Goal: Task Accomplishment & Management: Manage account settings

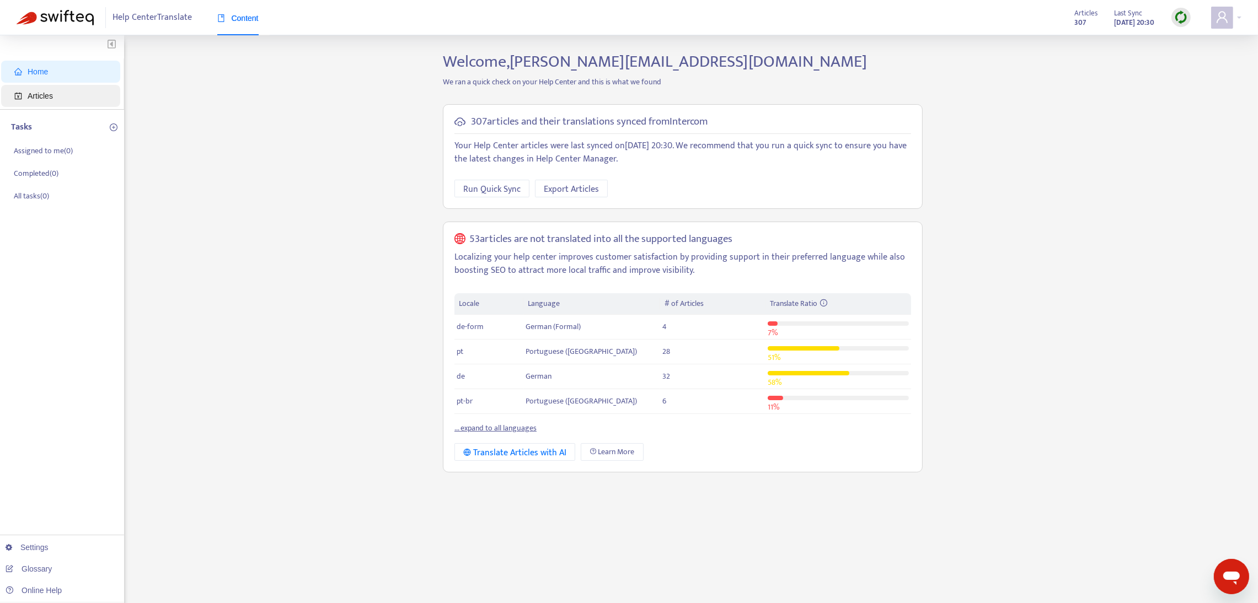
click at [49, 94] on span "Articles" at bounding box center [40, 96] width 25 height 9
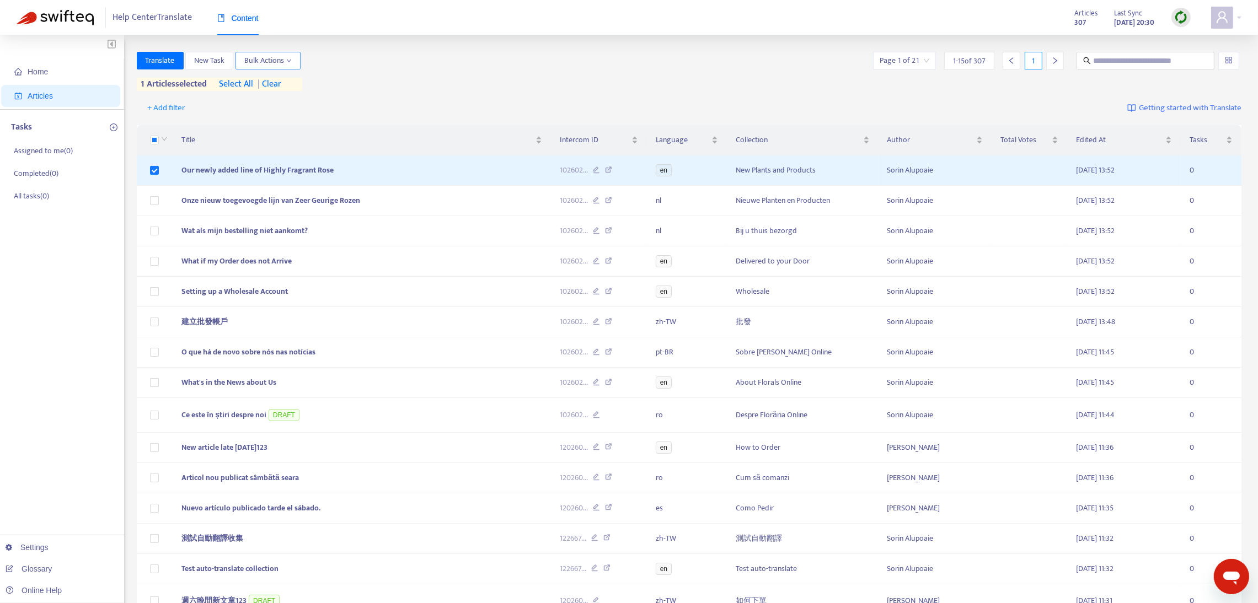
click at [283, 65] on span "Bulk Actions" at bounding box center [267, 61] width 47 height 12
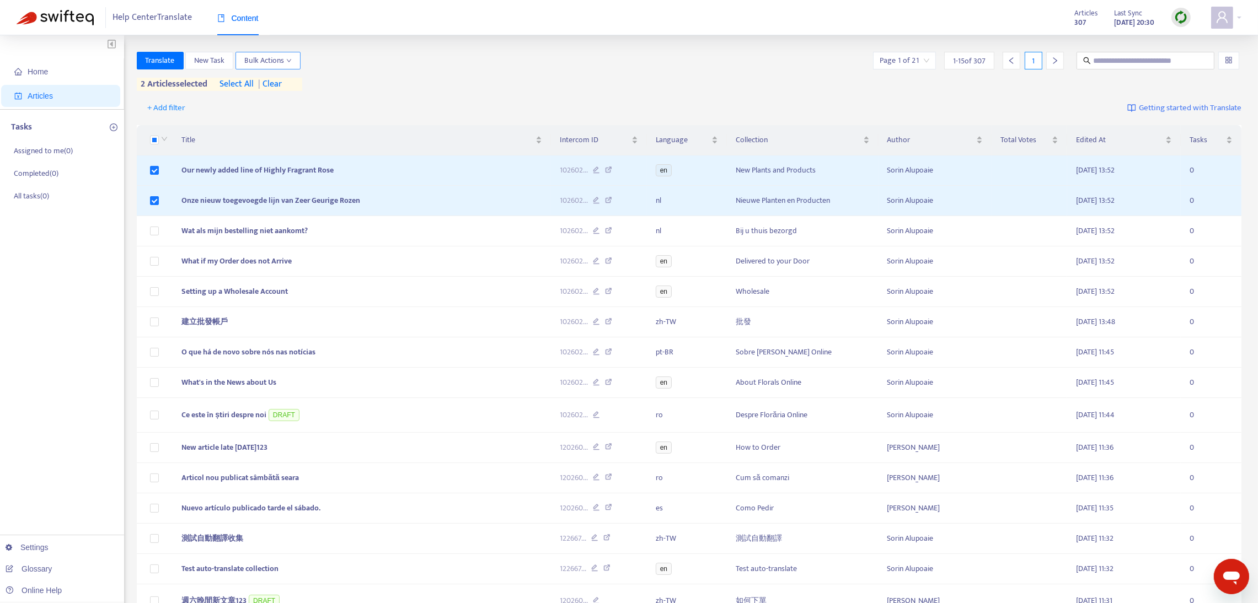
click at [289, 58] on icon "down" at bounding box center [289, 61] width 6 height 6
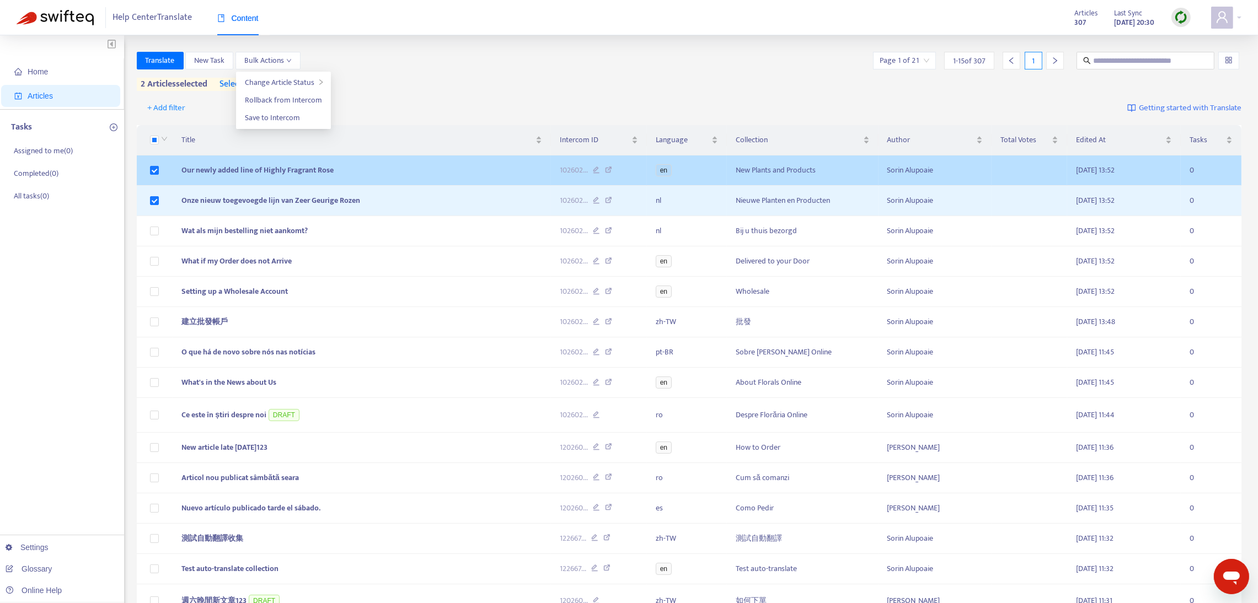
click at [607, 169] on icon at bounding box center [608, 172] width 7 height 10
click at [595, 169] on icon at bounding box center [596, 172] width 7 height 10
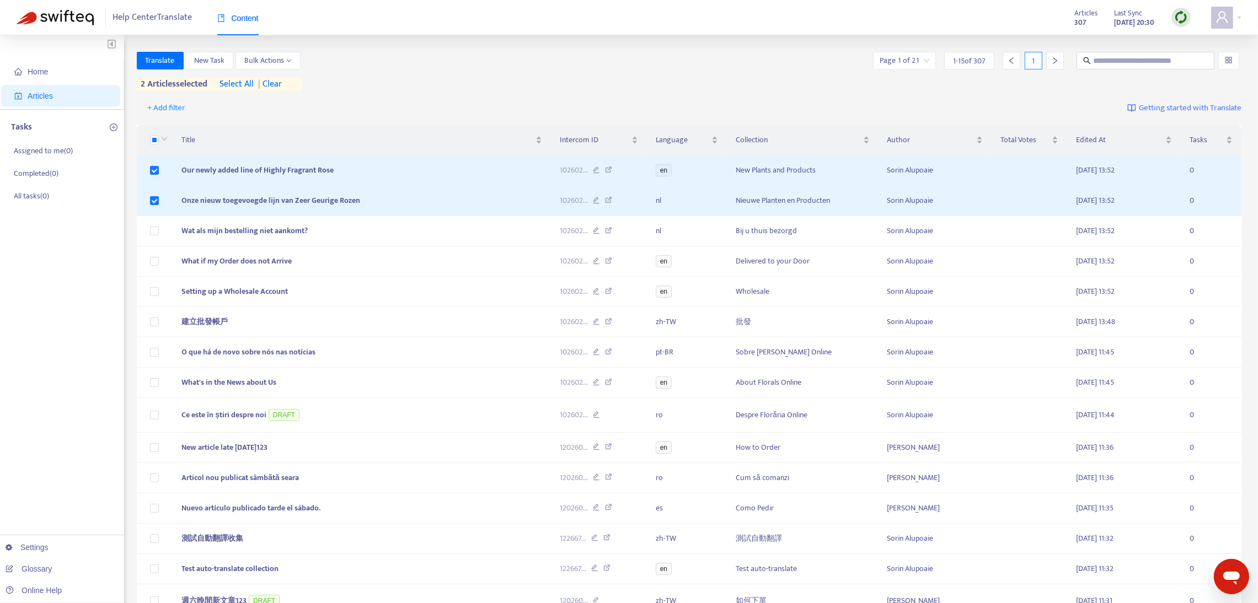
click at [1179, 20] on img at bounding box center [1181, 17] width 14 height 14
click at [1194, 37] on link "Quick Sync" at bounding box center [1203, 40] width 47 height 13
click at [1177, 17] on img at bounding box center [1181, 17] width 14 height 14
click at [1203, 45] on link "Quick Sync" at bounding box center [1203, 40] width 47 height 13
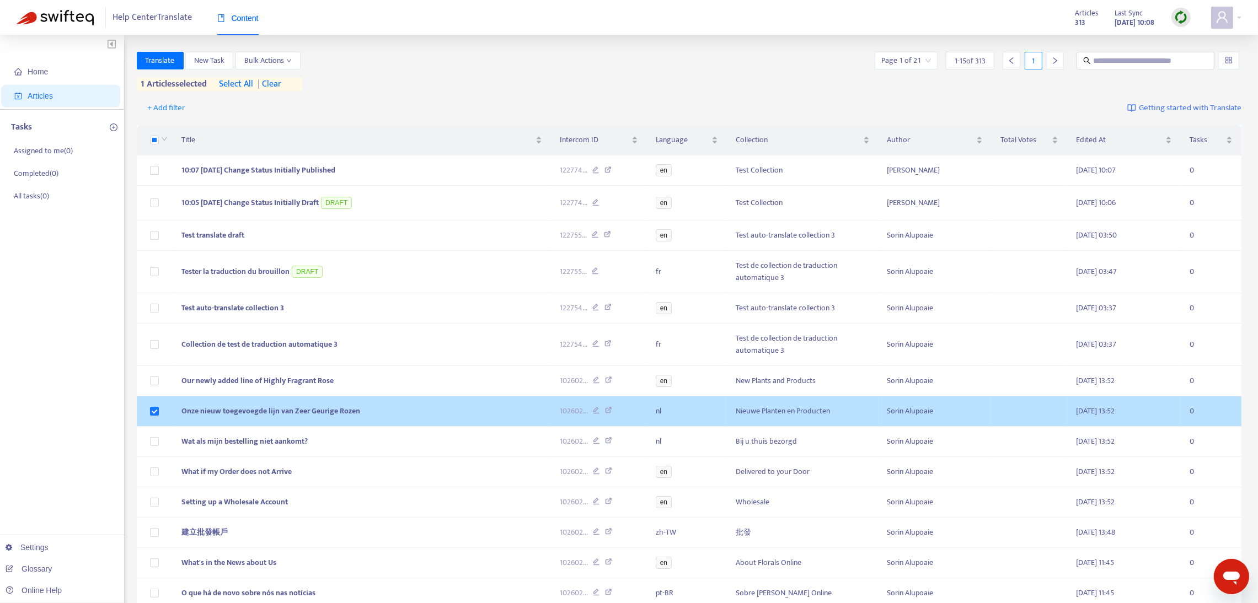
click at [155, 423] on td at bounding box center [155, 412] width 36 height 30
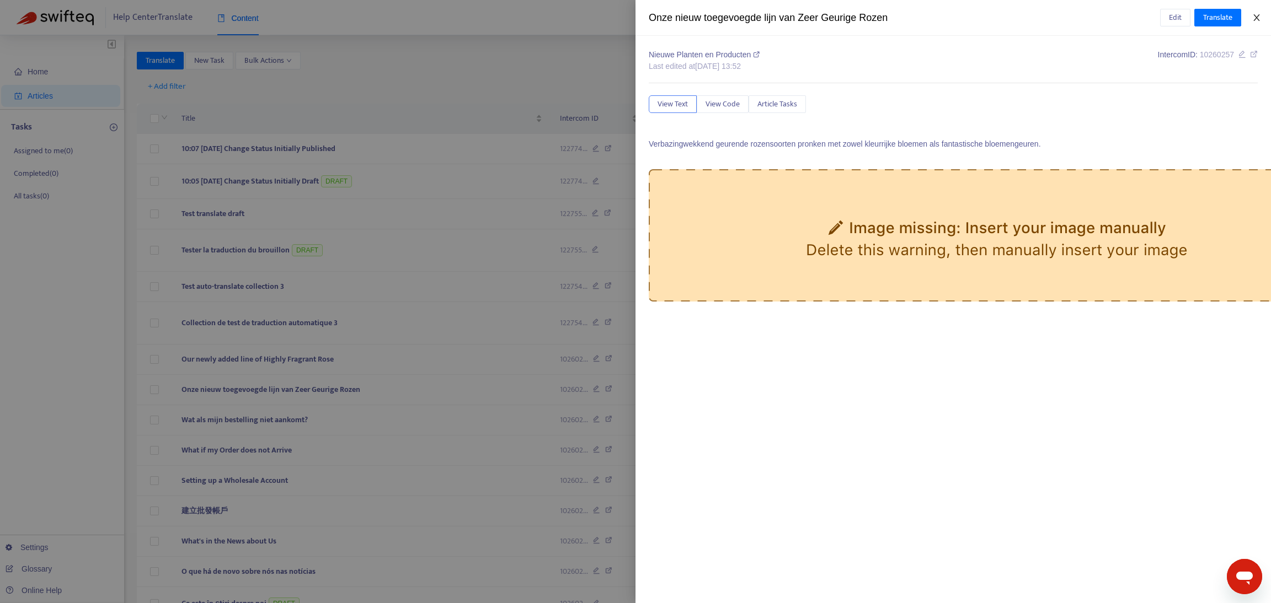
click at [1250, 20] on button "Close" at bounding box center [1256, 18] width 15 height 10
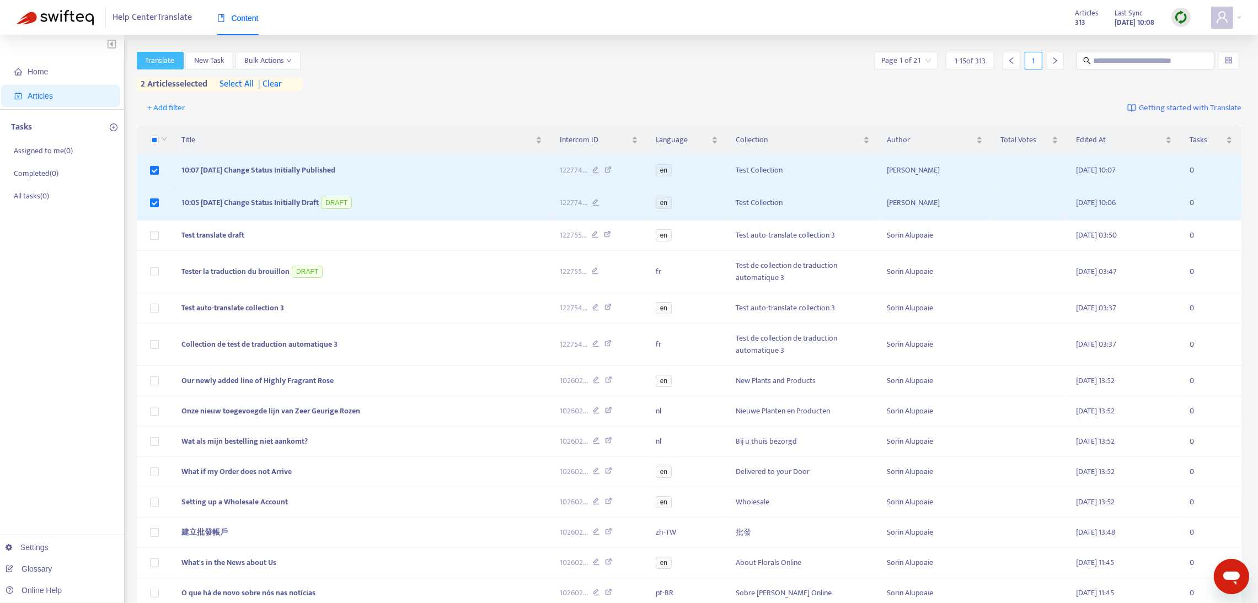
click at [170, 60] on span "Translate" at bounding box center [160, 61] width 29 height 12
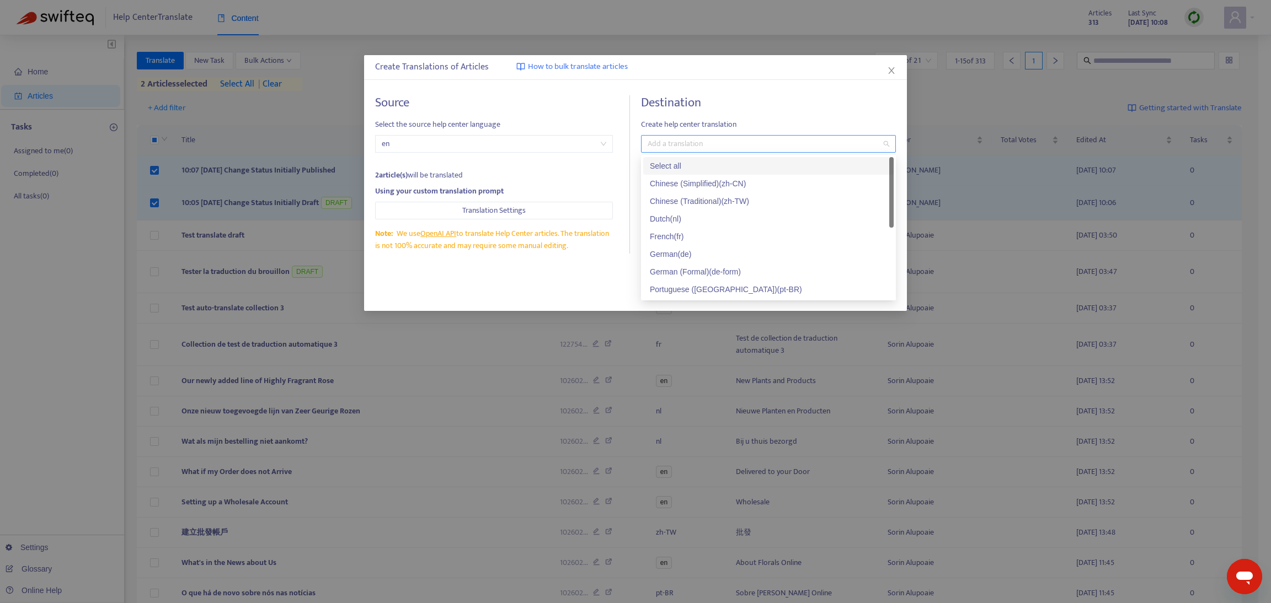
click at [709, 149] on div at bounding box center [763, 143] width 238 height 13
click at [681, 234] on div "French ( fr )" at bounding box center [768, 237] width 237 height 12
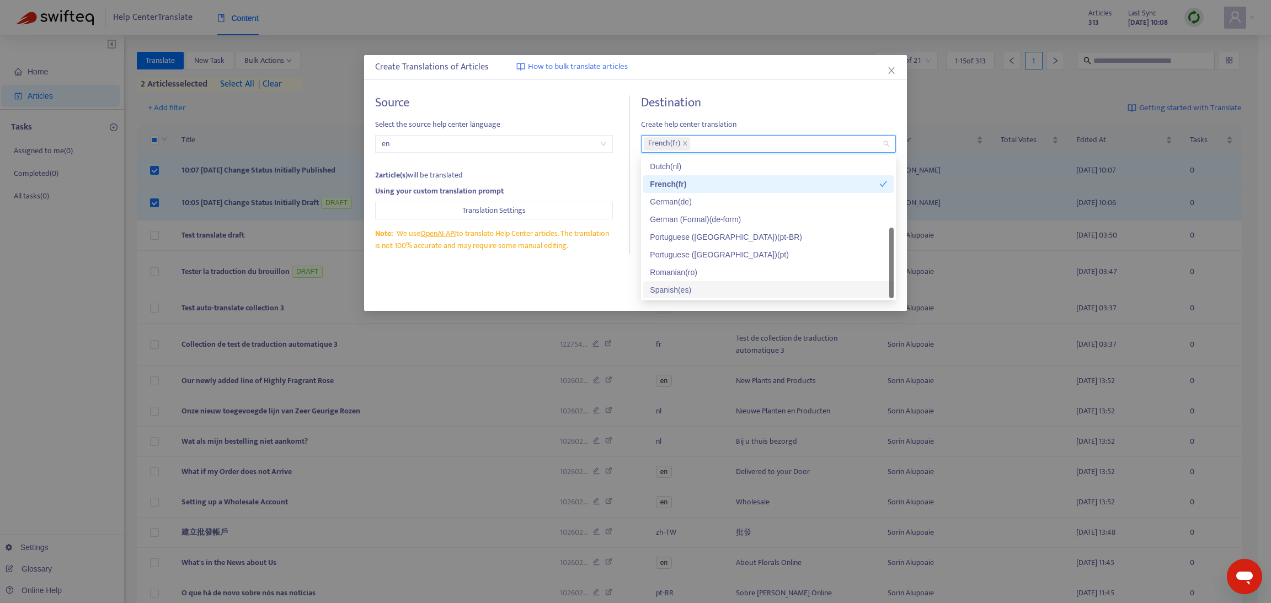
click at [666, 287] on div "Spanish ( es )" at bounding box center [768, 290] width 237 height 12
click at [555, 275] on div "Close Translate" at bounding box center [635, 291] width 543 height 40
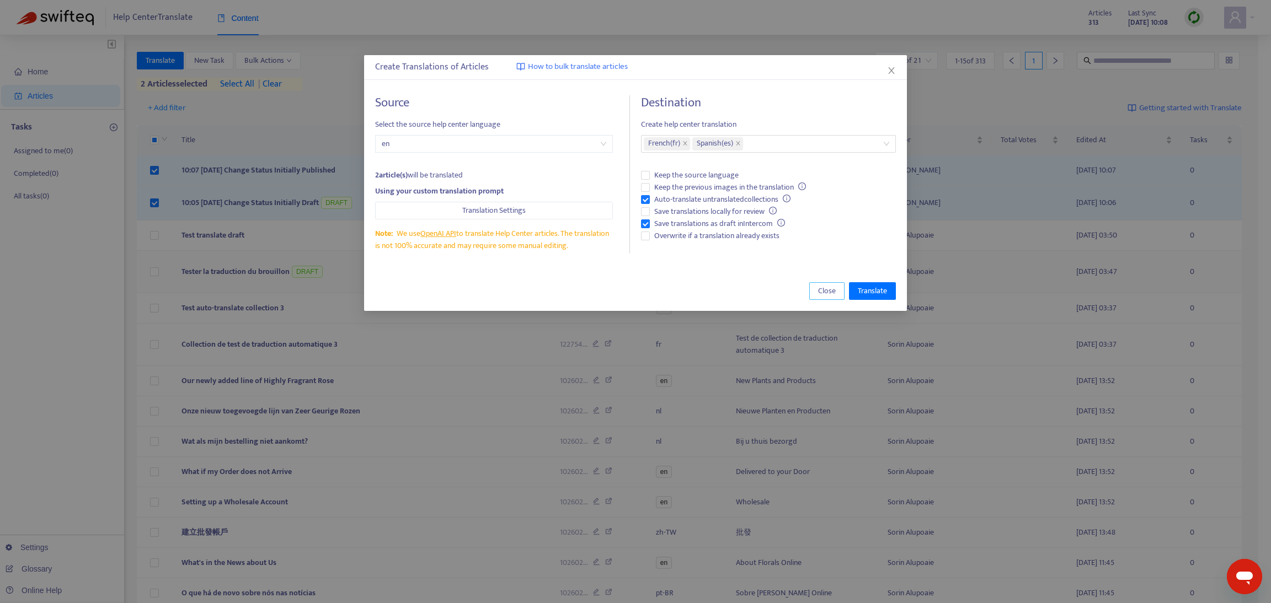
drag, startPoint x: 816, startPoint y: 291, endPoint x: 737, endPoint y: 286, distance: 79.6
click at [815, 292] on button "Close" at bounding box center [826, 291] width 35 height 18
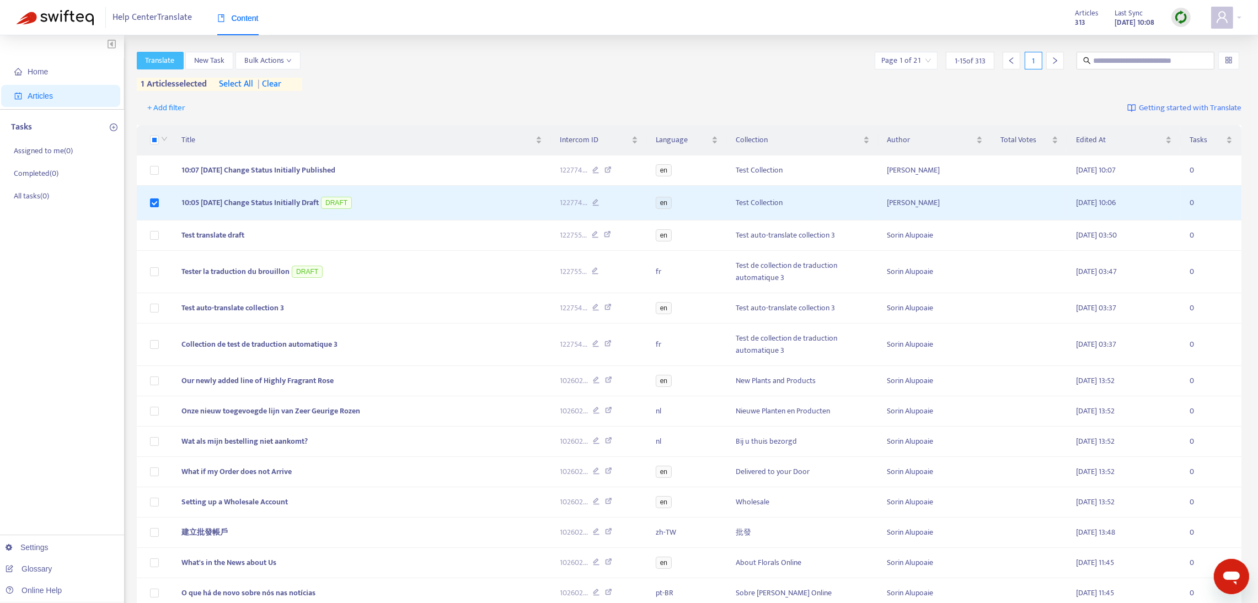
click at [165, 61] on span "Translate" at bounding box center [160, 61] width 29 height 12
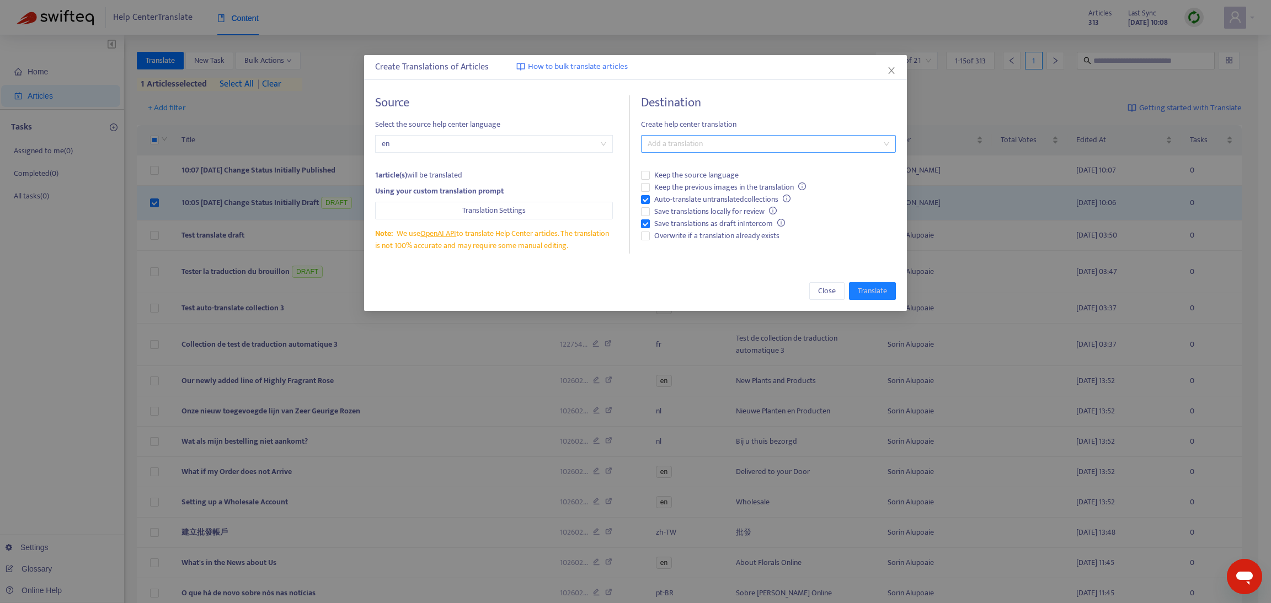
click at [658, 140] on div at bounding box center [763, 143] width 238 height 13
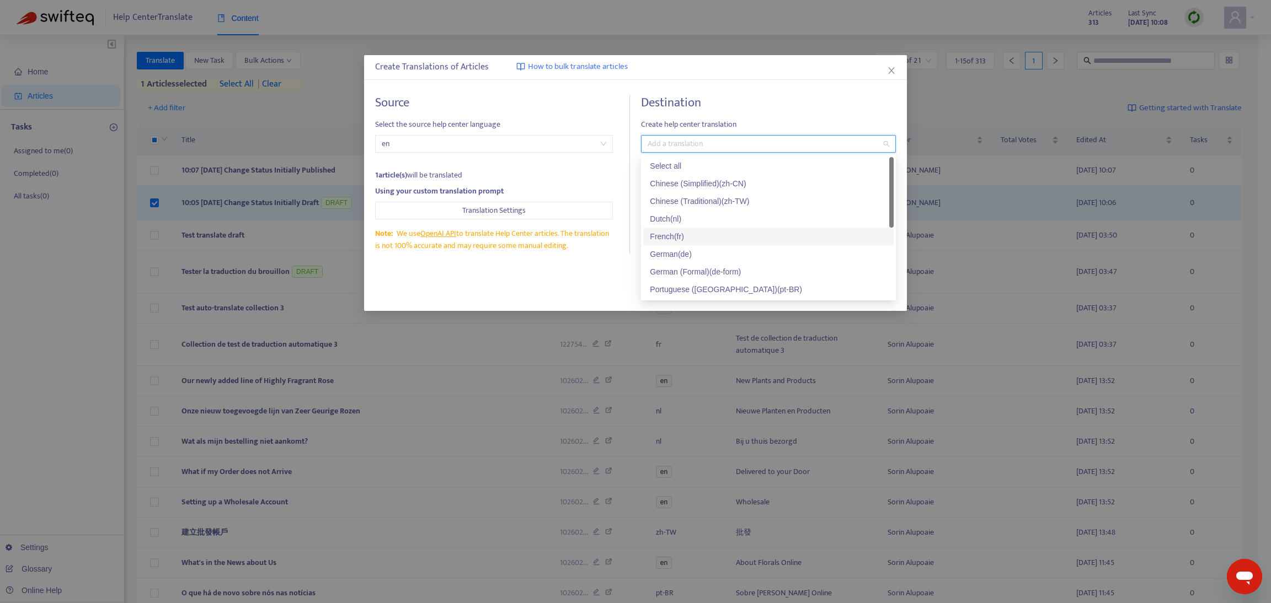
click at [674, 235] on div "French ( fr )" at bounding box center [768, 237] width 237 height 12
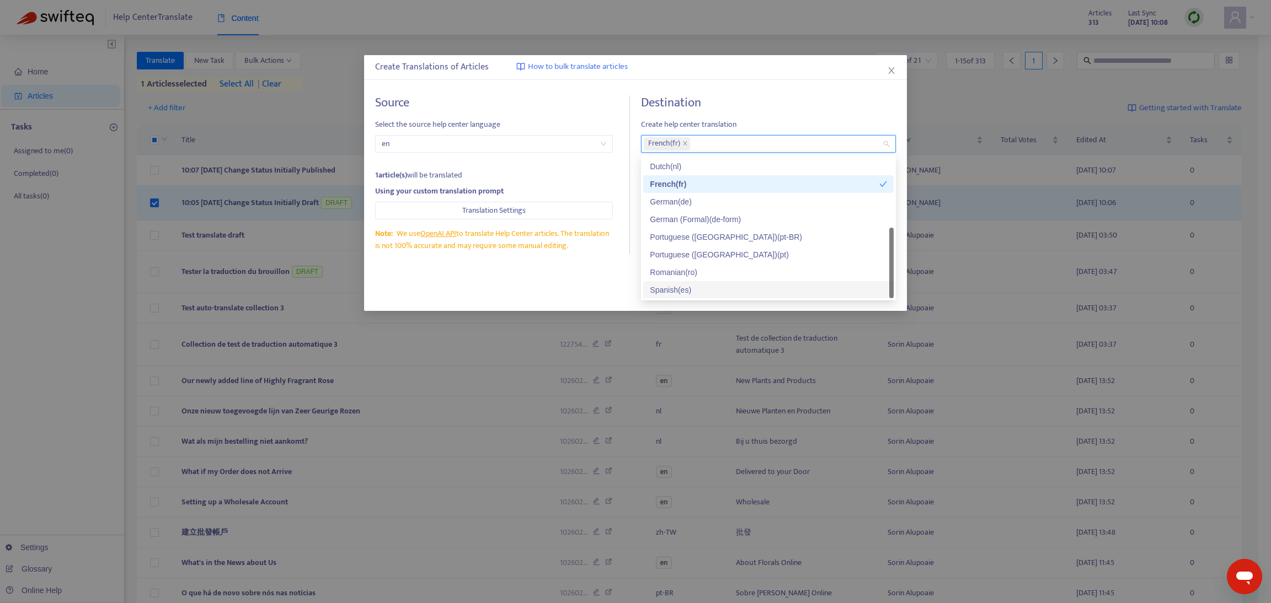
click at [660, 286] on div "Spanish ( es )" at bounding box center [768, 290] width 237 height 12
click at [517, 292] on div "Close Translate" at bounding box center [635, 291] width 521 height 18
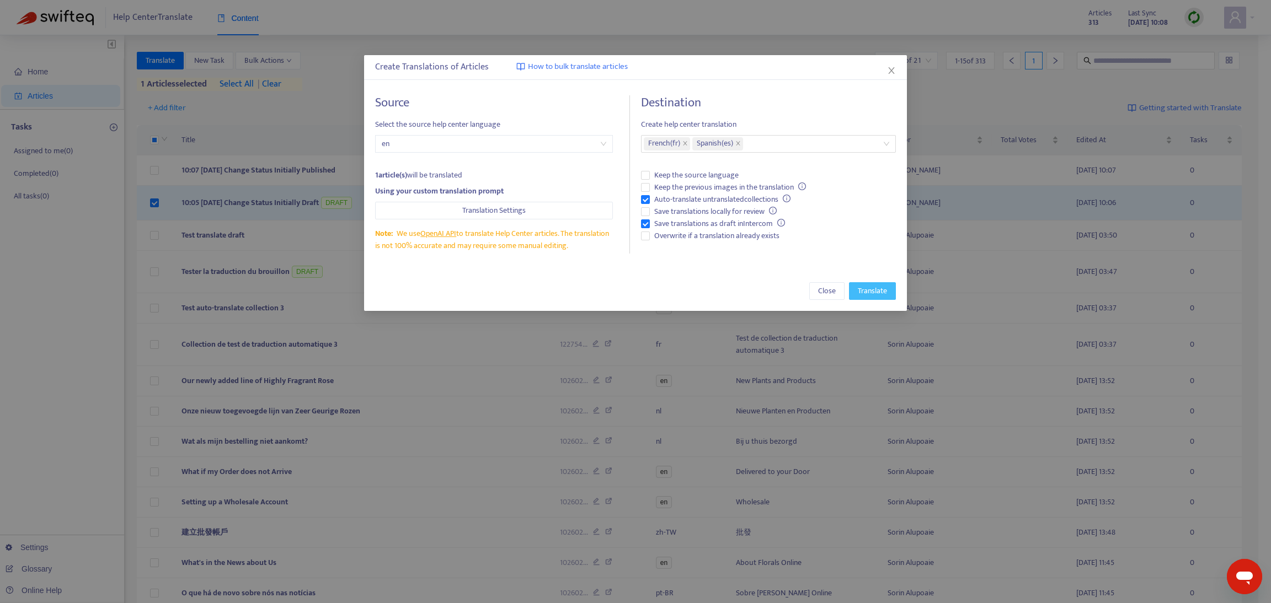
click at [869, 291] on span "Translate" at bounding box center [872, 291] width 29 height 12
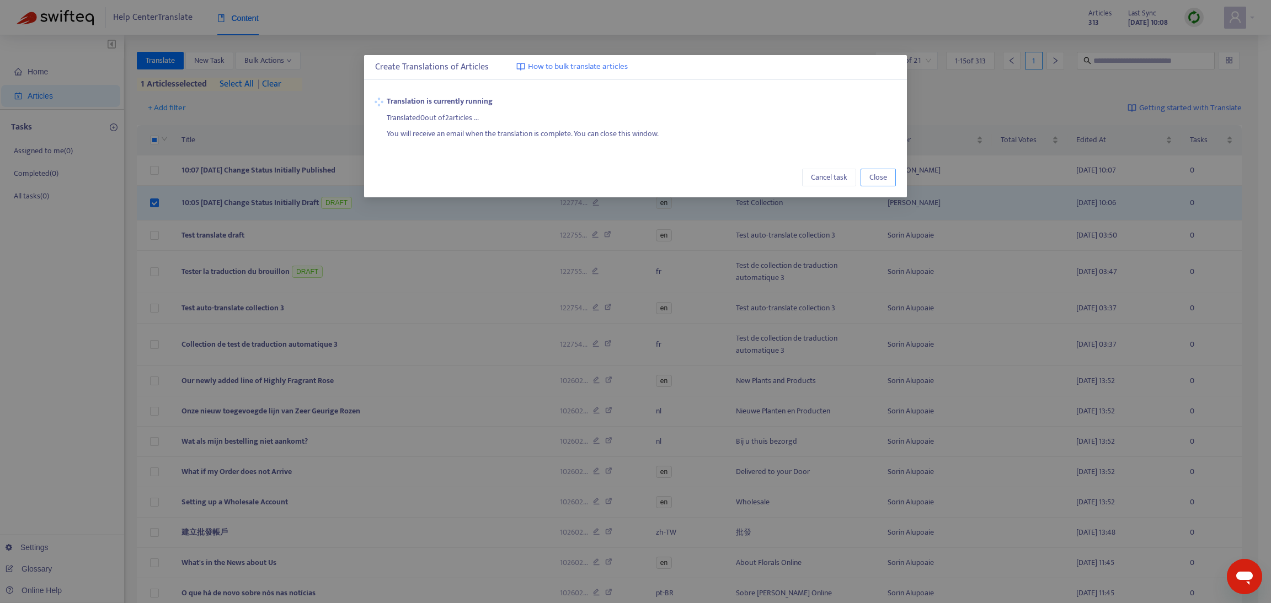
click at [878, 180] on span "Close" at bounding box center [878, 178] width 18 height 12
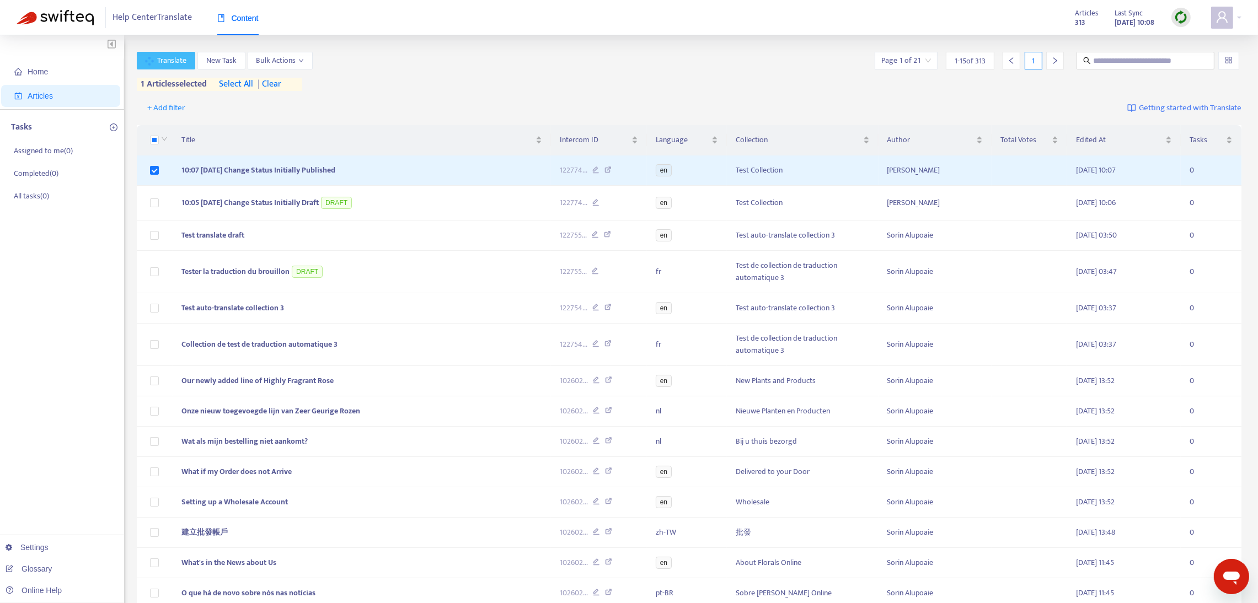
click at [158, 60] on span "Translate" at bounding box center [171, 61] width 29 height 12
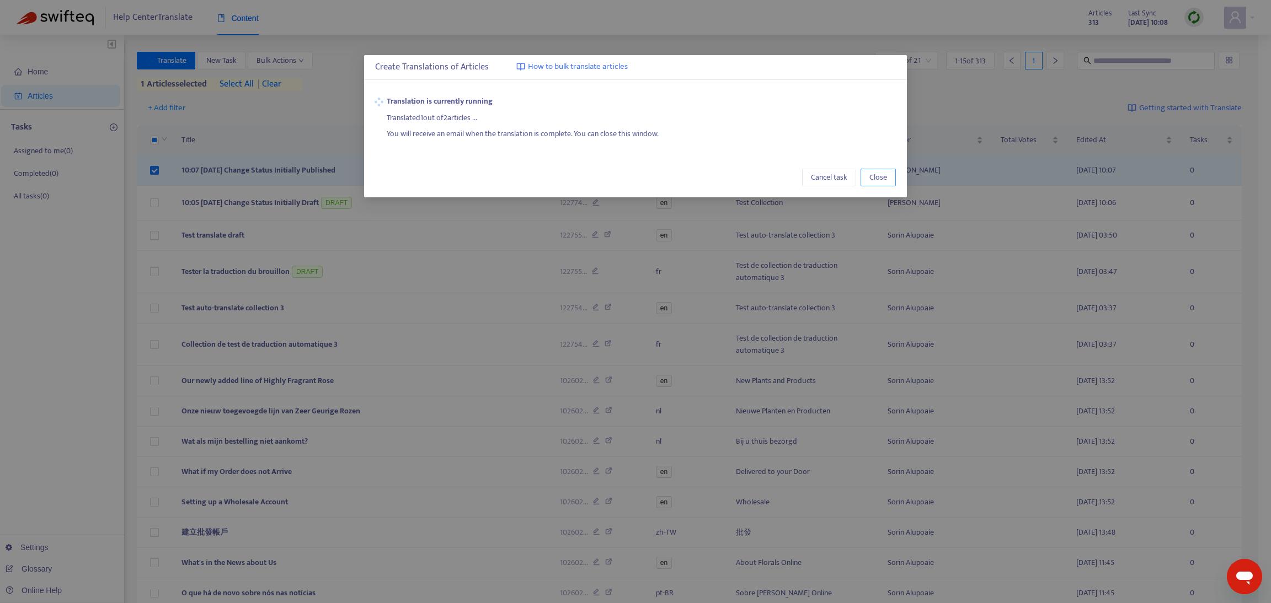
click at [873, 177] on span "Close" at bounding box center [878, 178] width 18 height 12
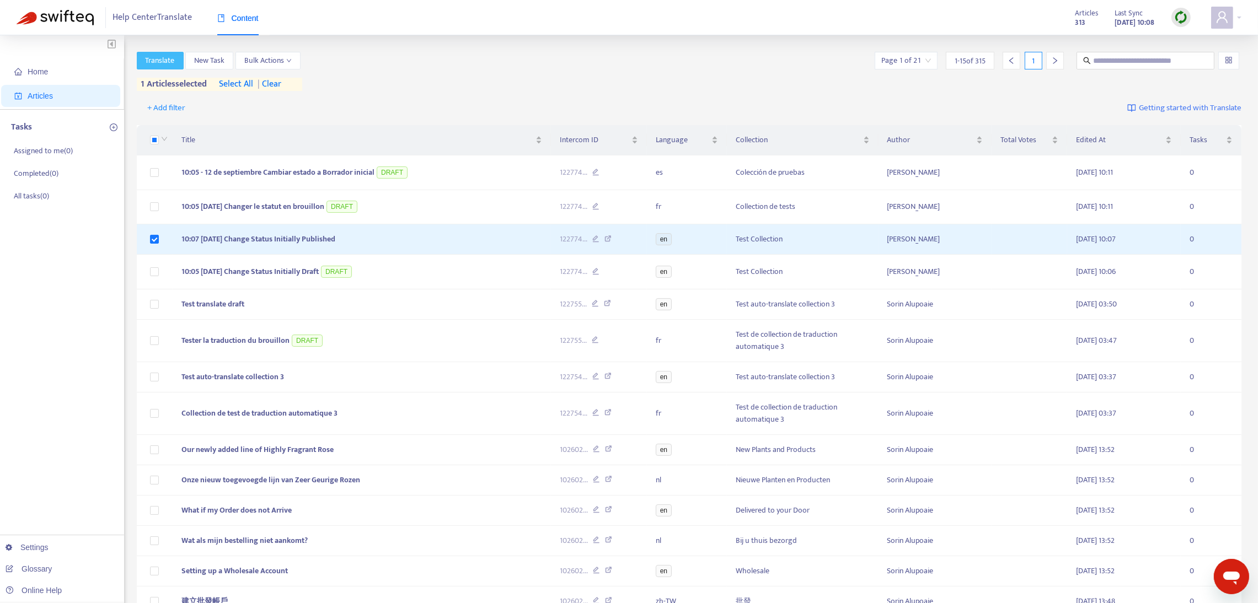
click at [171, 61] on span "Translate" at bounding box center [160, 61] width 29 height 12
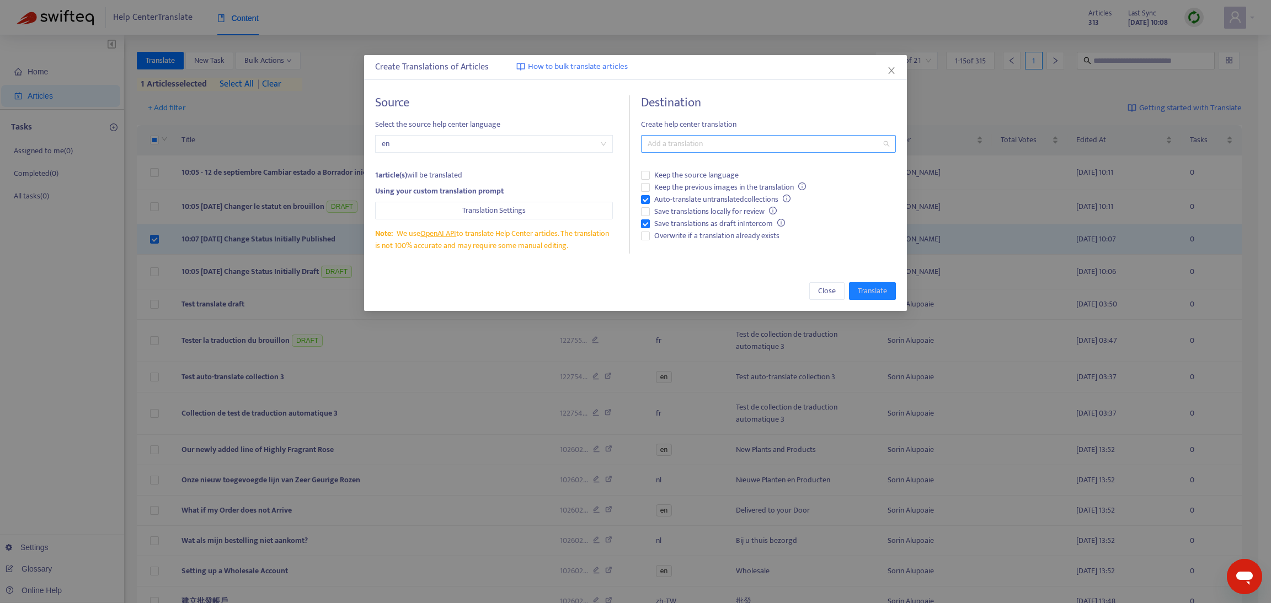
click at [732, 145] on div at bounding box center [763, 143] width 238 height 13
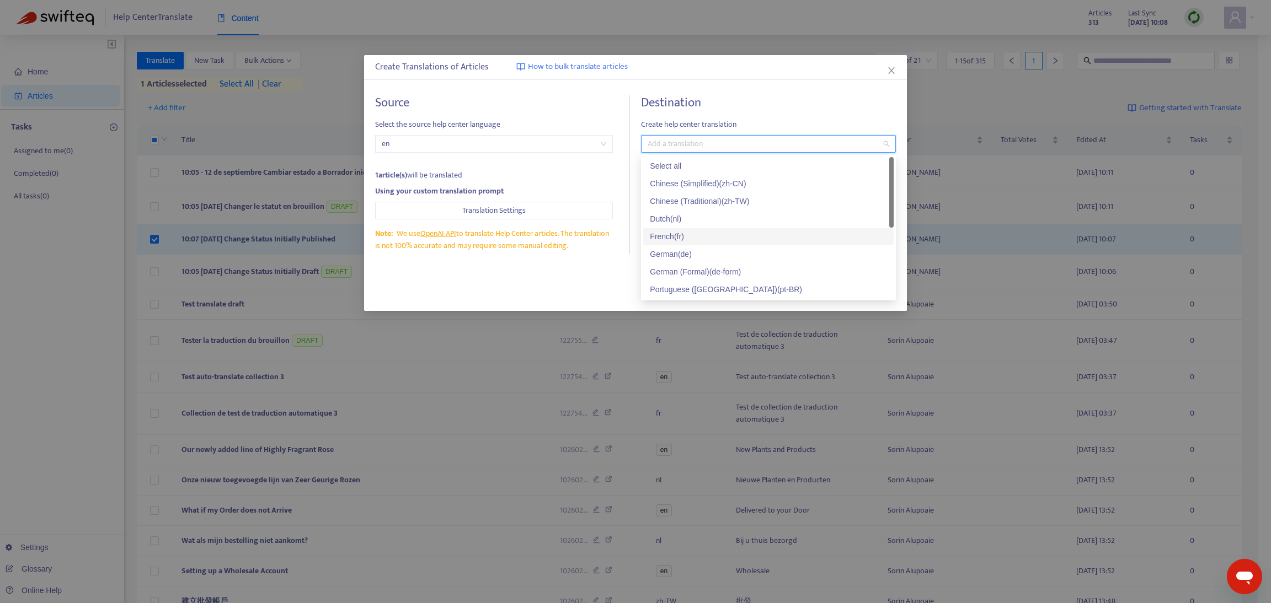
click at [697, 233] on div "French ( fr )" at bounding box center [768, 237] width 237 height 12
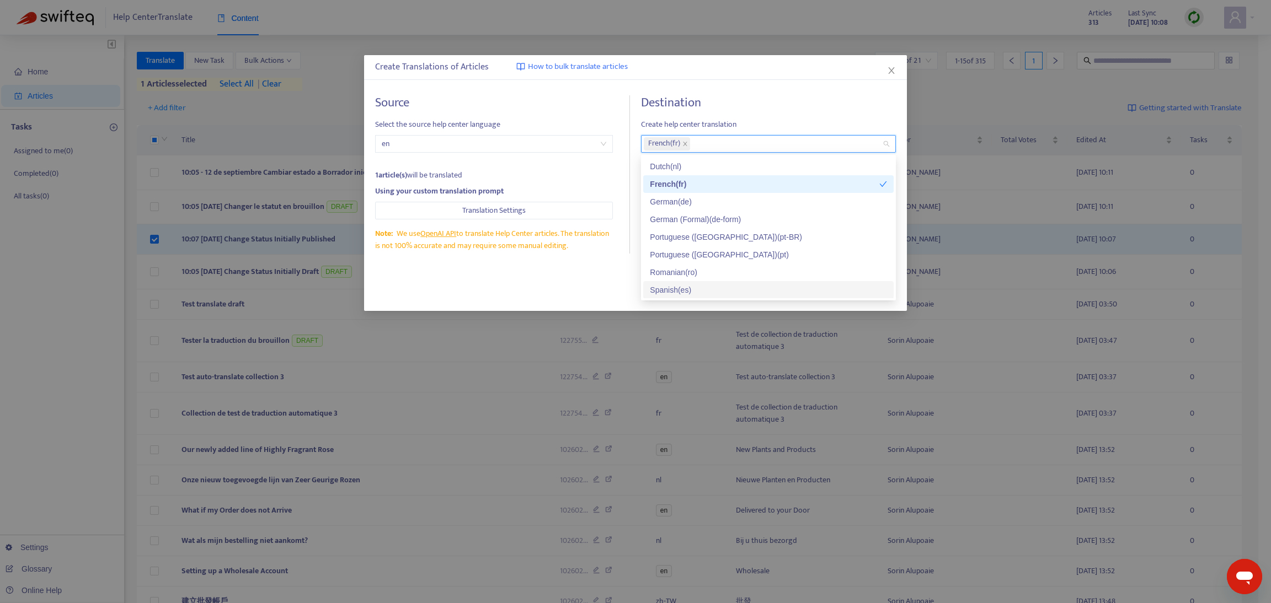
click at [679, 291] on div "Spanish ( es )" at bounding box center [768, 290] width 237 height 12
click at [429, 268] on div "Create Translations of Articles How to bulk translate articles Source Select th…" at bounding box center [635, 183] width 543 height 256
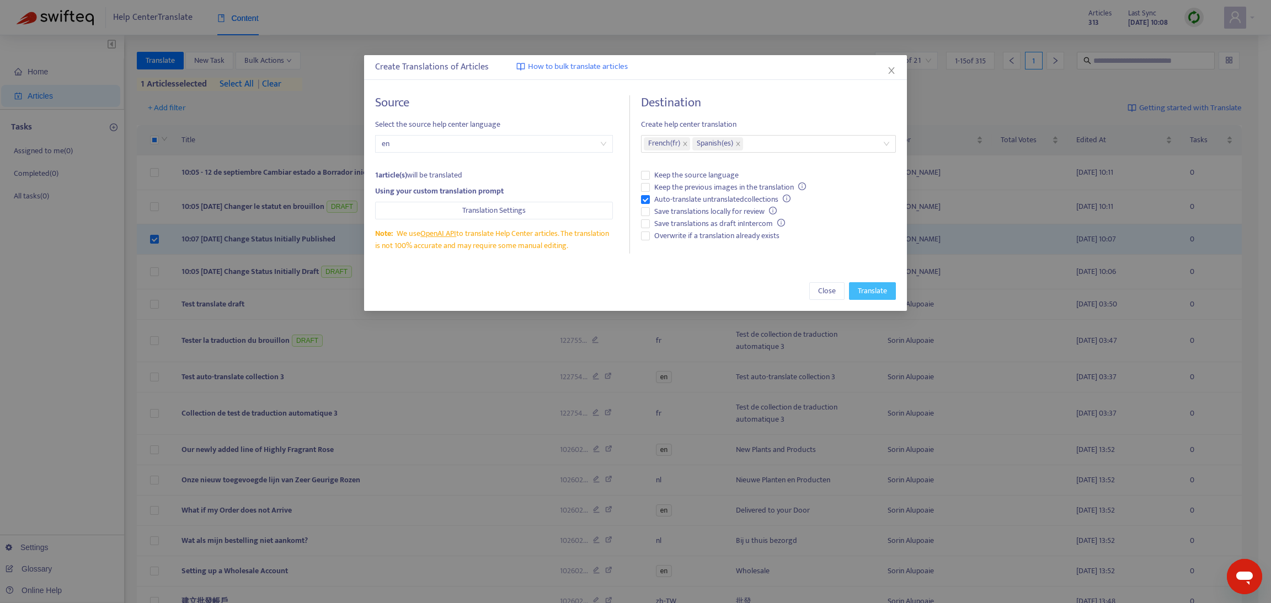
click at [866, 289] on span "Translate" at bounding box center [872, 291] width 29 height 12
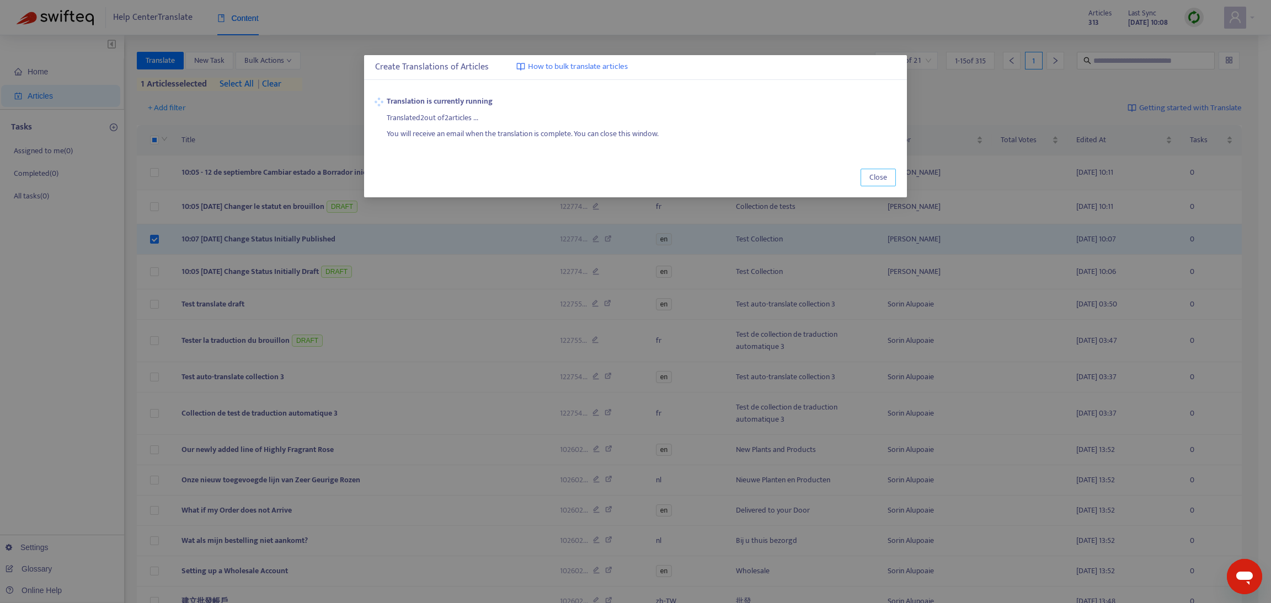
click at [874, 172] on button "Close" at bounding box center [877, 178] width 35 height 18
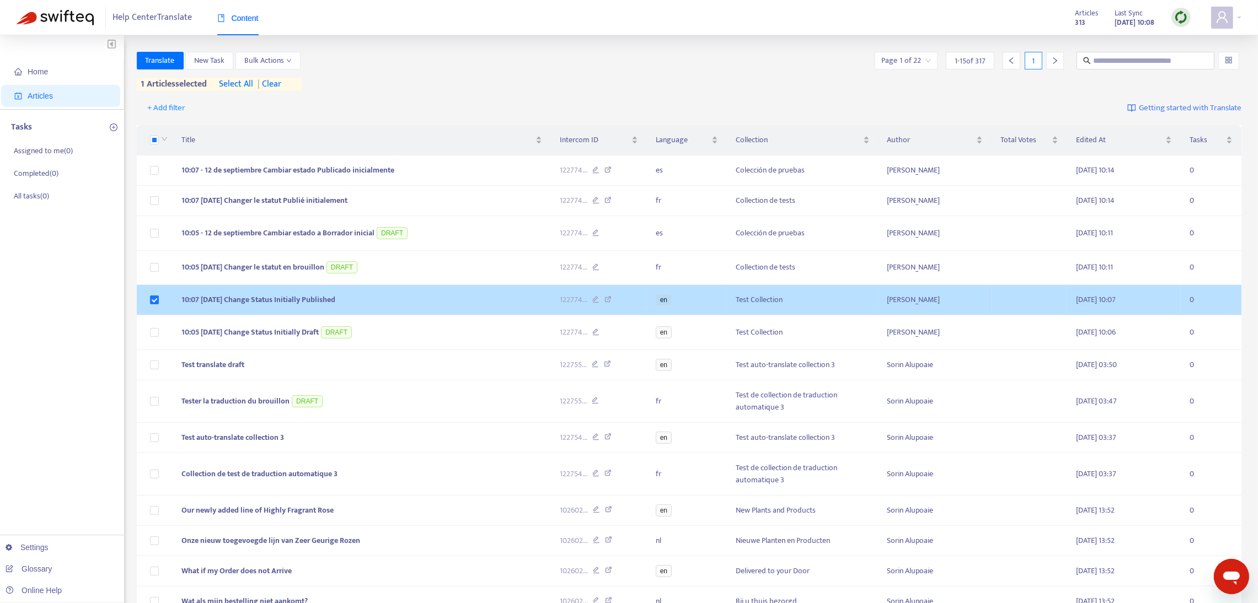
click at [149, 303] on td at bounding box center [155, 300] width 36 height 30
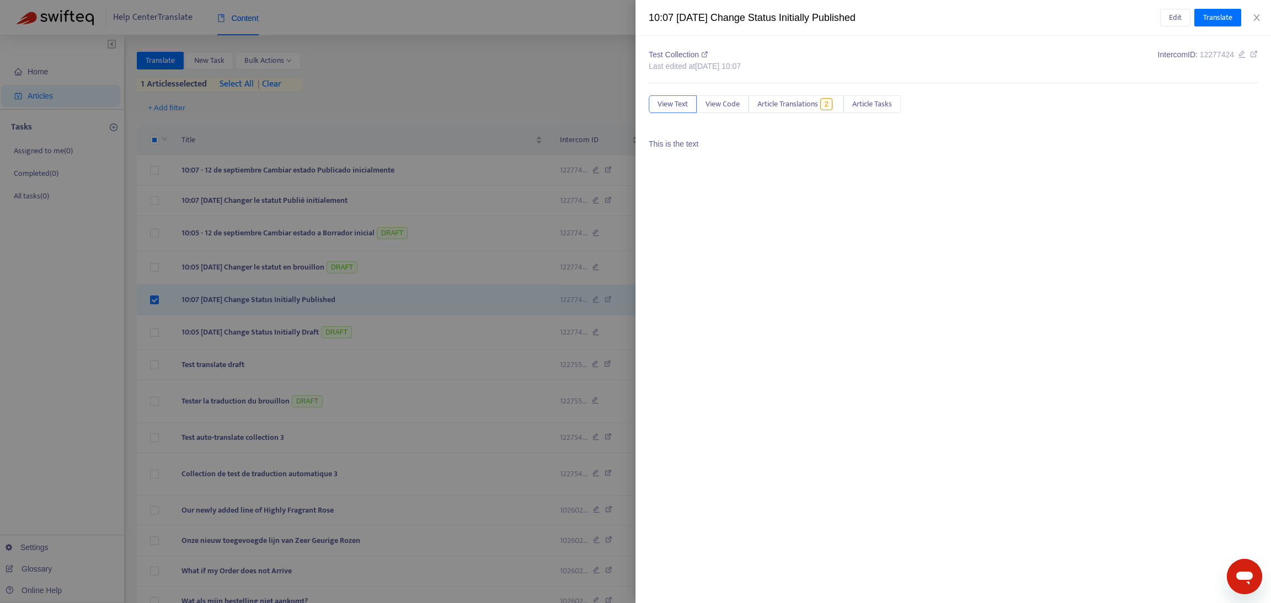
click at [1257, 11] on div "10:07 - 12 Sep Change Status Initially Published Edit Translate" at bounding box center [952, 18] width 635 height 36
click at [1257, 18] on icon "close" at bounding box center [1256, 17] width 6 height 7
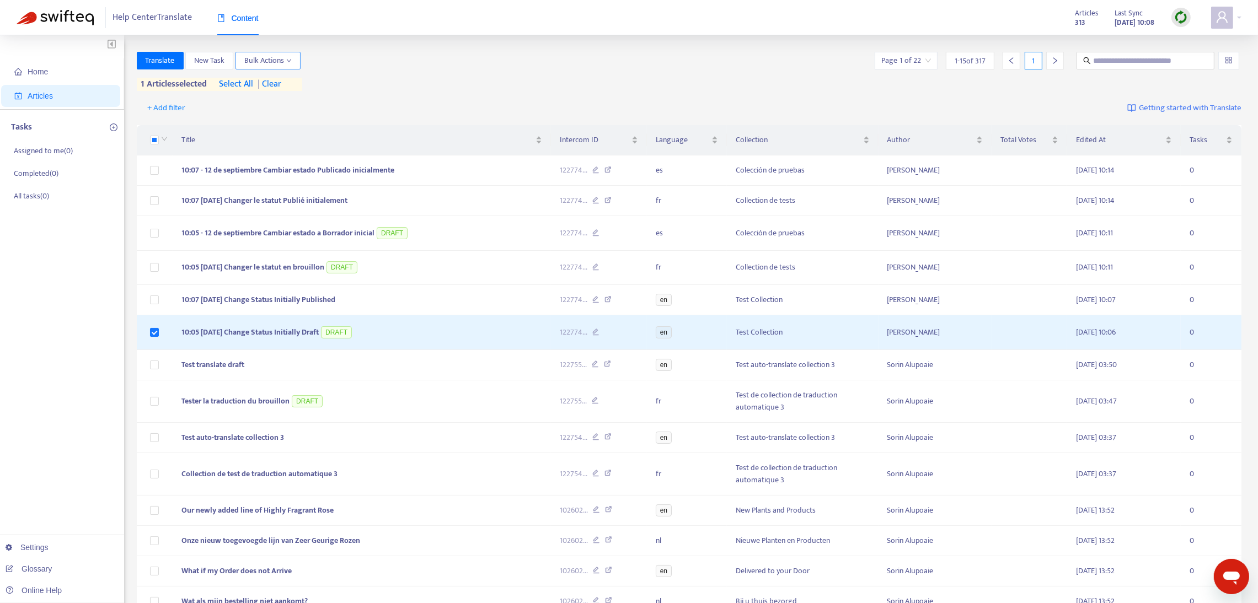
click at [286, 66] on span "Bulk Actions" at bounding box center [267, 61] width 47 height 12
click at [290, 83] on span "Change Article Status" at bounding box center [279, 82] width 69 height 13
click at [346, 83] on span "Published" at bounding box center [353, 84] width 32 height 13
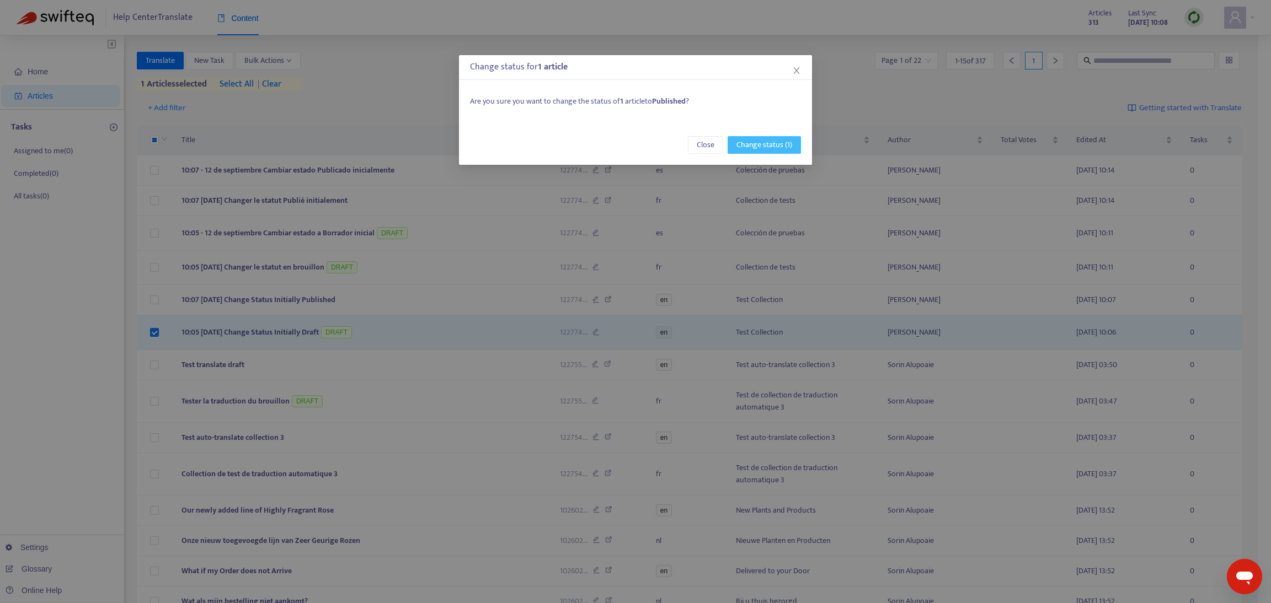
click at [779, 146] on span "Change status (1)" at bounding box center [764, 145] width 56 height 12
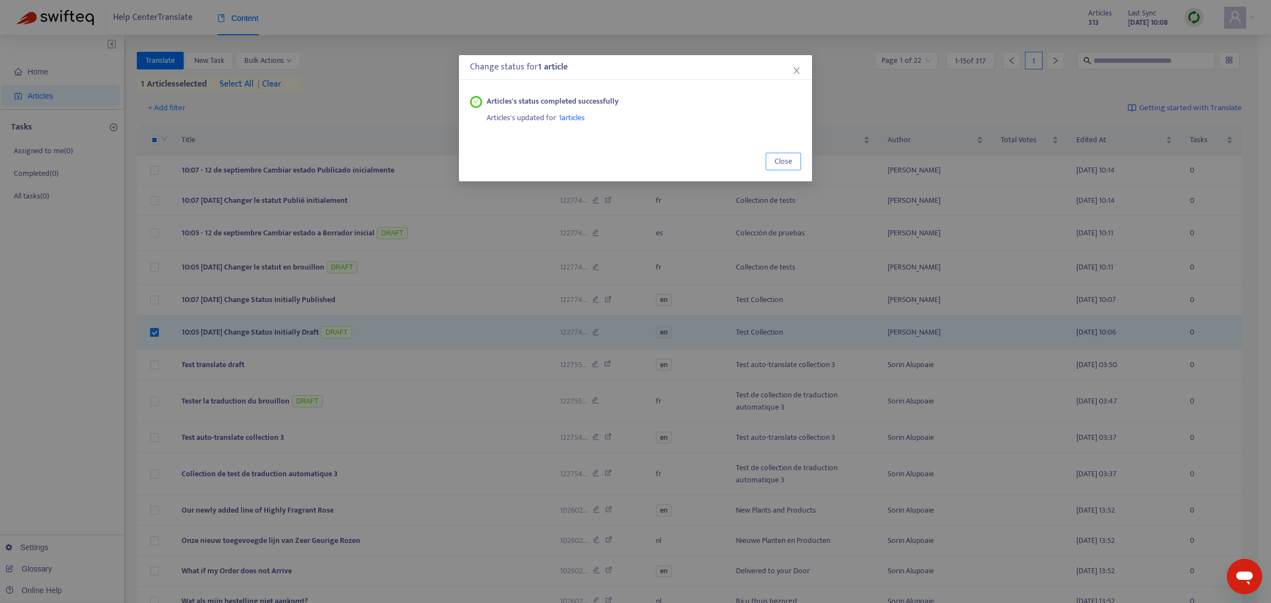
click at [782, 156] on span "Close" at bounding box center [783, 162] width 18 height 12
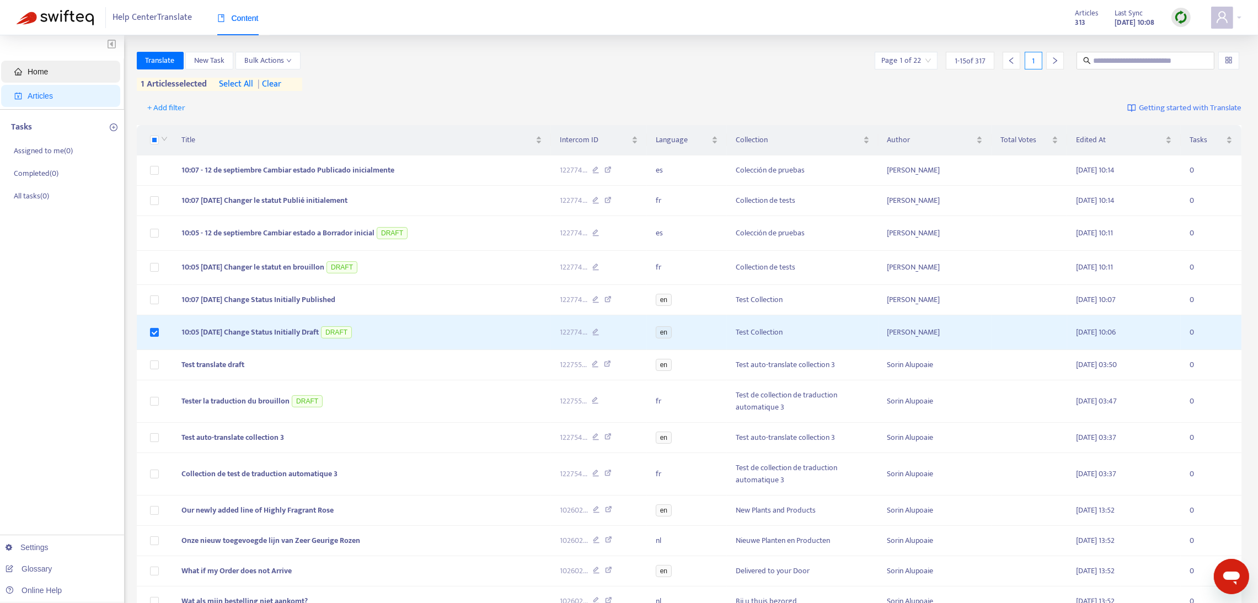
click at [51, 73] on span "Home" at bounding box center [62, 72] width 97 height 22
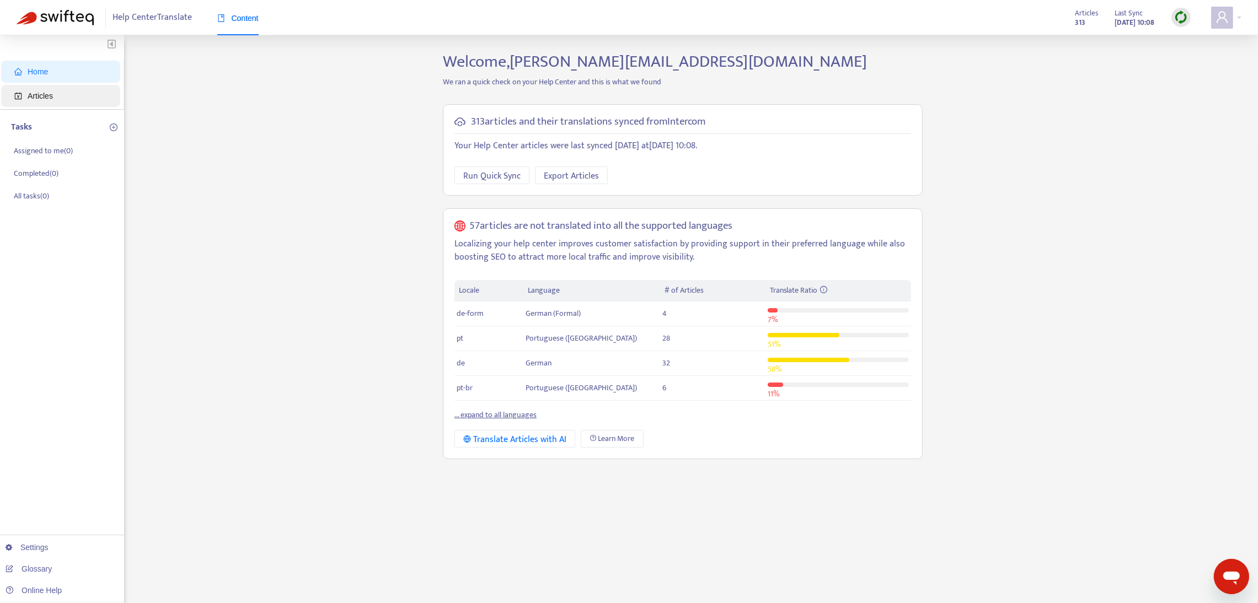
click at [52, 89] on span "Articles" at bounding box center [62, 96] width 97 height 22
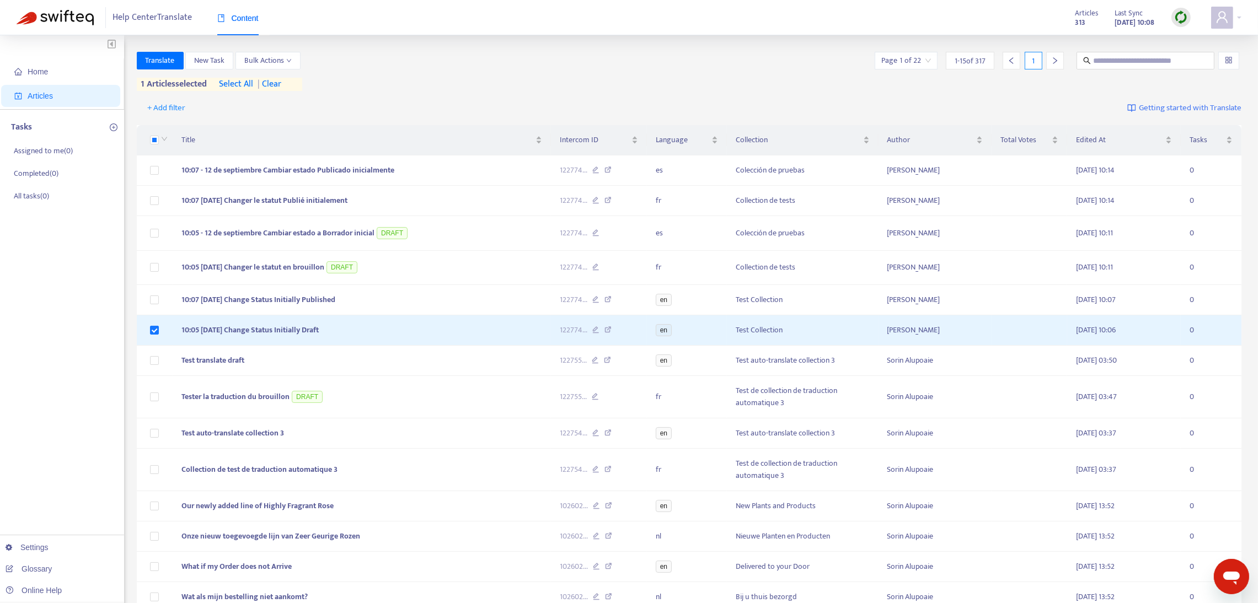
click at [1182, 22] on img at bounding box center [1181, 17] width 14 height 14
click at [1182, 35] on link "Quick Sync" at bounding box center [1203, 40] width 47 height 13
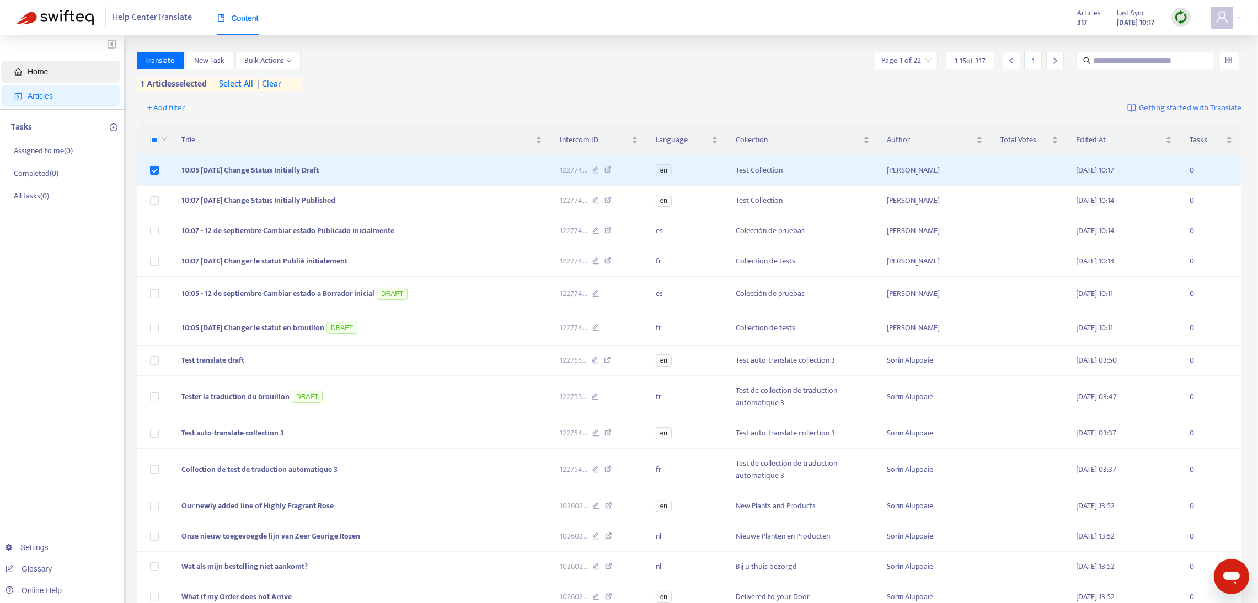
click at [47, 72] on span "Home" at bounding box center [38, 71] width 20 height 9
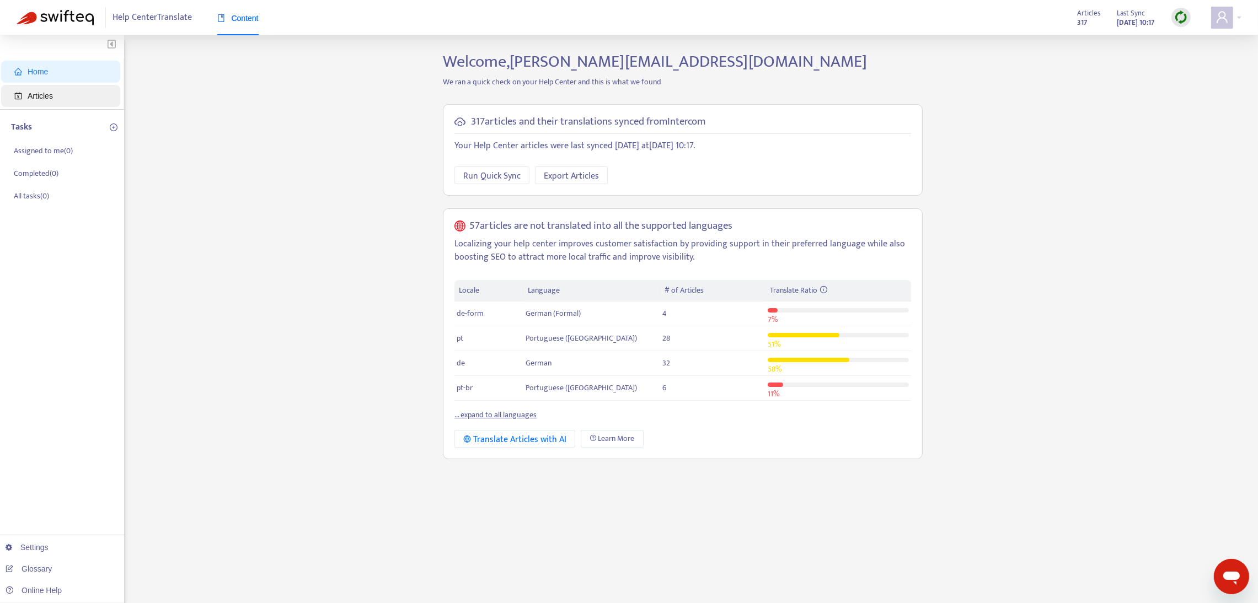
click at [44, 93] on span "Articles" at bounding box center [40, 96] width 25 height 9
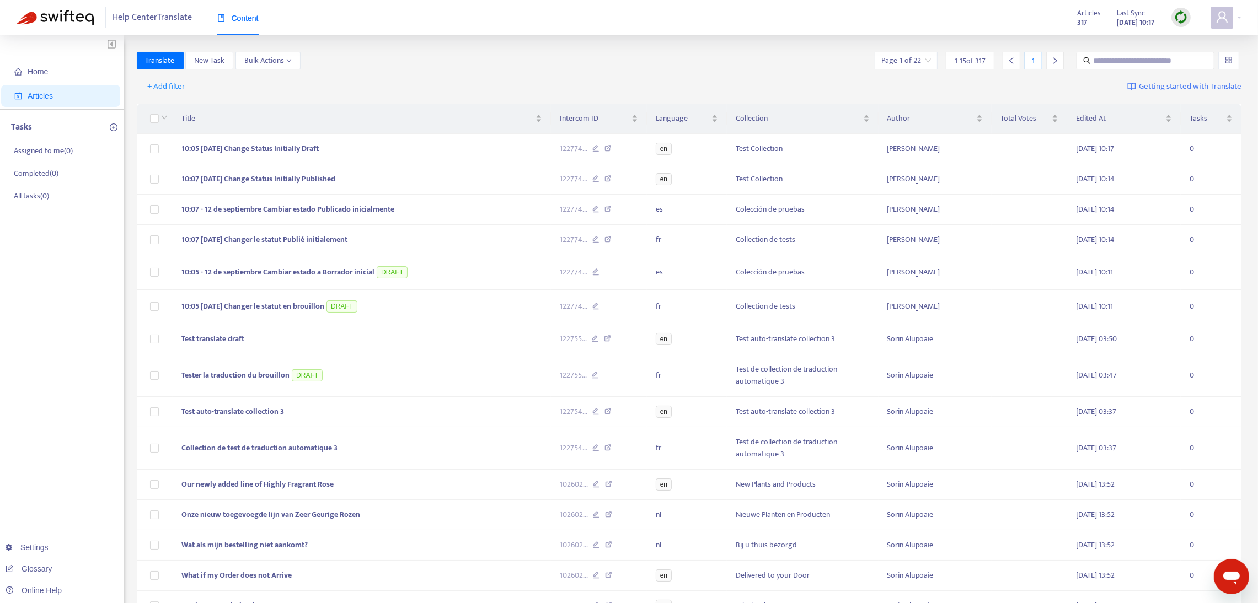
click at [1181, 14] on img at bounding box center [1181, 17] width 14 height 14
click at [1182, 38] on link "Quick Sync" at bounding box center [1203, 40] width 47 height 13
click at [1182, 17] on img at bounding box center [1181, 17] width 14 height 14
click at [1193, 40] on link "Quick Sync" at bounding box center [1203, 40] width 47 height 13
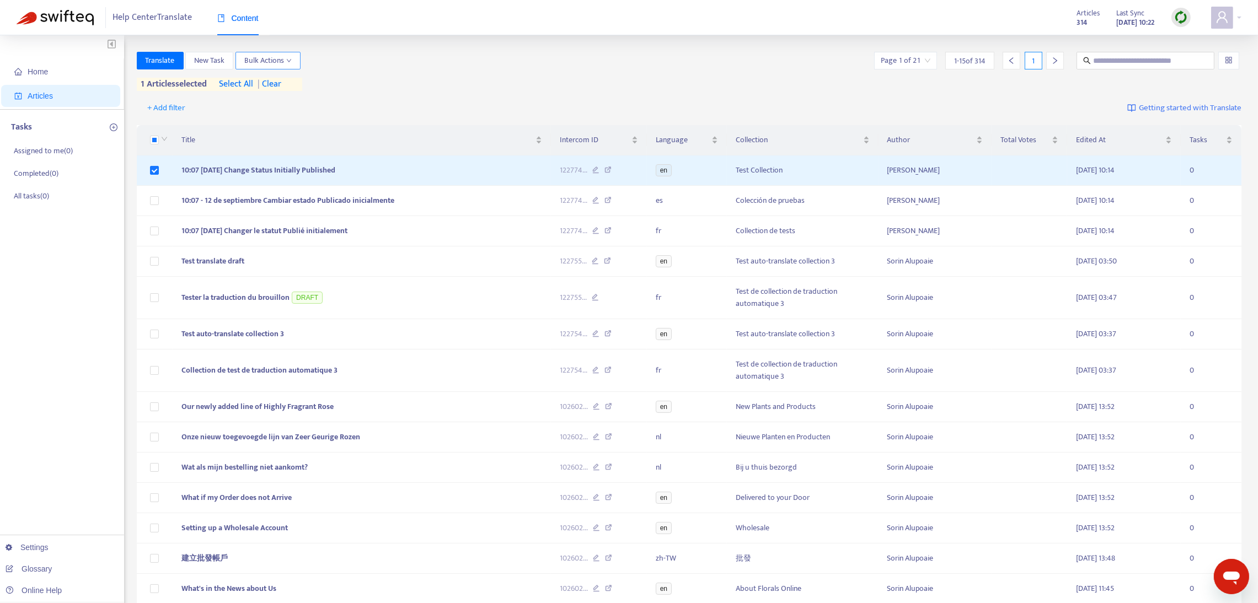
click at [288, 61] on icon "down" at bounding box center [289, 61] width 6 height 6
click at [289, 83] on span "Change Article Status" at bounding box center [279, 82] width 69 height 13
click at [346, 100] on span "Draft" at bounding box center [345, 102] width 17 height 13
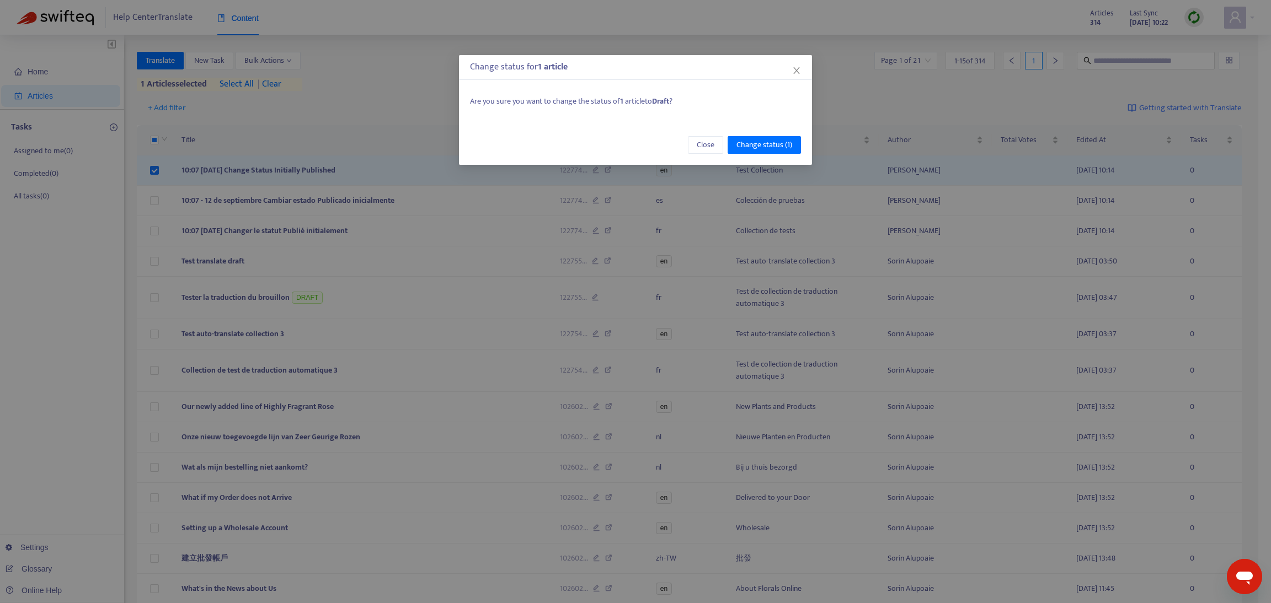
click at [756, 154] on div "Close Change status (1)" at bounding box center [635, 145] width 353 height 40
click at [750, 147] on span "Change status (1)" at bounding box center [764, 145] width 56 height 12
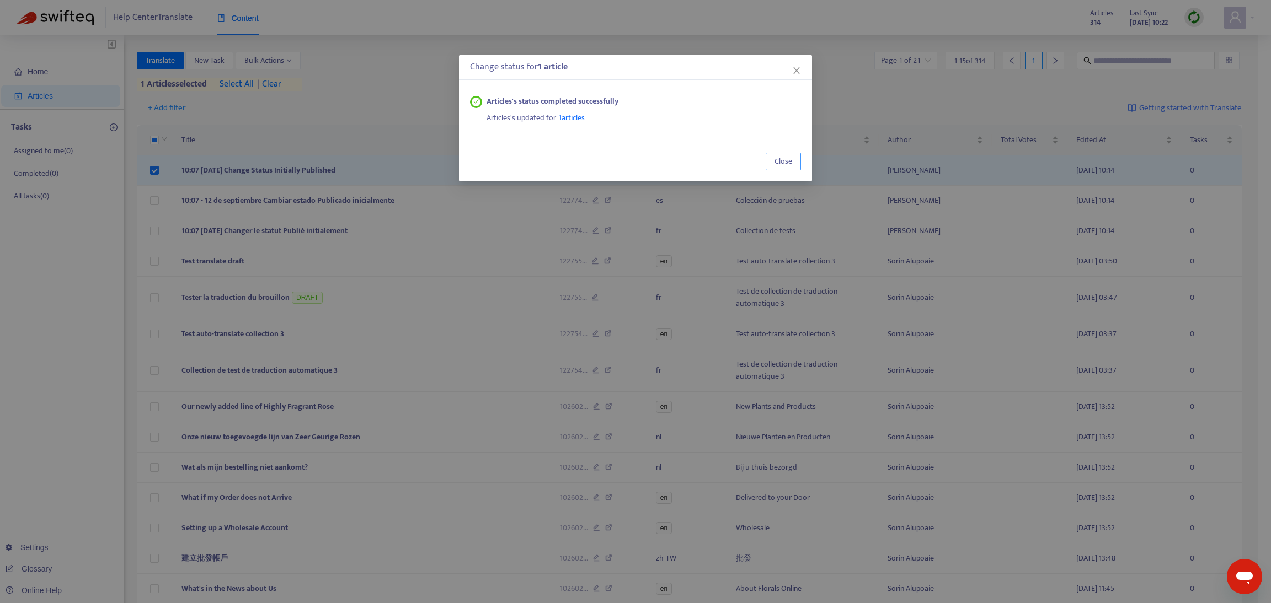
click at [790, 156] on span "Close" at bounding box center [783, 162] width 18 height 12
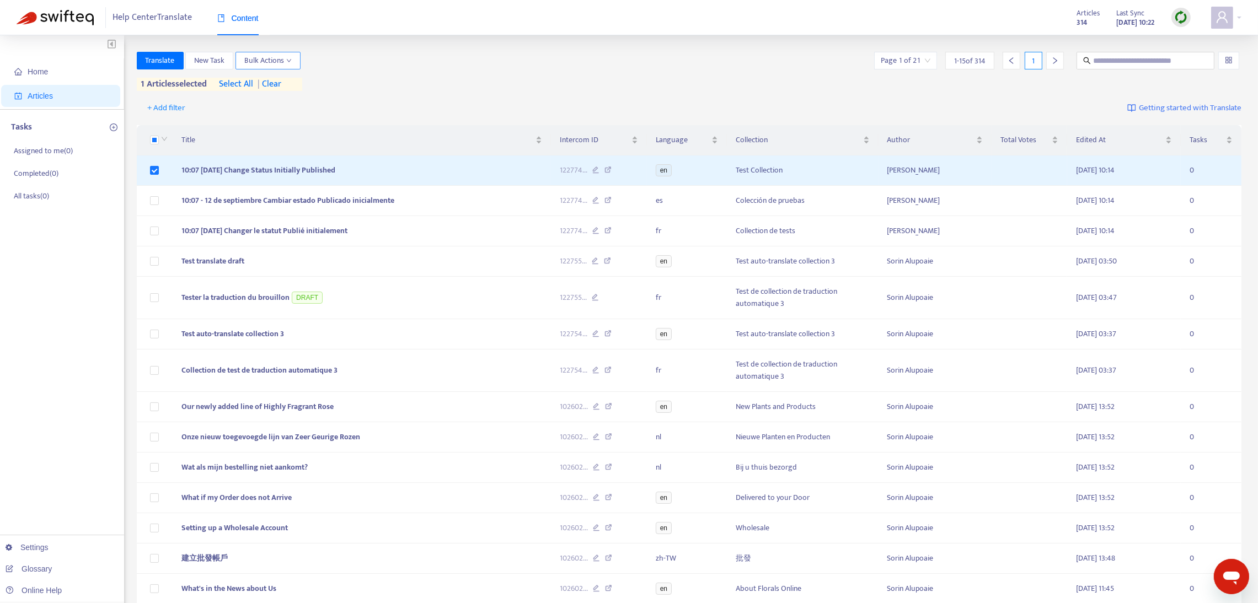
drag, startPoint x: 292, startPoint y: 57, endPoint x: 292, endPoint y: 63, distance: 5.5
click at [292, 61] on button "Bulk Actions" at bounding box center [268, 61] width 65 height 18
click at [29, 73] on span "Home" at bounding box center [38, 71] width 20 height 9
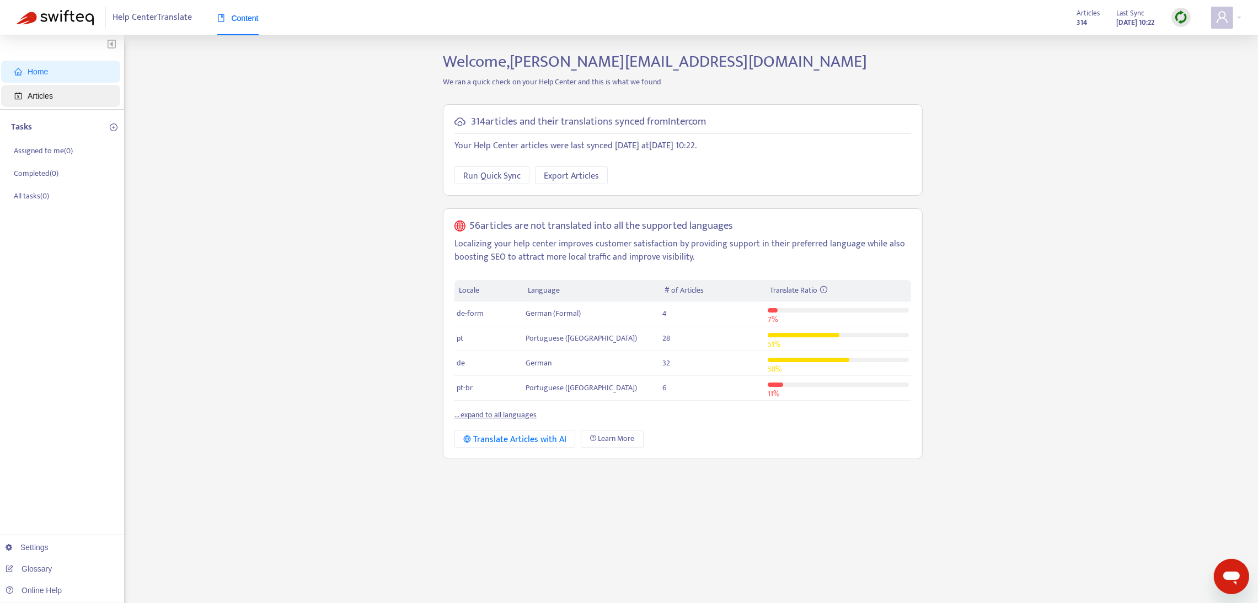
click at [28, 94] on span "Articles" at bounding box center [40, 96] width 25 height 9
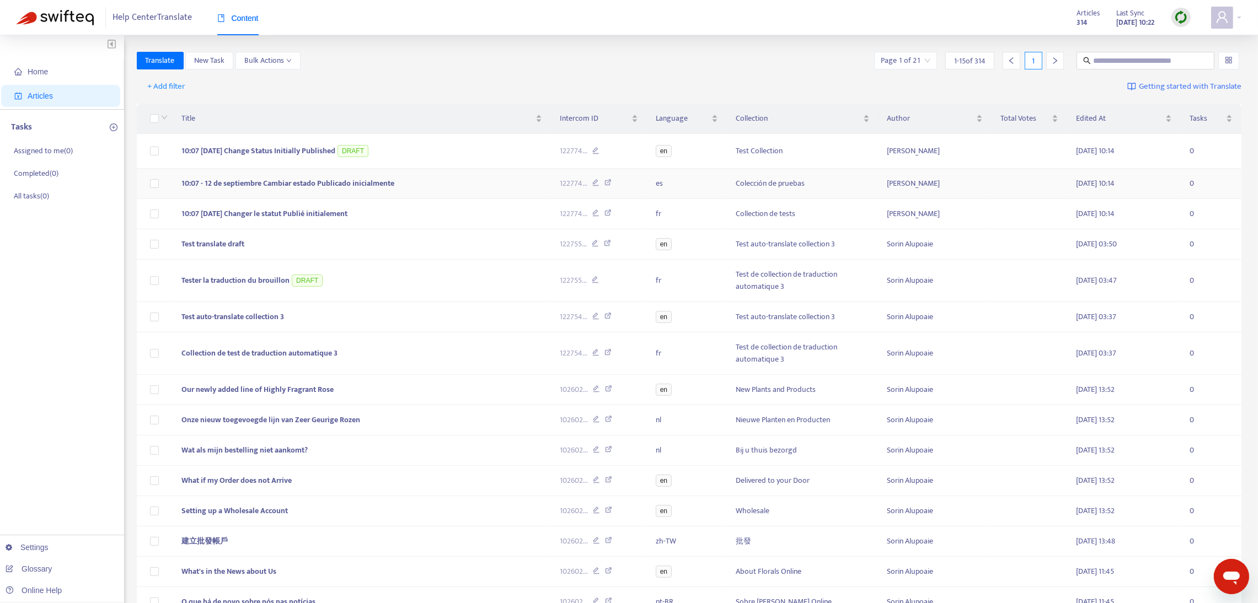
click at [149, 186] on td at bounding box center [155, 184] width 36 height 30
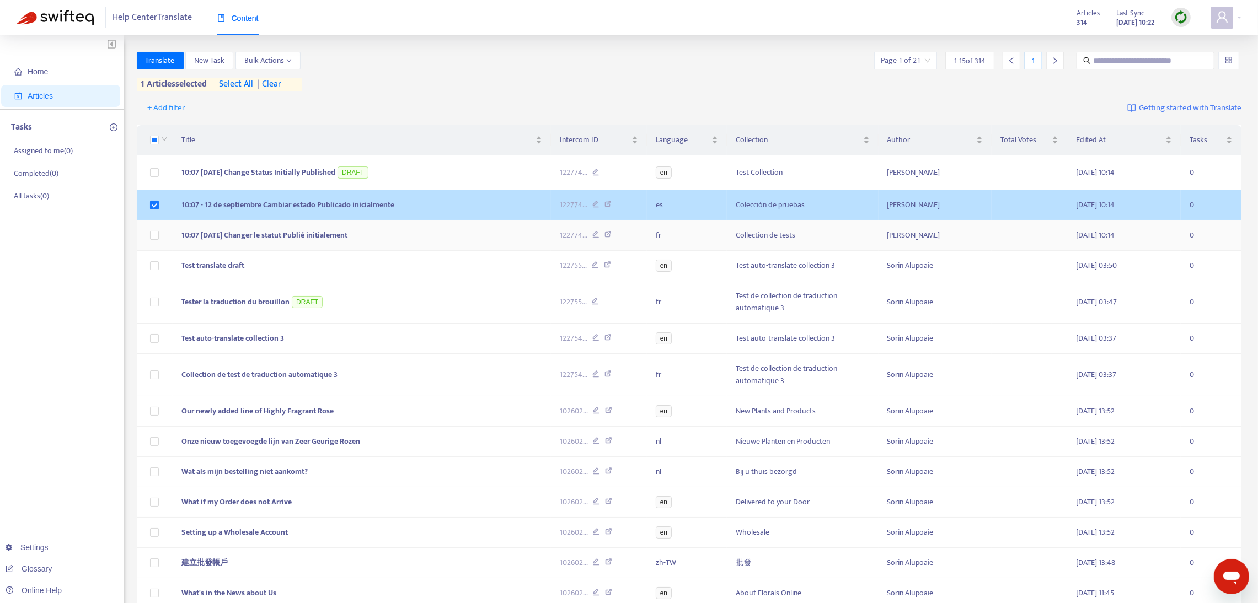
click at [155, 229] on label at bounding box center [154, 235] width 9 height 12
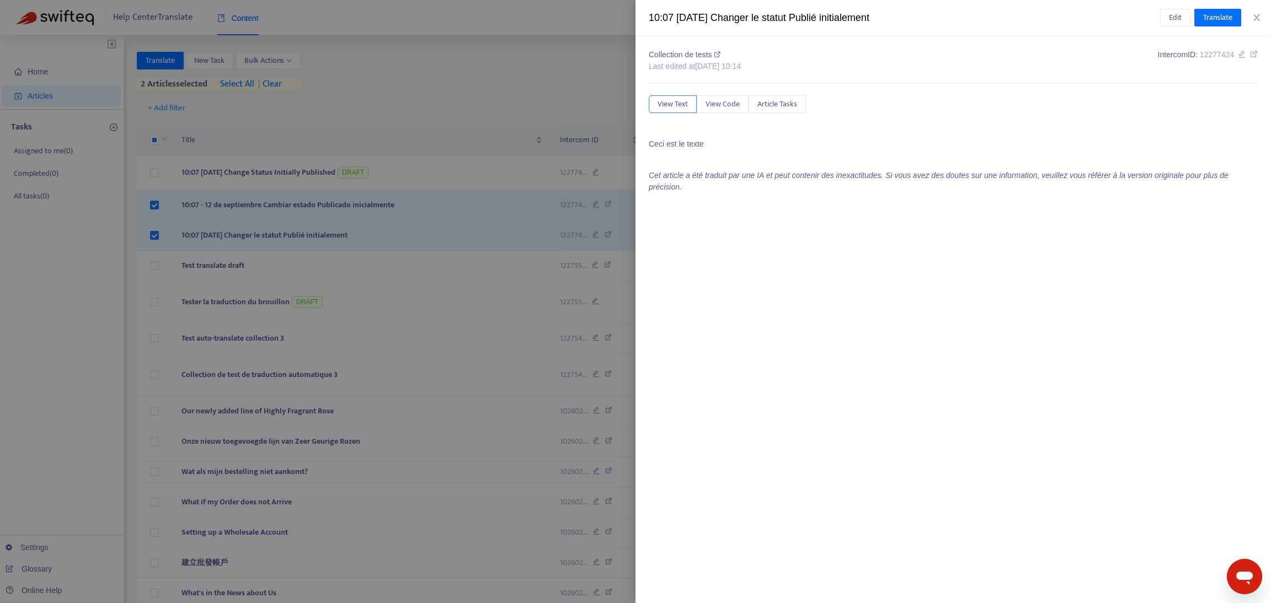
click at [157, 175] on div at bounding box center [635, 301] width 1271 height 603
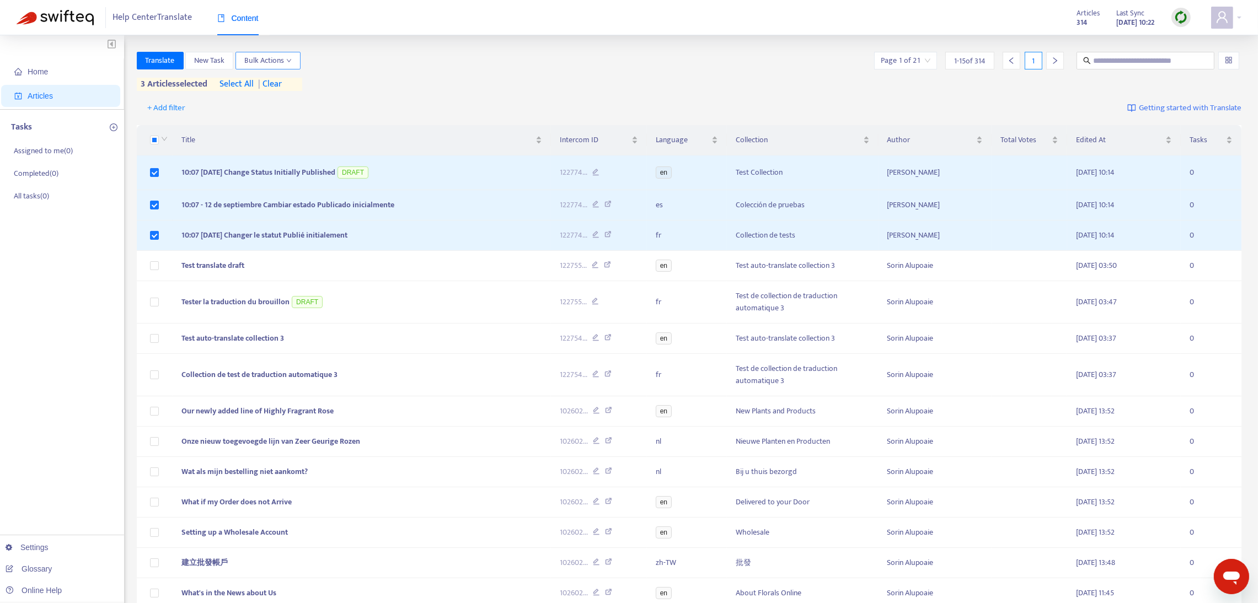
click at [292, 64] on span "Bulk Actions" at bounding box center [267, 61] width 47 height 12
click at [293, 79] on span "Change Article Status" at bounding box center [279, 82] width 69 height 13
click at [346, 98] on span "Draft" at bounding box center [345, 102] width 17 height 13
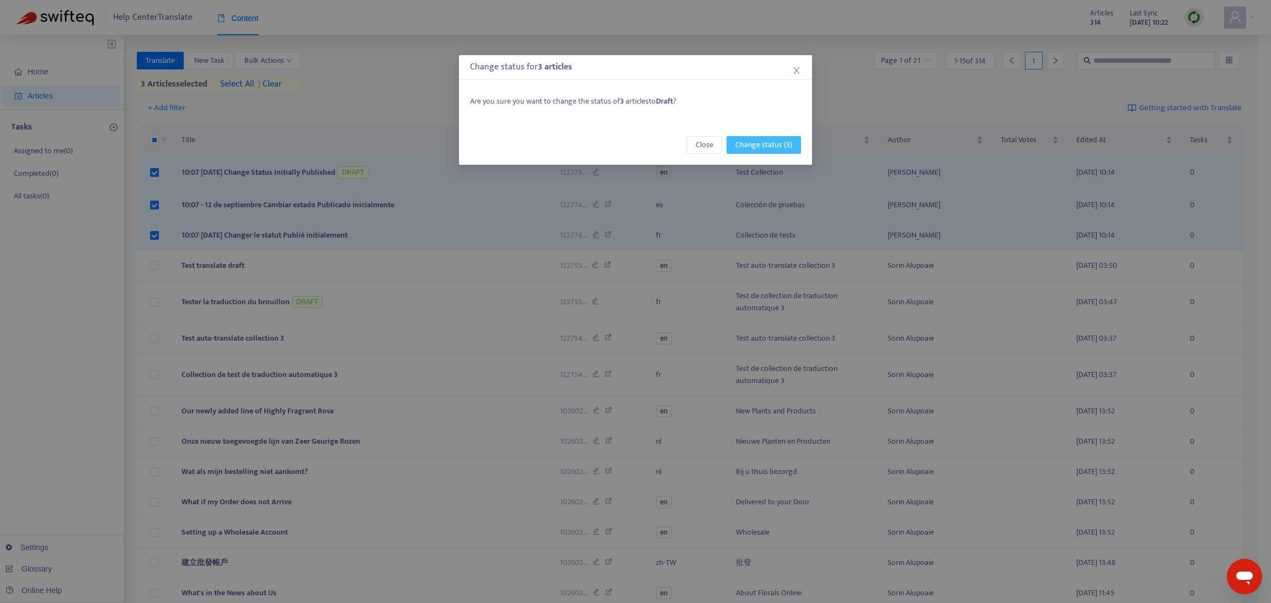
click at [760, 148] on span "Change status (3)" at bounding box center [763, 145] width 57 height 12
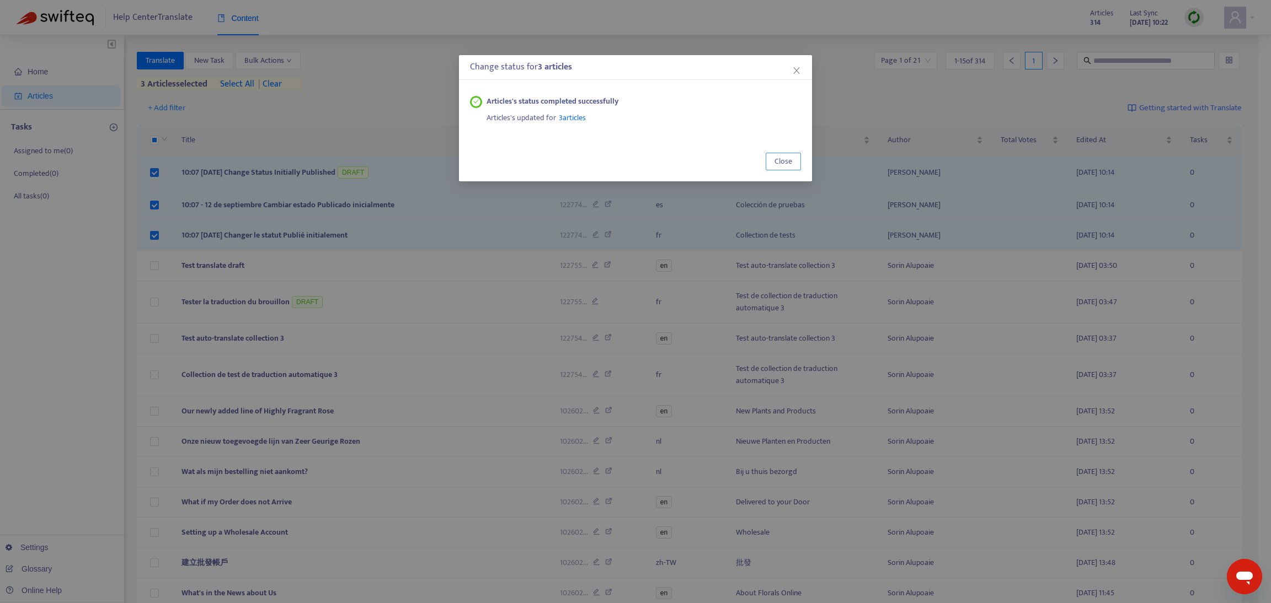
click at [773, 157] on button "Close" at bounding box center [783, 162] width 35 height 18
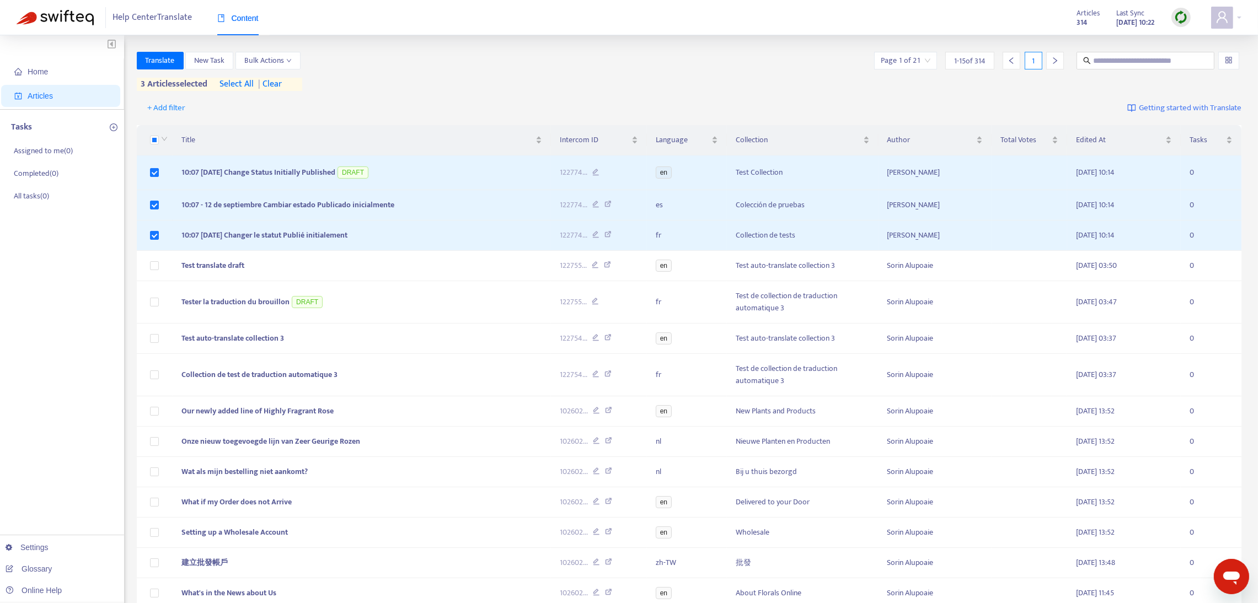
drag, startPoint x: 35, startPoint y: 71, endPoint x: 27, endPoint y: 84, distance: 15.3
click at [33, 72] on span "Home" at bounding box center [38, 71] width 20 height 9
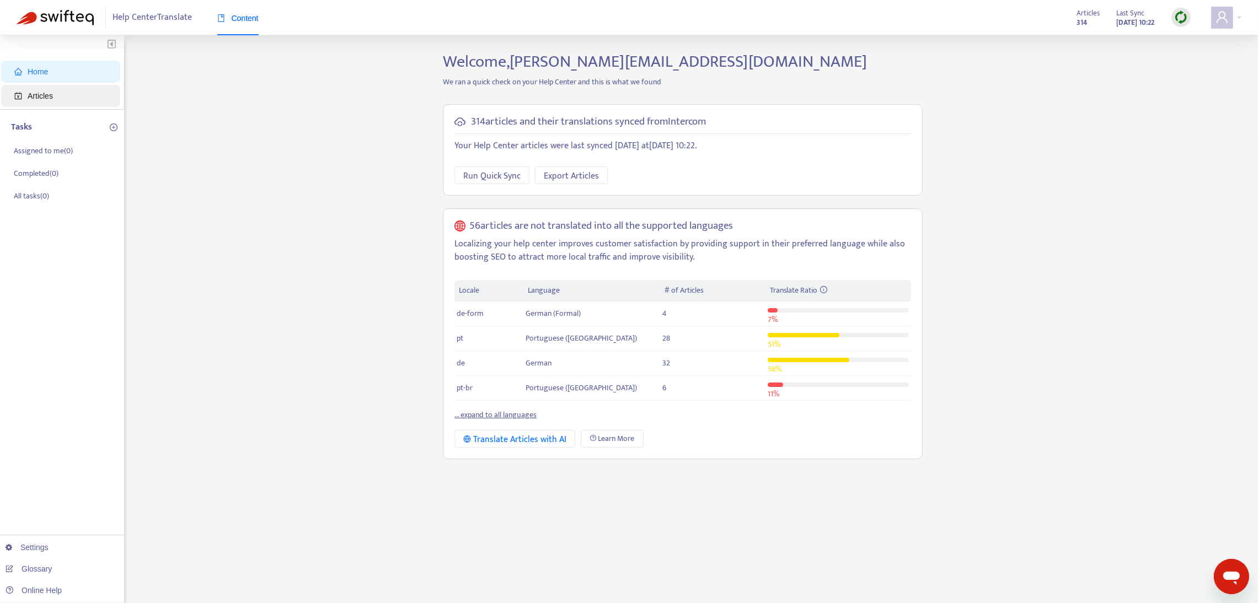
click at [28, 92] on span "Articles" at bounding box center [40, 96] width 25 height 9
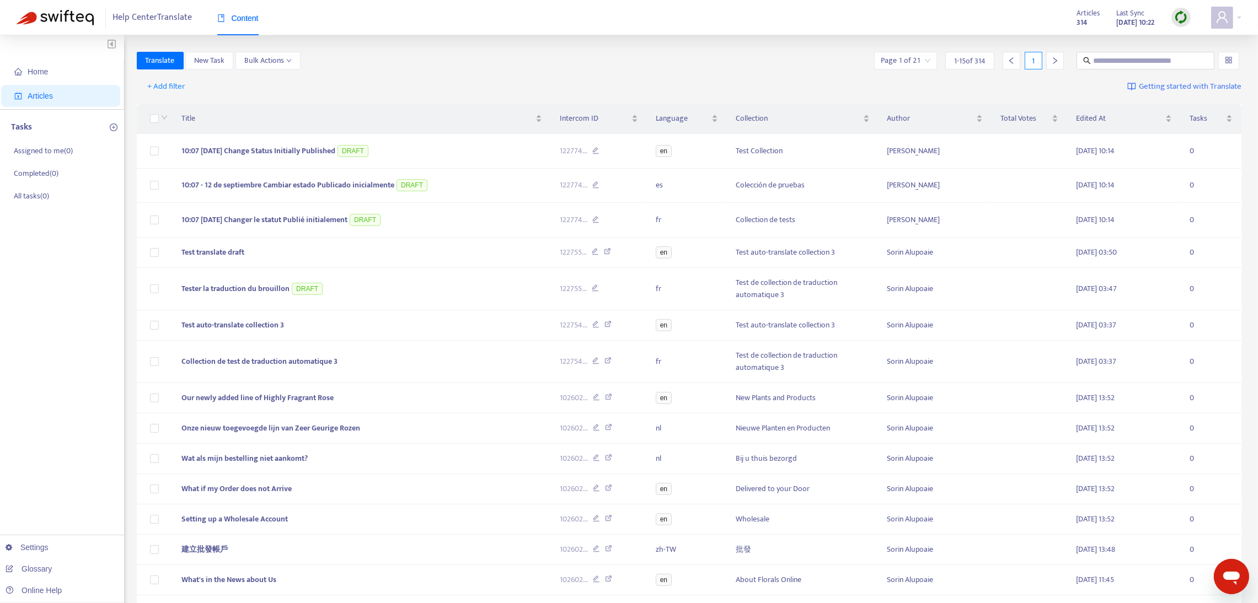
click at [1178, 20] on img at bounding box center [1181, 17] width 14 height 14
click at [1194, 36] on link "Quick Sync" at bounding box center [1203, 40] width 47 height 13
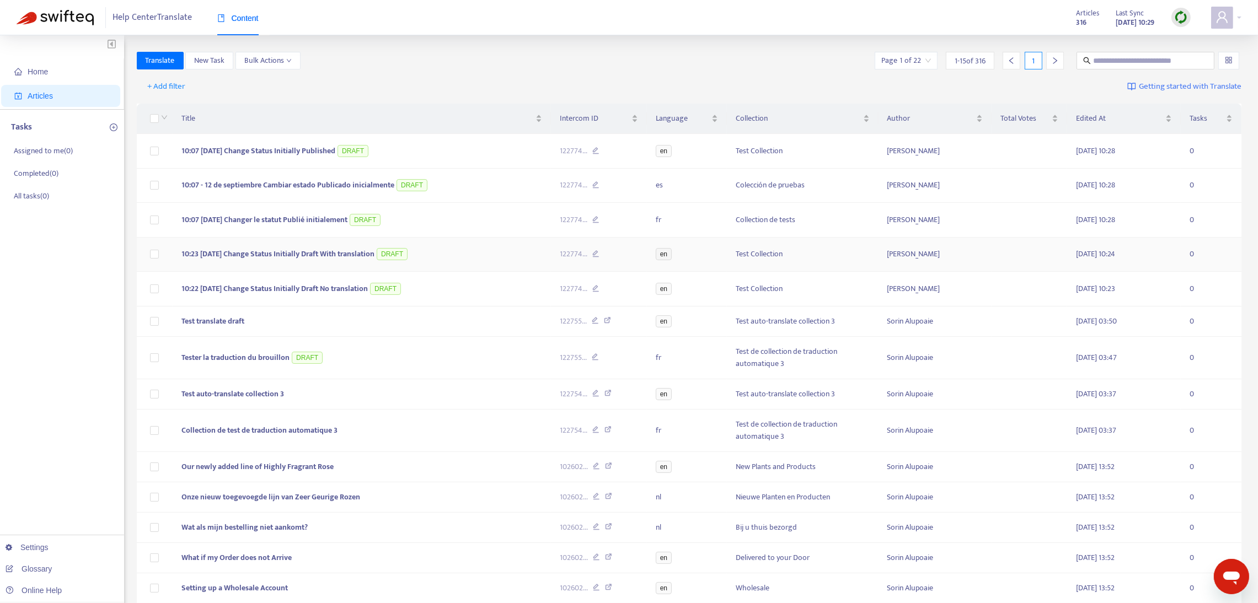
click at [149, 256] on td at bounding box center [155, 255] width 36 height 35
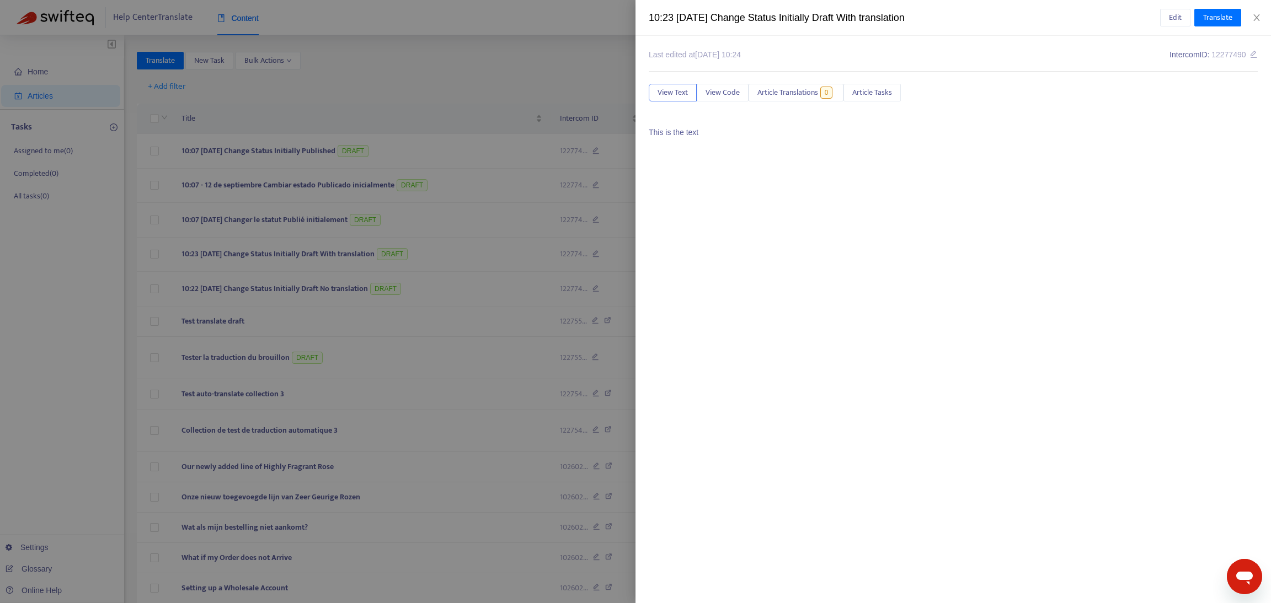
click at [154, 255] on div at bounding box center [635, 301] width 1271 height 603
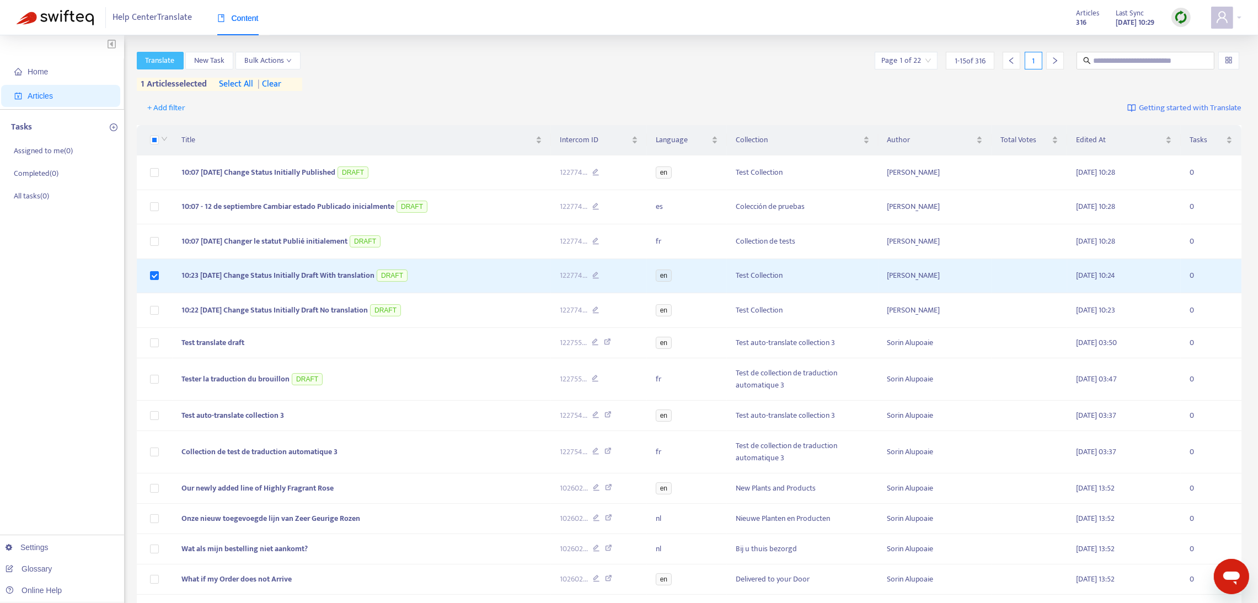
click at [165, 56] on span "Translate" at bounding box center [160, 61] width 29 height 12
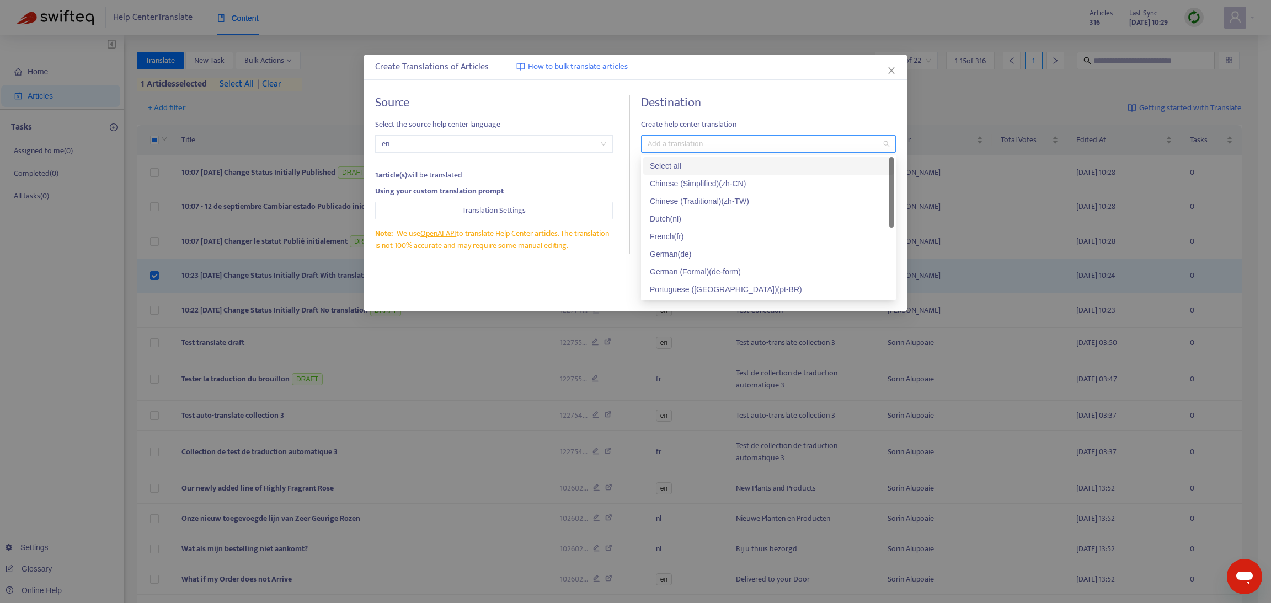
click at [682, 140] on div at bounding box center [763, 143] width 238 height 13
click at [669, 236] on div "French ( fr )" at bounding box center [768, 237] width 237 height 12
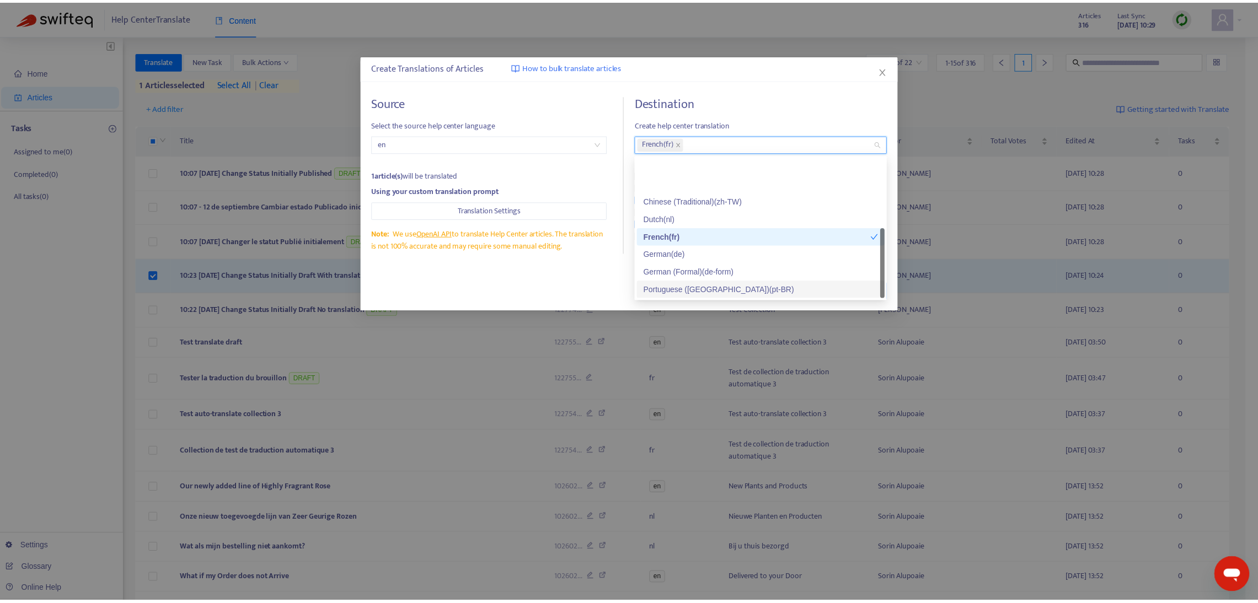
scroll to position [52, 0]
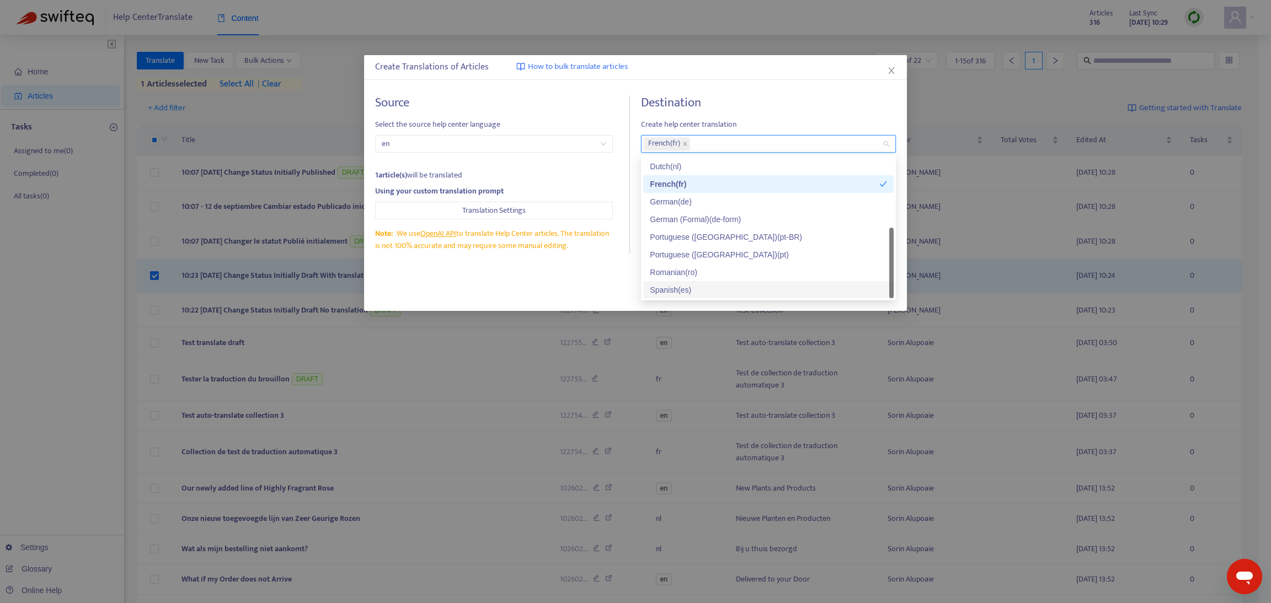
click at [675, 286] on div "Spanish ( es )" at bounding box center [768, 290] width 237 height 12
click at [605, 292] on div "Close Translate" at bounding box center [635, 291] width 521 height 18
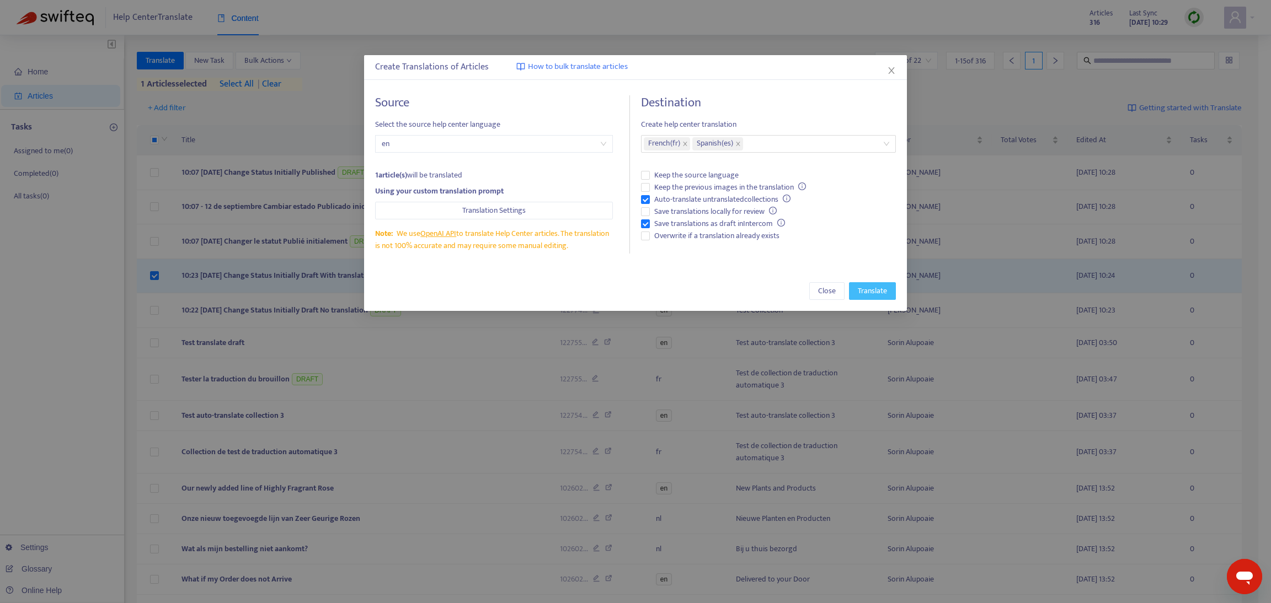
click at [877, 296] on span "Translate" at bounding box center [872, 291] width 29 height 12
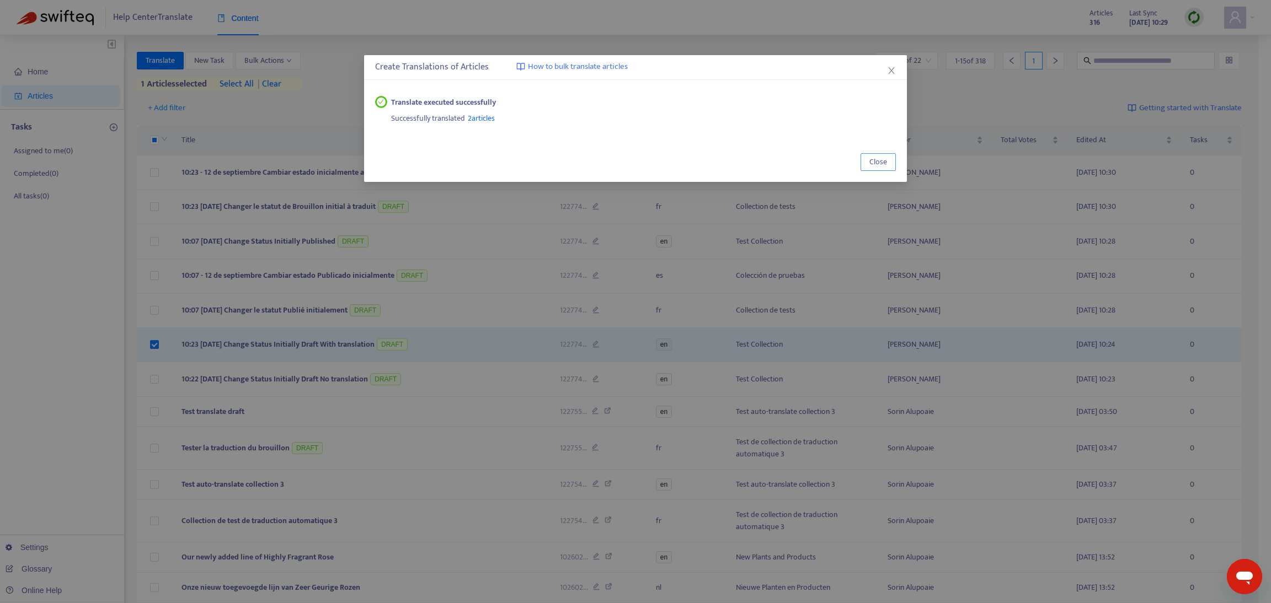
click at [875, 158] on span "Close" at bounding box center [878, 162] width 18 height 12
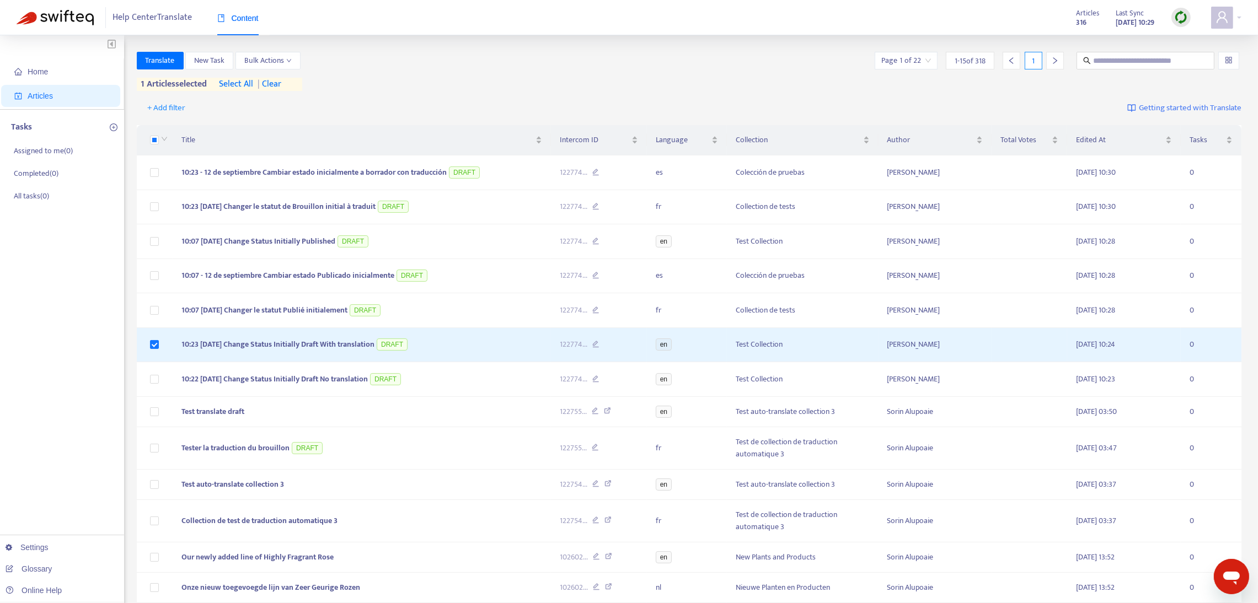
drag, startPoint x: 25, startPoint y: 68, endPoint x: 40, endPoint y: 99, distance: 34.5
click at [25, 69] on span "Home" at bounding box center [62, 72] width 97 height 22
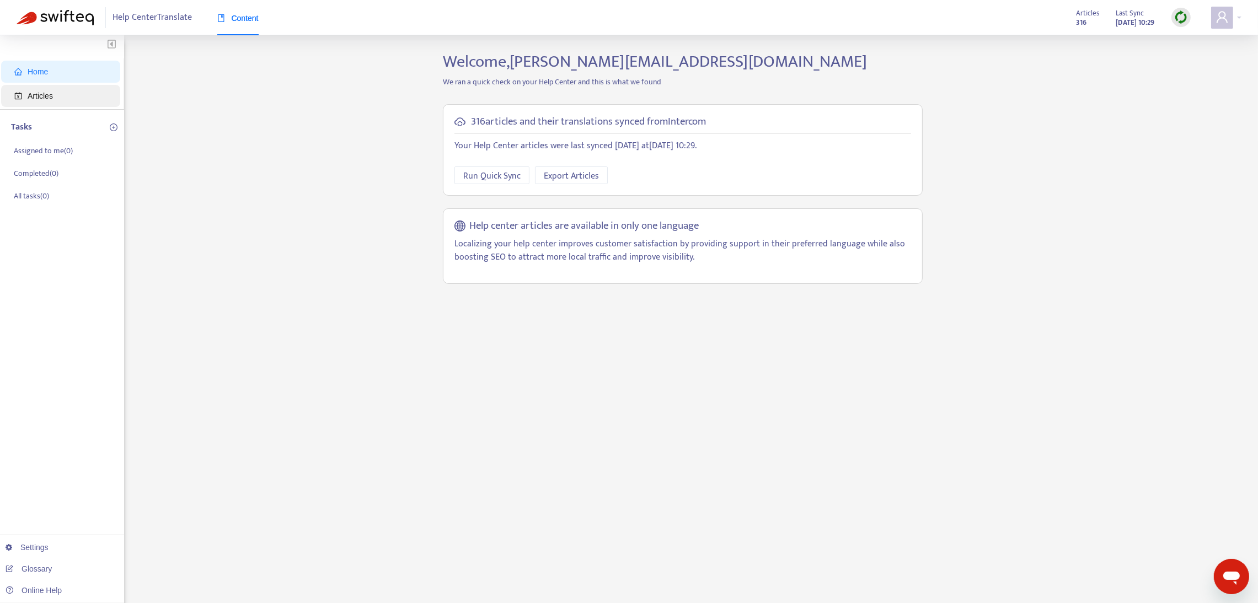
click at [41, 100] on span "Articles" at bounding box center [40, 96] width 25 height 9
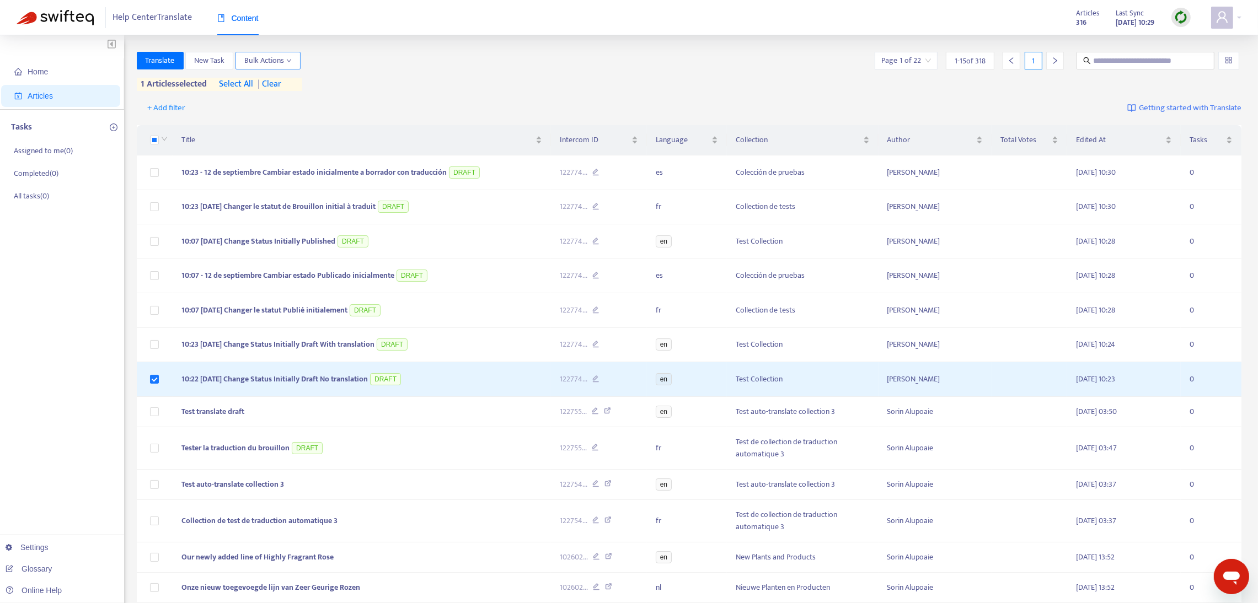
click at [289, 62] on icon "down" at bounding box center [289, 61] width 6 height 6
click at [280, 82] on span "Change Article Status" at bounding box center [279, 82] width 69 height 13
click at [341, 81] on span "Published" at bounding box center [353, 84] width 32 height 13
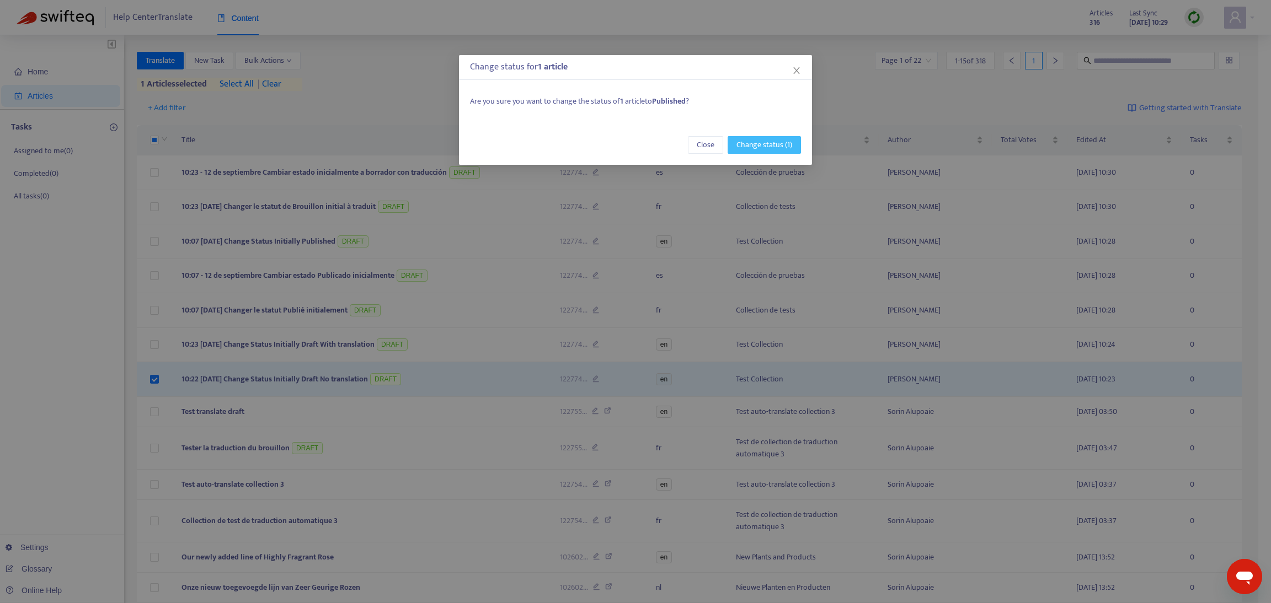
click at [758, 145] on span "Change status (1)" at bounding box center [764, 145] width 56 height 12
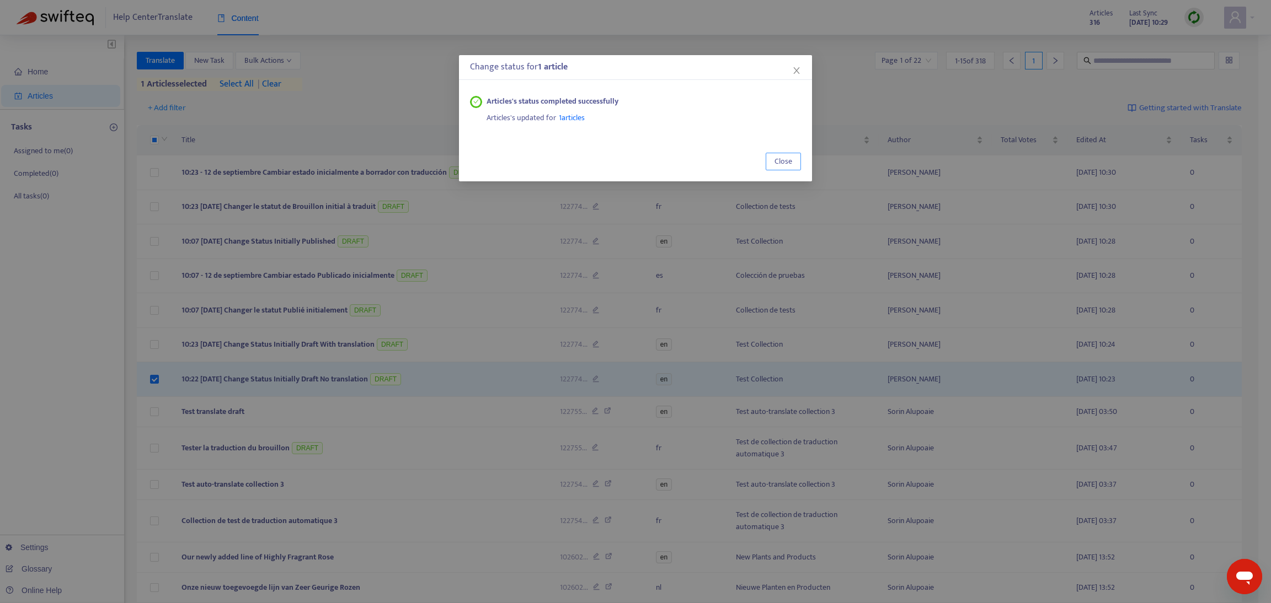
click at [783, 162] on span "Close" at bounding box center [783, 162] width 18 height 12
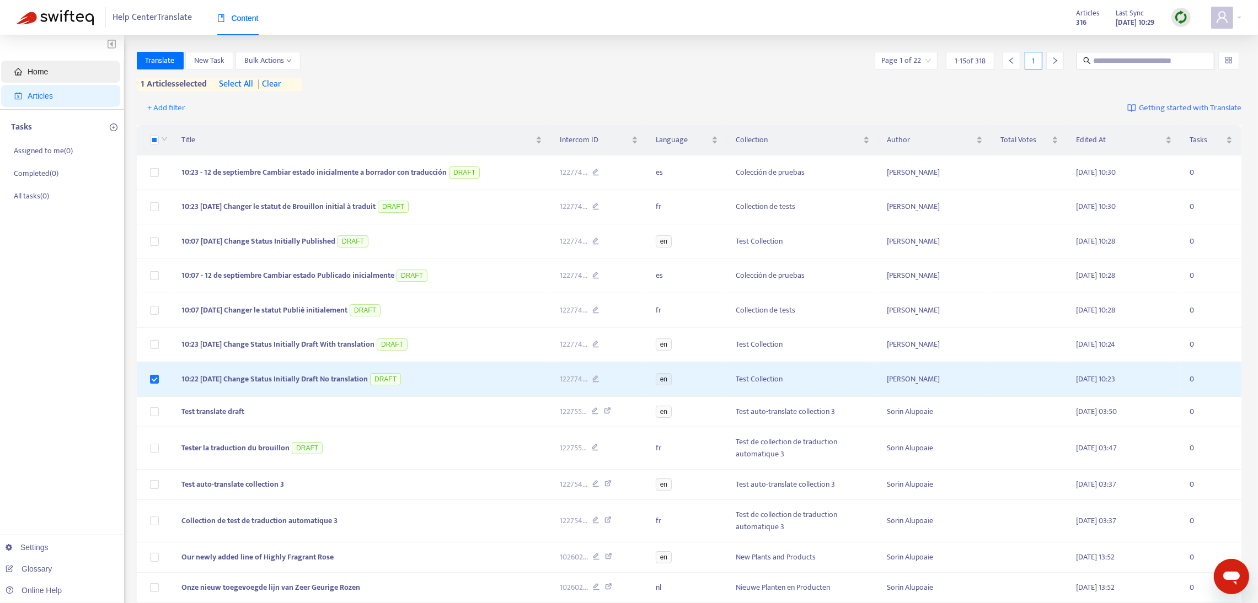
click at [35, 78] on span "Home" at bounding box center [62, 72] width 97 height 22
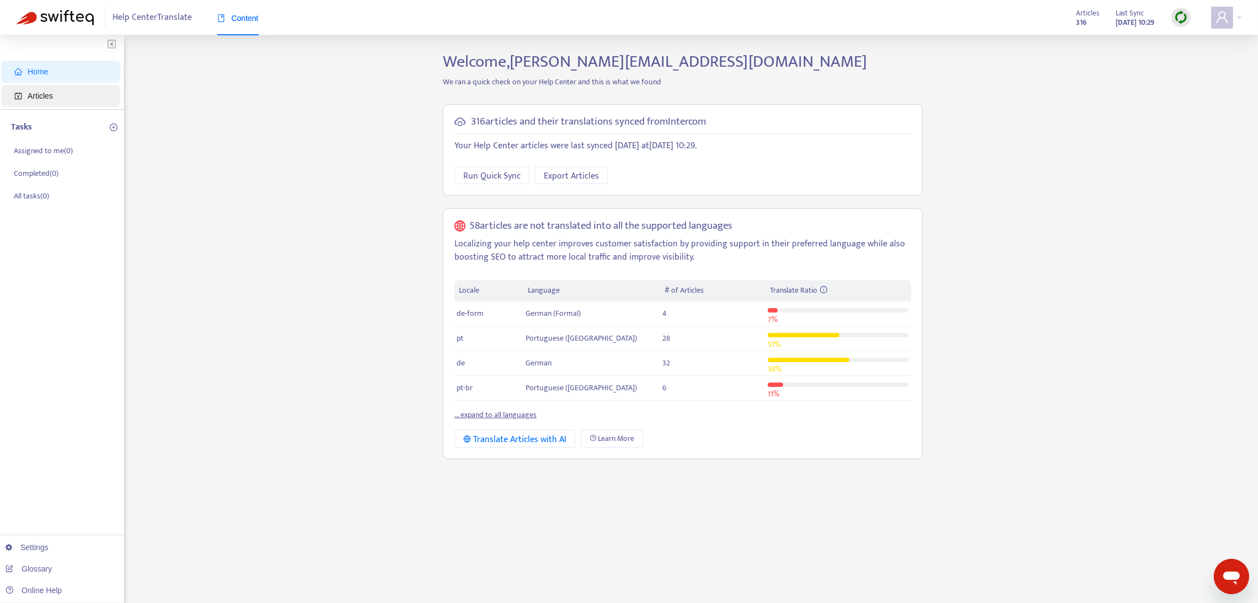
click at [29, 94] on span "Articles" at bounding box center [40, 96] width 25 height 9
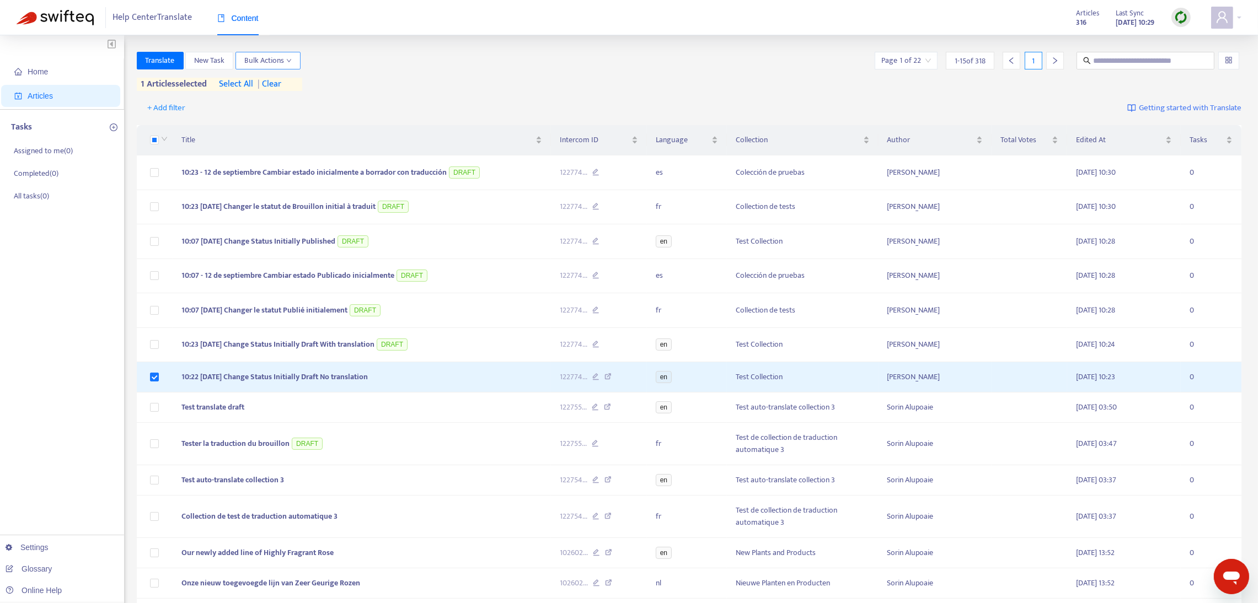
click at [289, 58] on icon "down" at bounding box center [289, 61] width 6 height 6
click at [352, 79] on span "Published" at bounding box center [353, 84] width 32 height 13
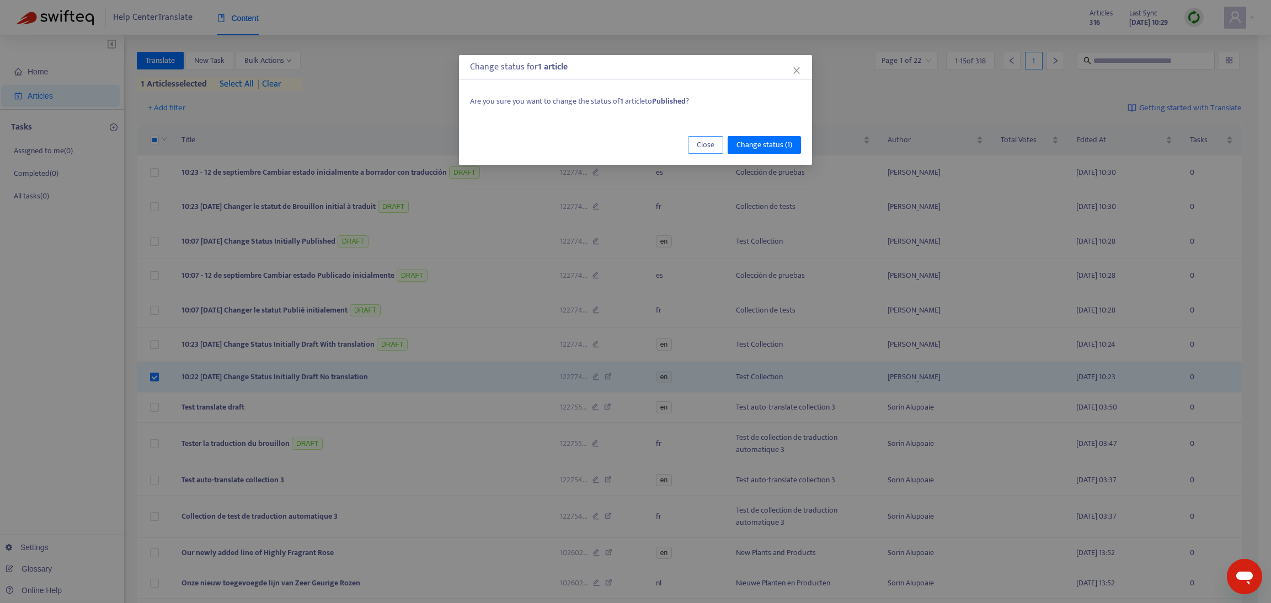
click at [705, 147] on span "Close" at bounding box center [706, 145] width 18 height 12
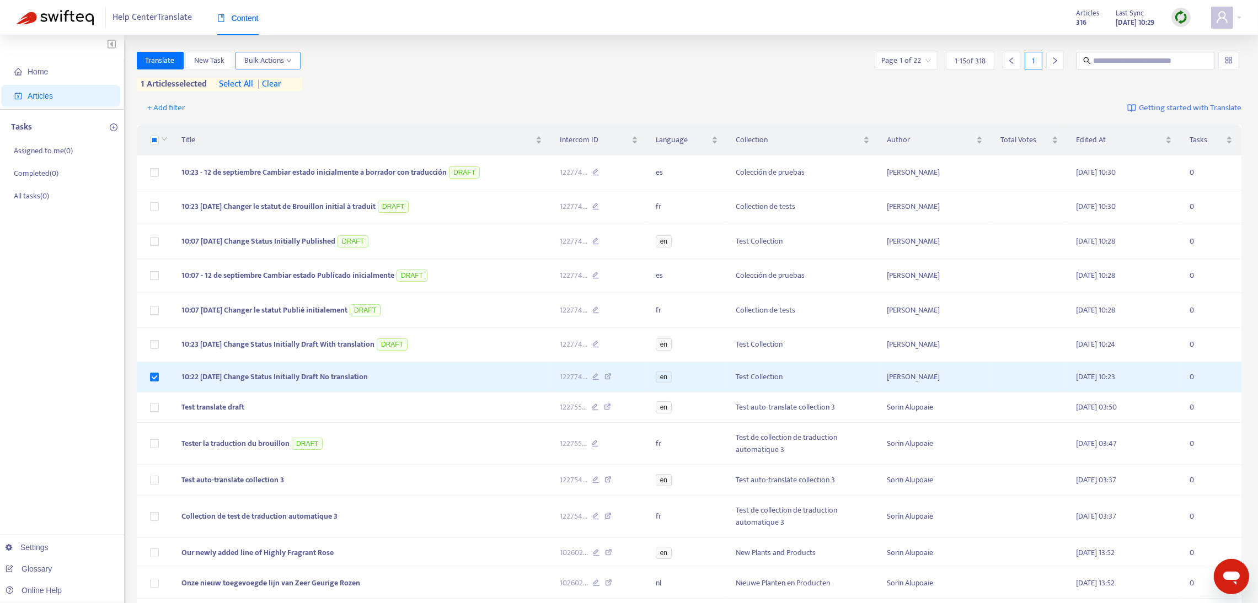
click at [287, 60] on icon "down" at bounding box center [289, 61] width 6 height 6
click at [282, 79] on span "Change Article Status" at bounding box center [279, 82] width 69 height 13
click at [358, 102] on span "Draft" at bounding box center [353, 103] width 32 height 12
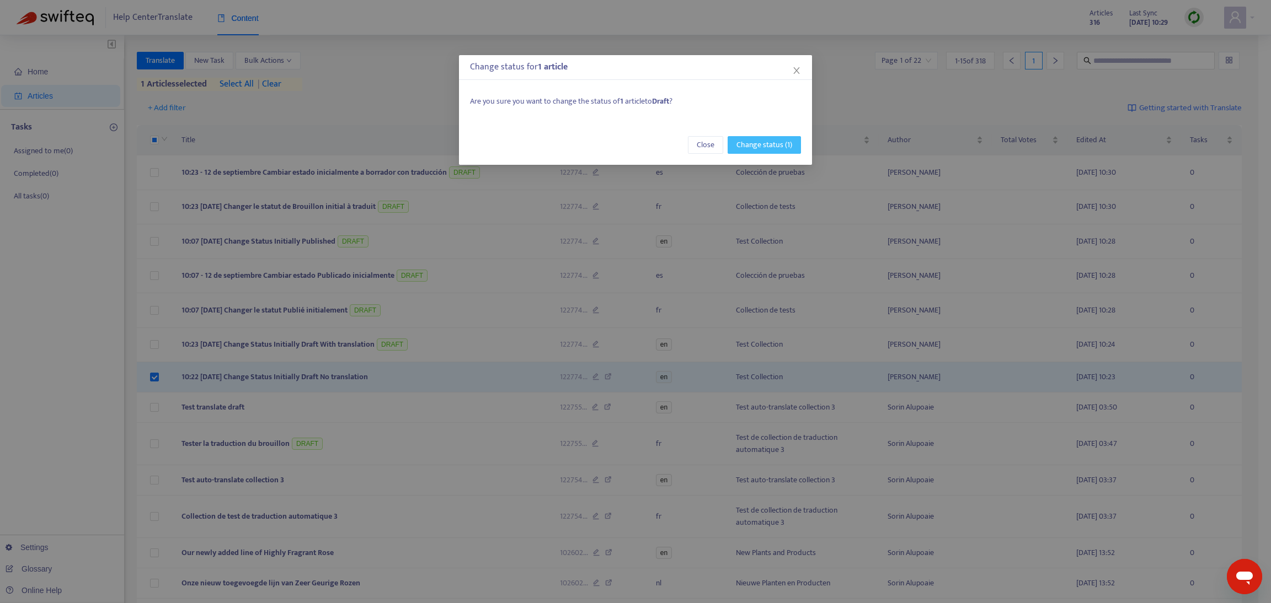
click at [769, 144] on span "Change status (1)" at bounding box center [764, 145] width 56 height 12
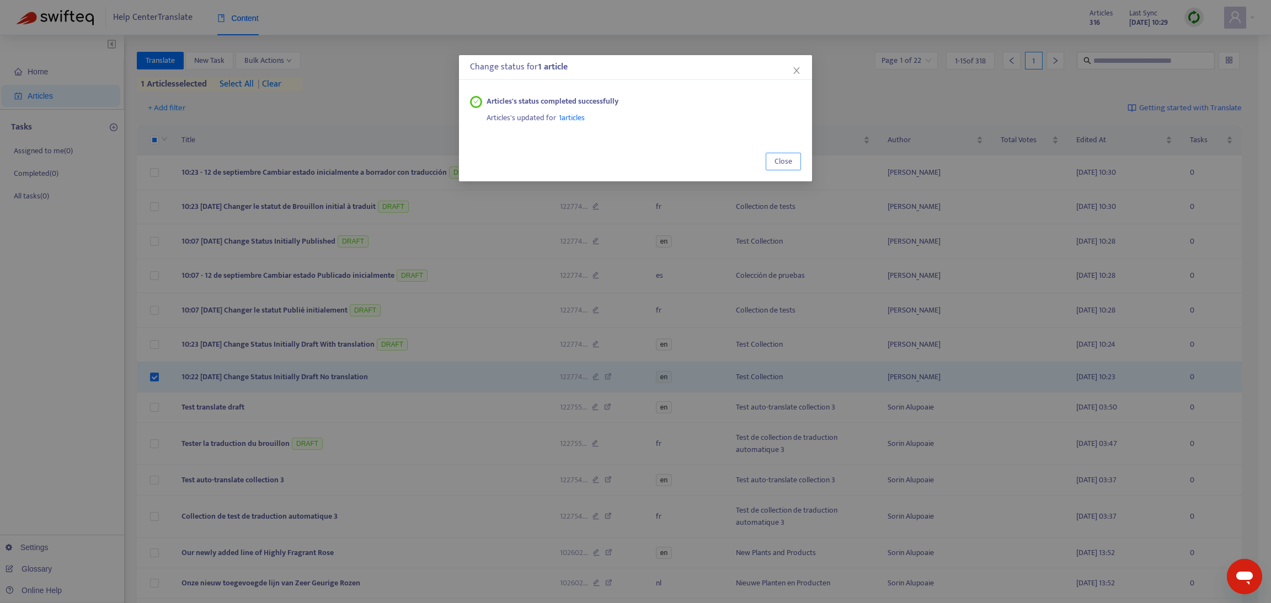
click at [785, 158] on span "Close" at bounding box center [783, 162] width 18 height 12
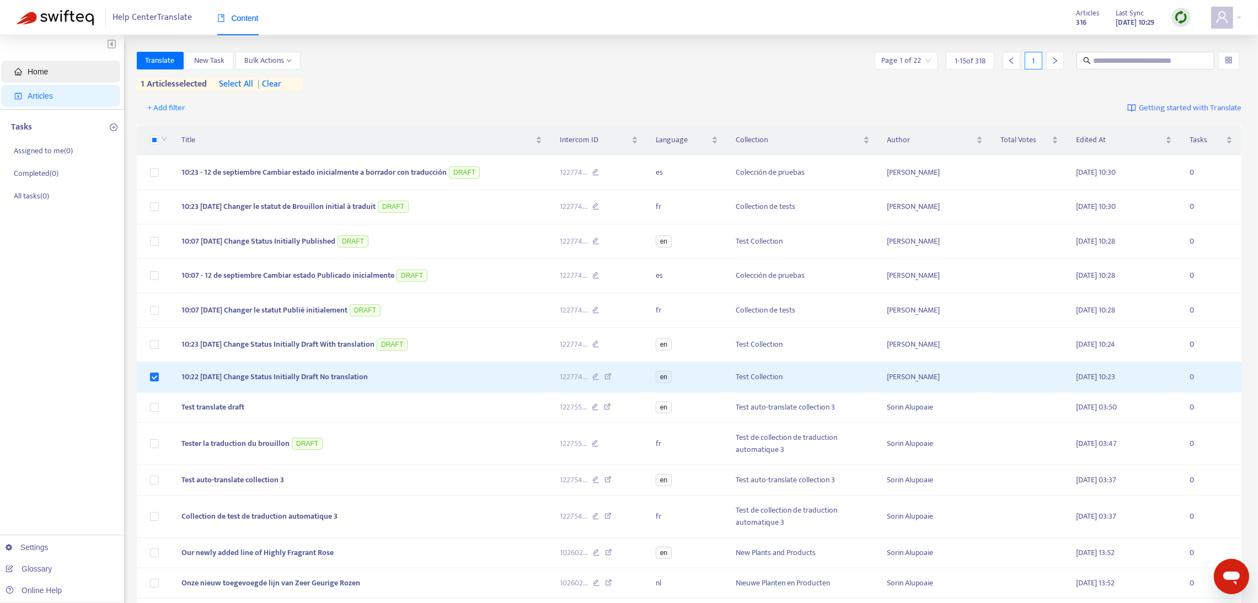
click at [39, 74] on span "Home" at bounding box center [38, 71] width 20 height 9
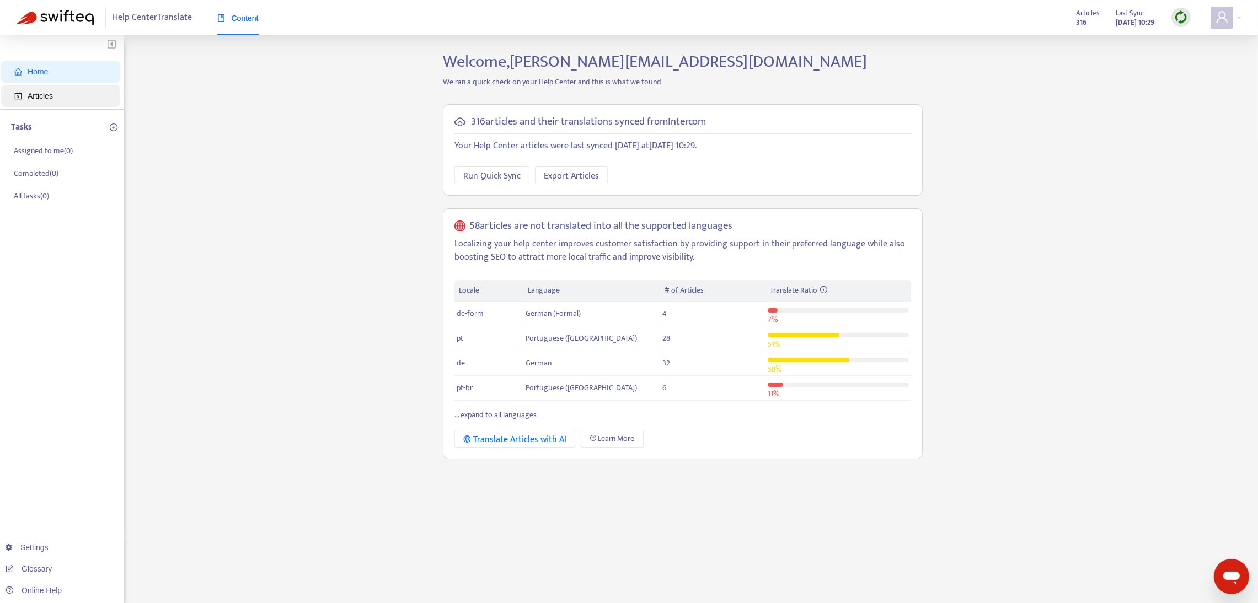
click at [42, 92] on span "Articles" at bounding box center [40, 96] width 25 height 9
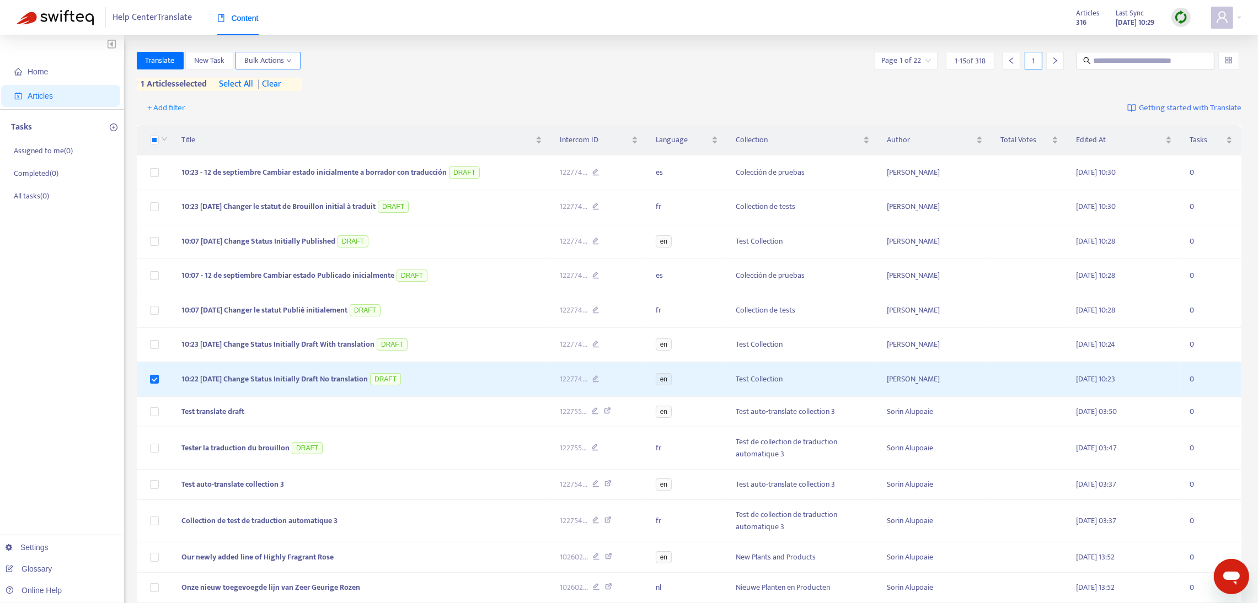
click at [289, 60] on icon "down" at bounding box center [289, 61] width 6 height 6
click at [293, 79] on span "Change Article Status" at bounding box center [279, 82] width 69 height 13
click at [354, 80] on span "Published" at bounding box center [353, 84] width 32 height 13
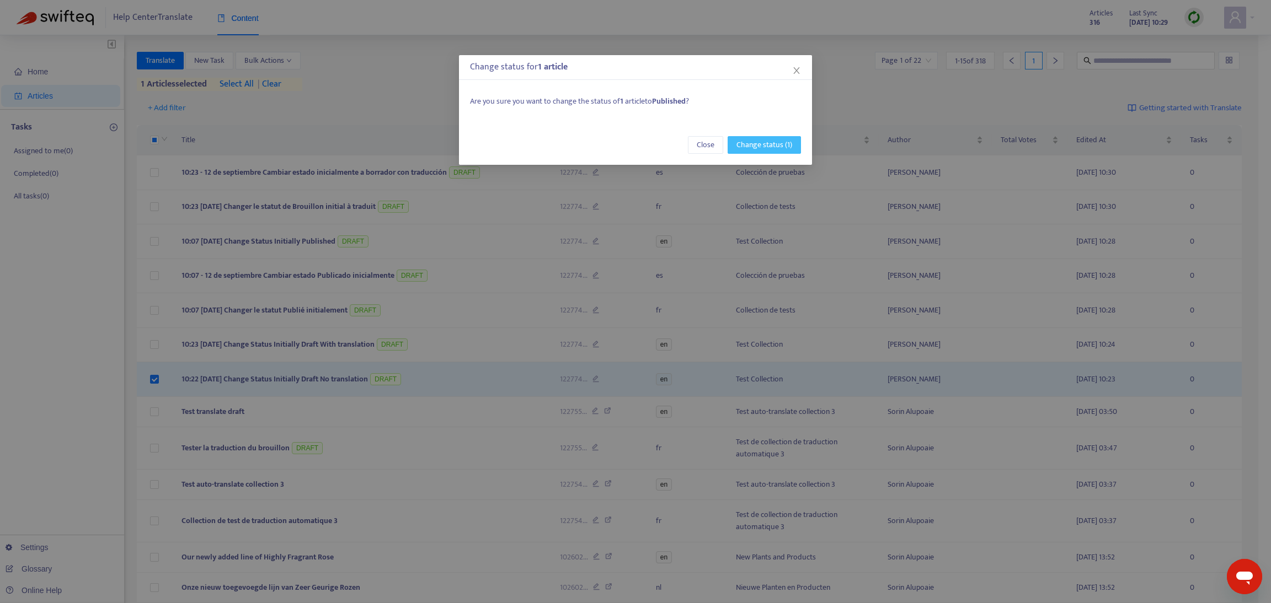
click at [749, 146] on span "Change status (1)" at bounding box center [764, 145] width 56 height 12
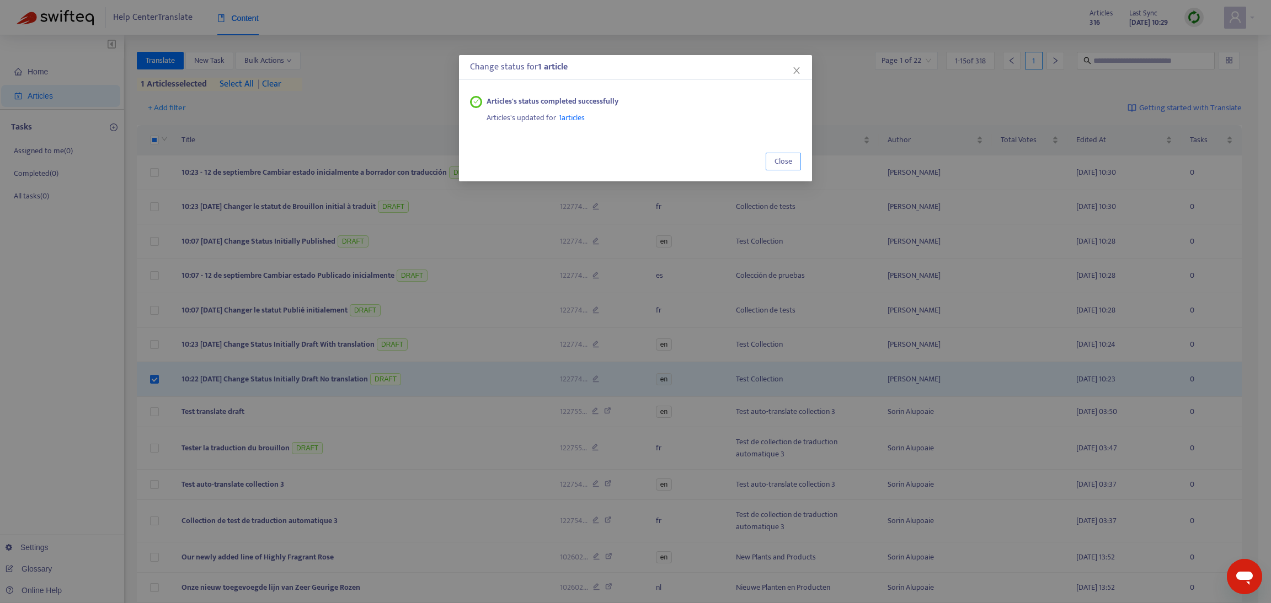
click at [788, 166] on span "Close" at bounding box center [783, 162] width 18 height 12
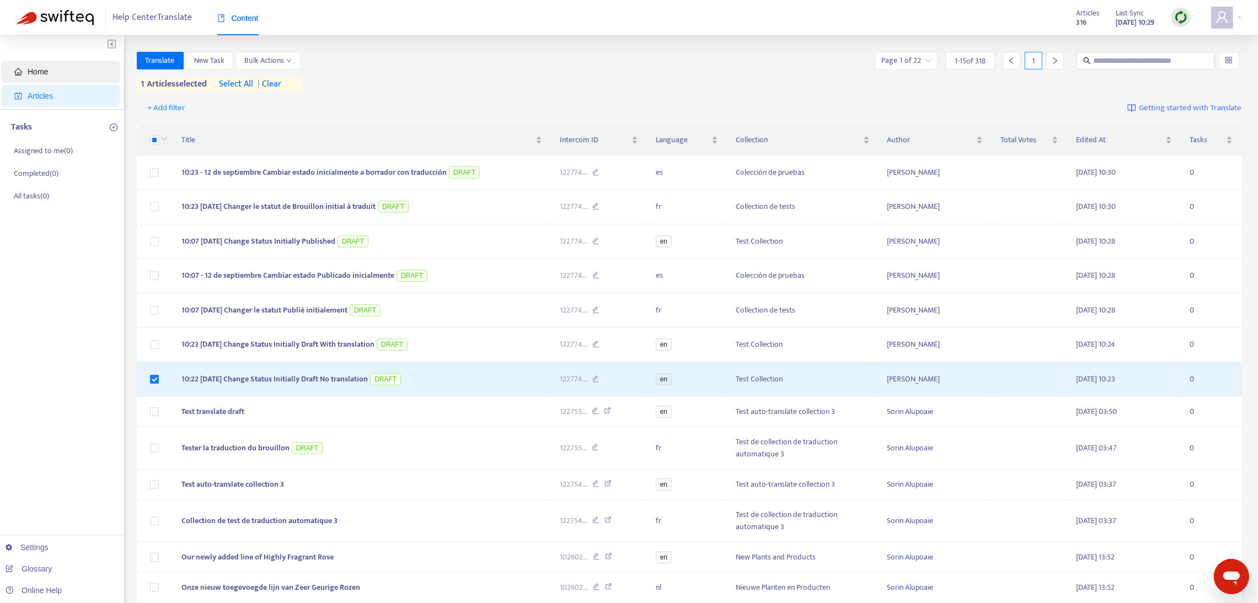
click at [45, 82] on span "Home" at bounding box center [62, 72] width 97 height 22
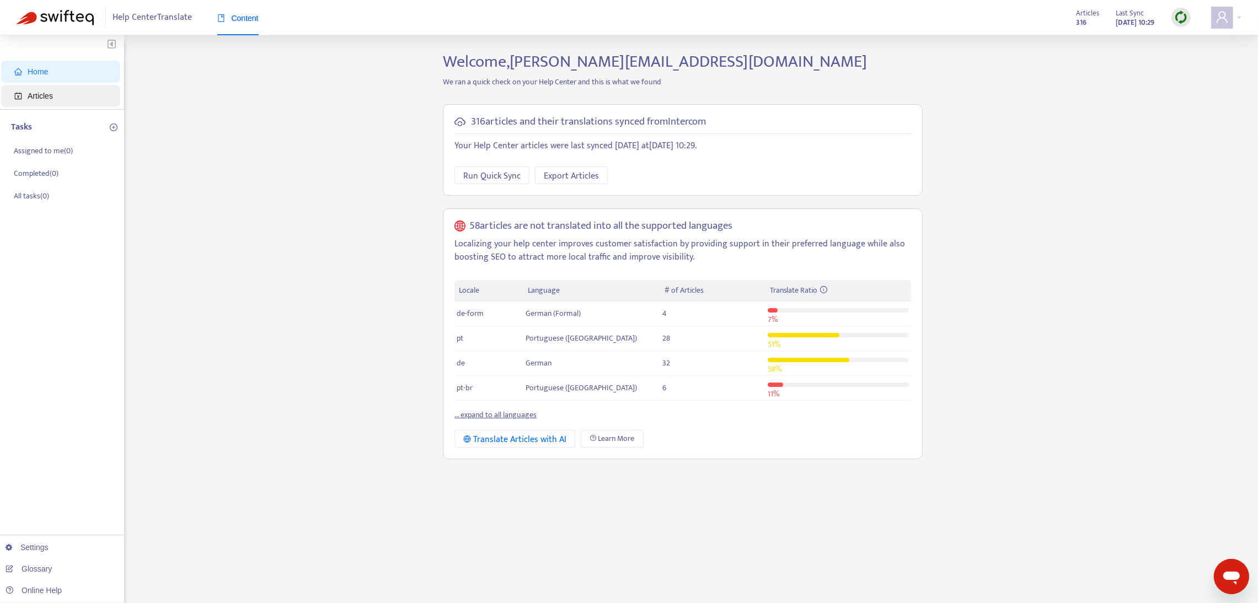
click at [45, 94] on span "Articles" at bounding box center [40, 96] width 25 height 9
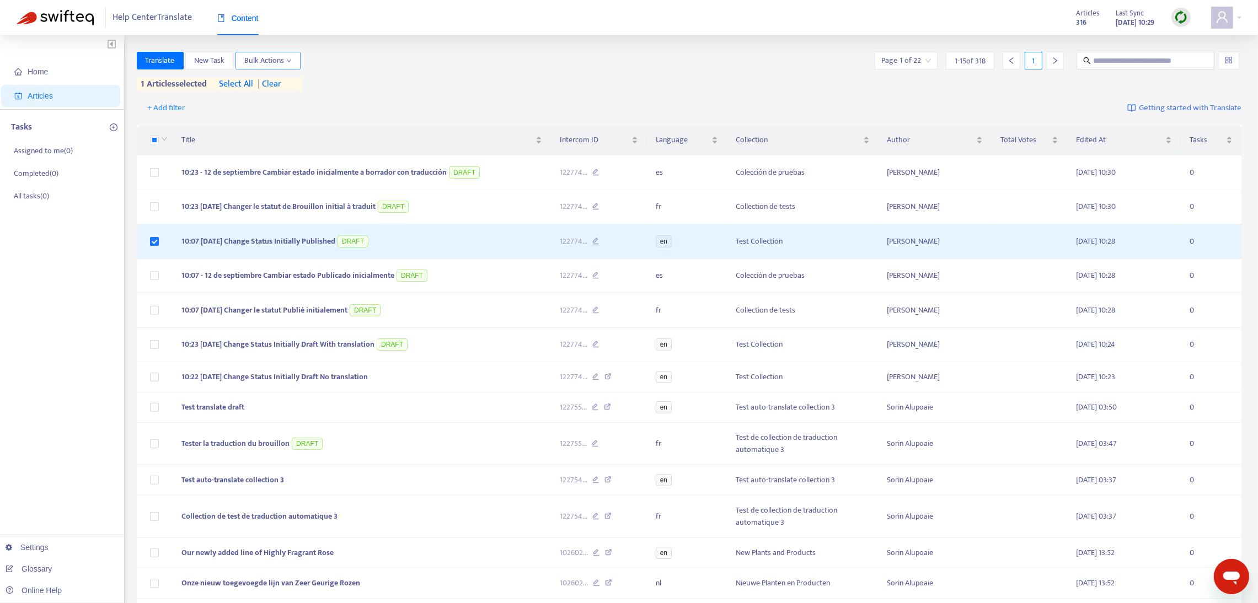
click at [293, 61] on button "Bulk Actions" at bounding box center [268, 61] width 65 height 18
click at [288, 83] on span "Change Article Status" at bounding box center [279, 82] width 69 height 13
click at [346, 82] on span "Published" at bounding box center [353, 84] width 32 height 13
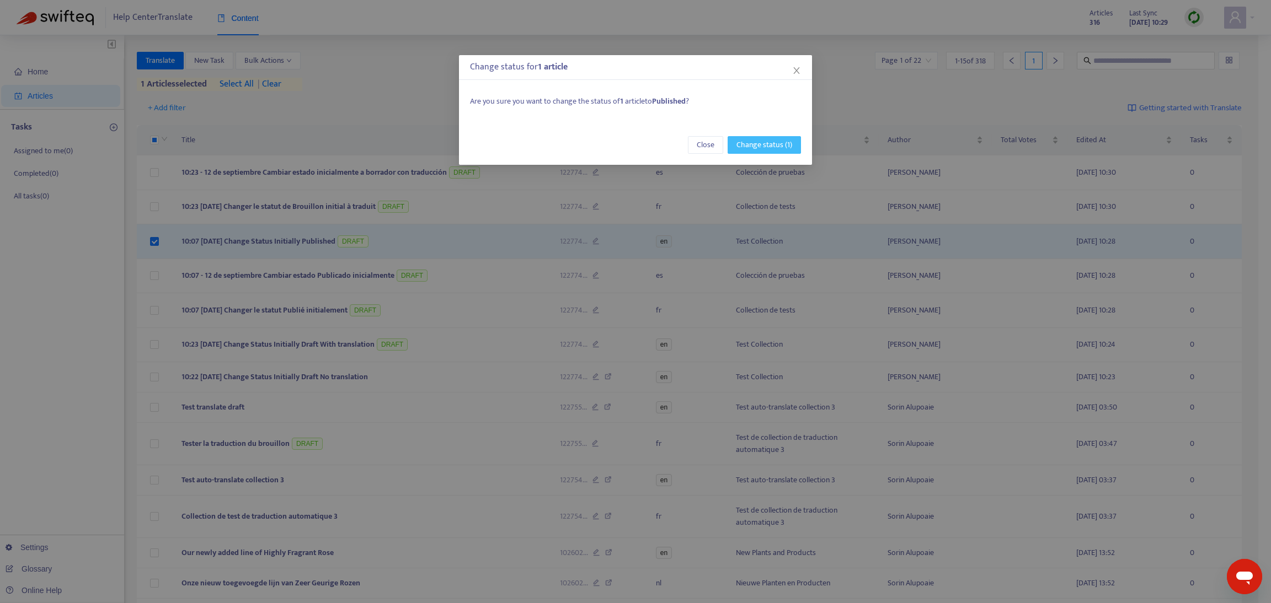
click at [783, 139] on span "Change status (1)" at bounding box center [764, 145] width 56 height 12
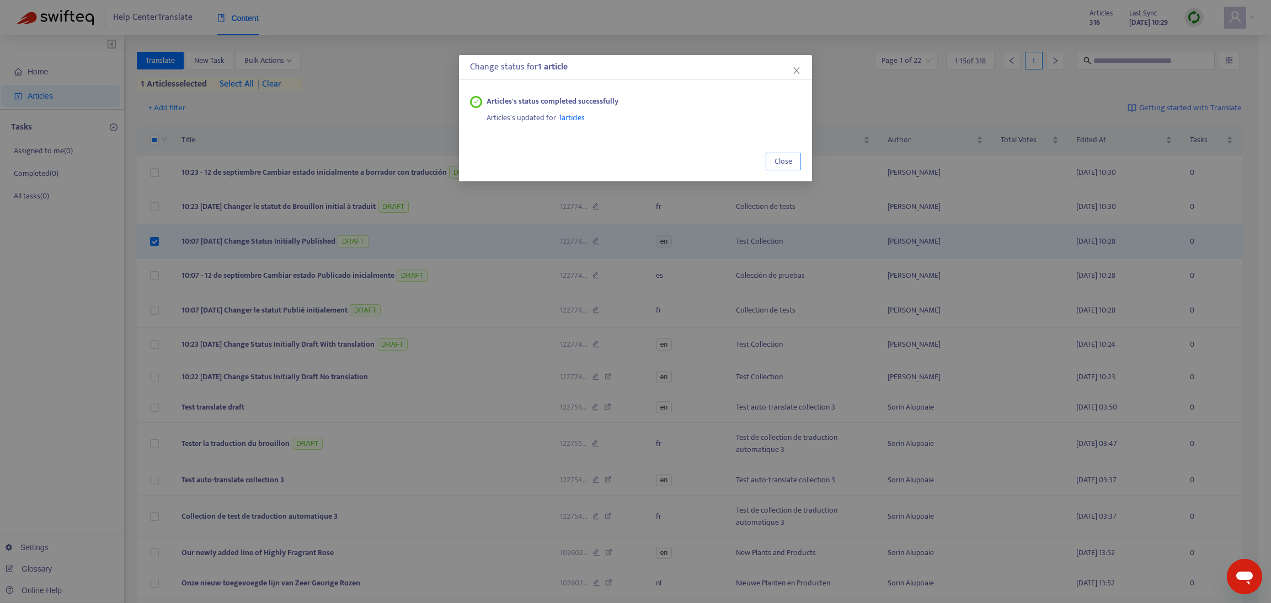
click at [790, 159] on span "Close" at bounding box center [783, 162] width 18 height 12
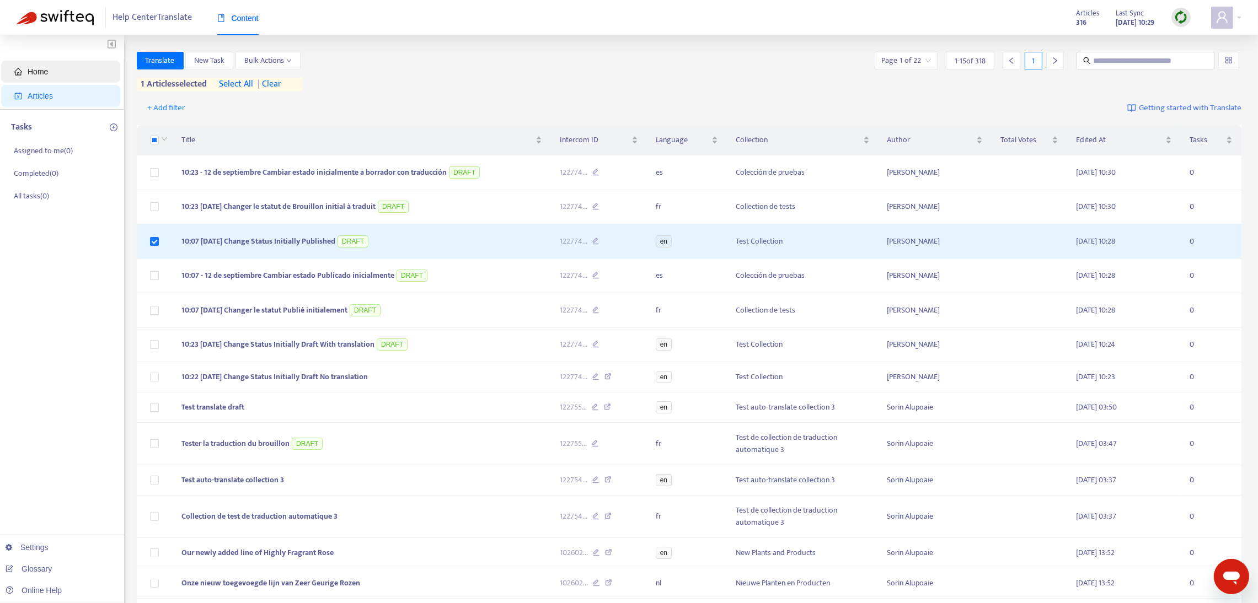
click at [53, 73] on span "Home" at bounding box center [62, 72] width 97 height 22
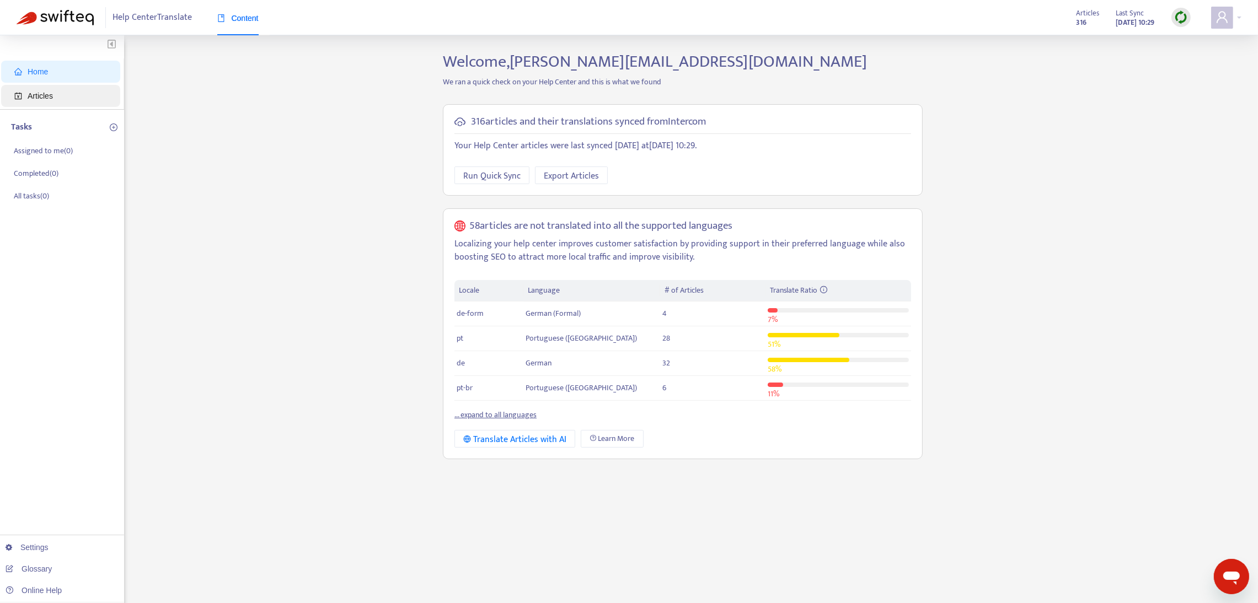
click at [49, 88] on span "Articles" at bounding box center [62, 96] width 97 height 22
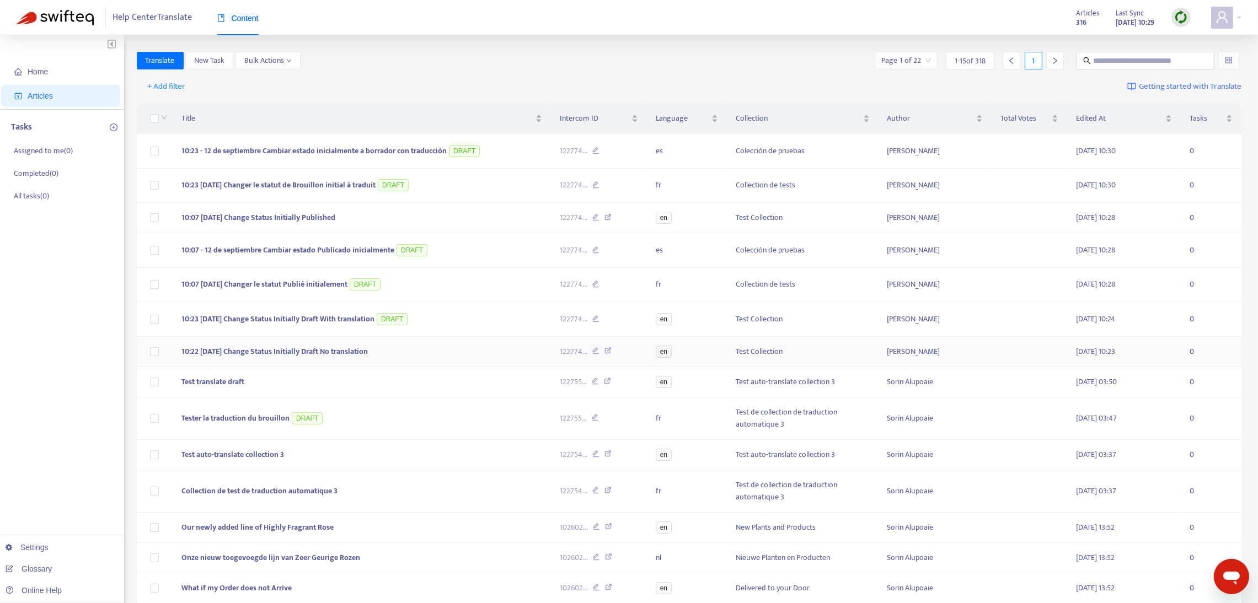
drag, startPoint x: 148, startPoint y: 354, endPoint x: 159, endPoint y: 354, distance: 11.0
click at [159, 354] on td at bounding box center [155, 352] width 36 height 30
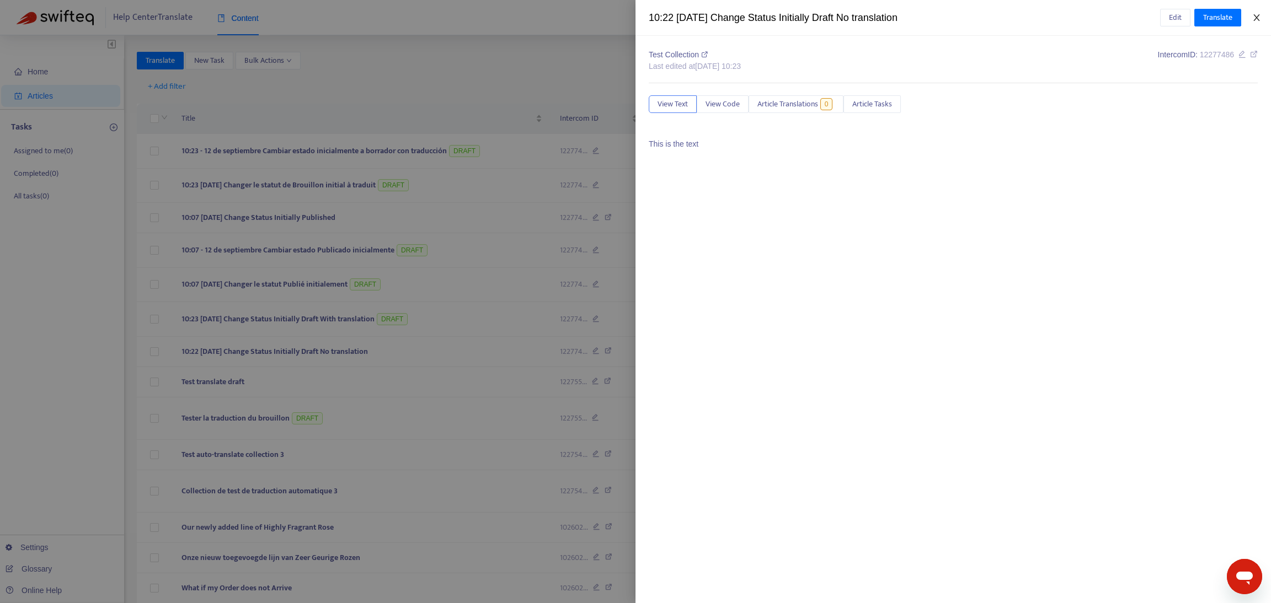
click at [1255, 21] on icon "close" at bounding box center [1256, 17] width 9 height 9
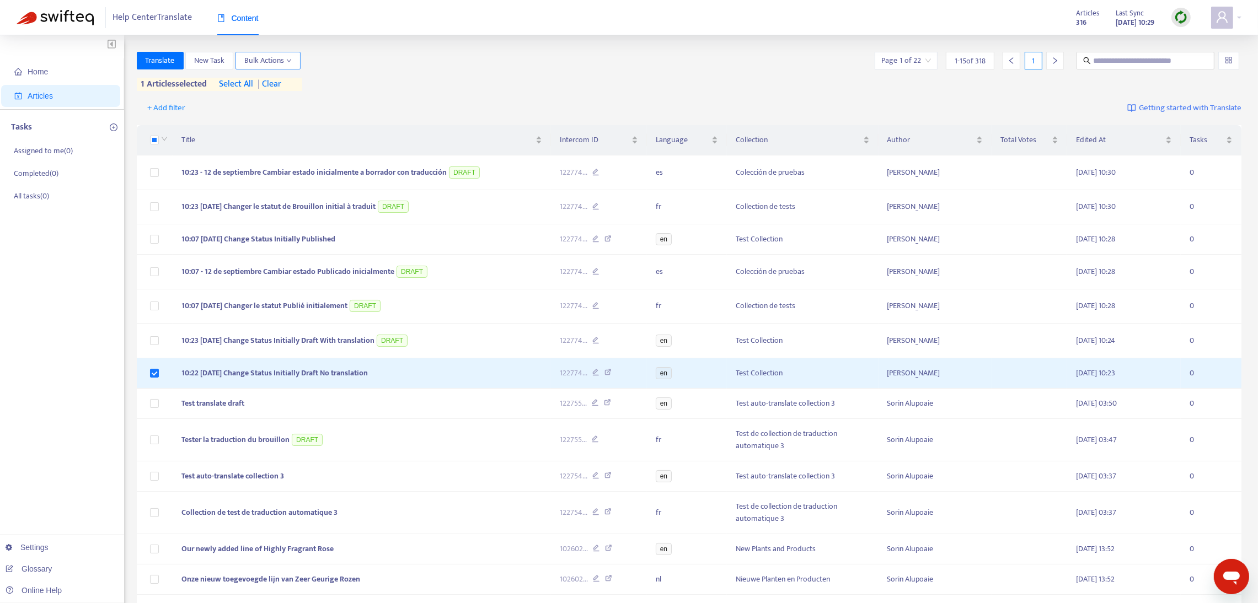
click at [260, 56] on span "Bulk Actions" at bounding box center [267, 61] width 47 height 12
click at [267, 77] on span "Change Article Status" at bounding box center [279, 82] width 69 height 13
click at [335, 97] on li "Draft" at bounding box center [352, 103] width 45 height 18
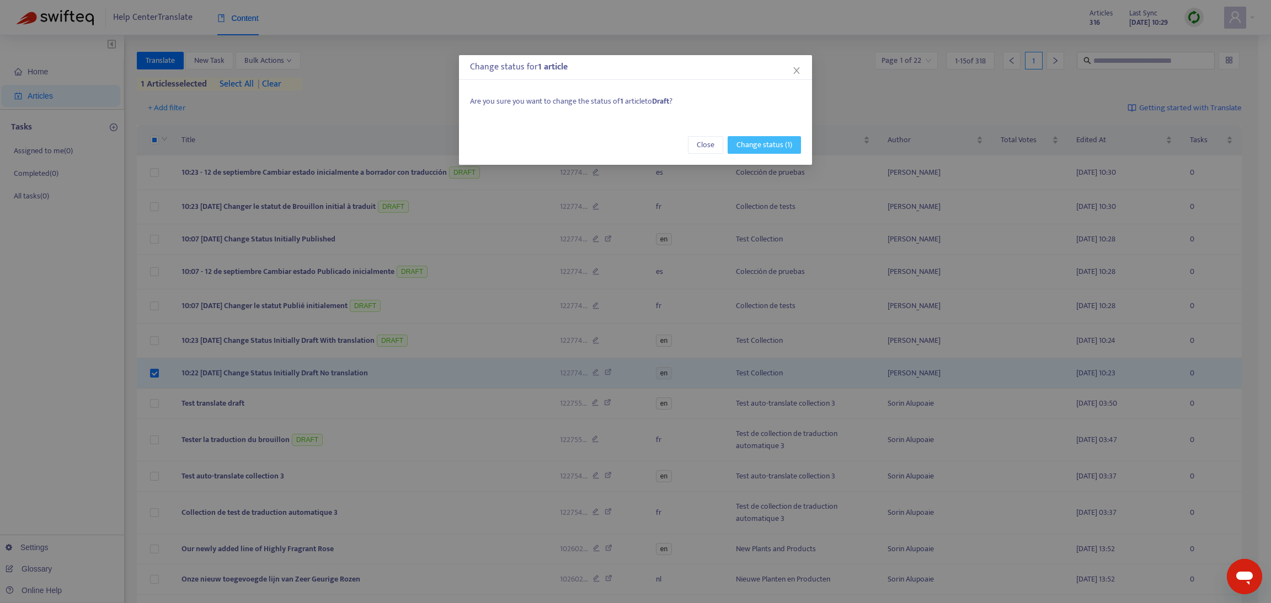
click at [734, 140] on button "Change status (1)" at bounding box center [763, 145] width 73 height 18
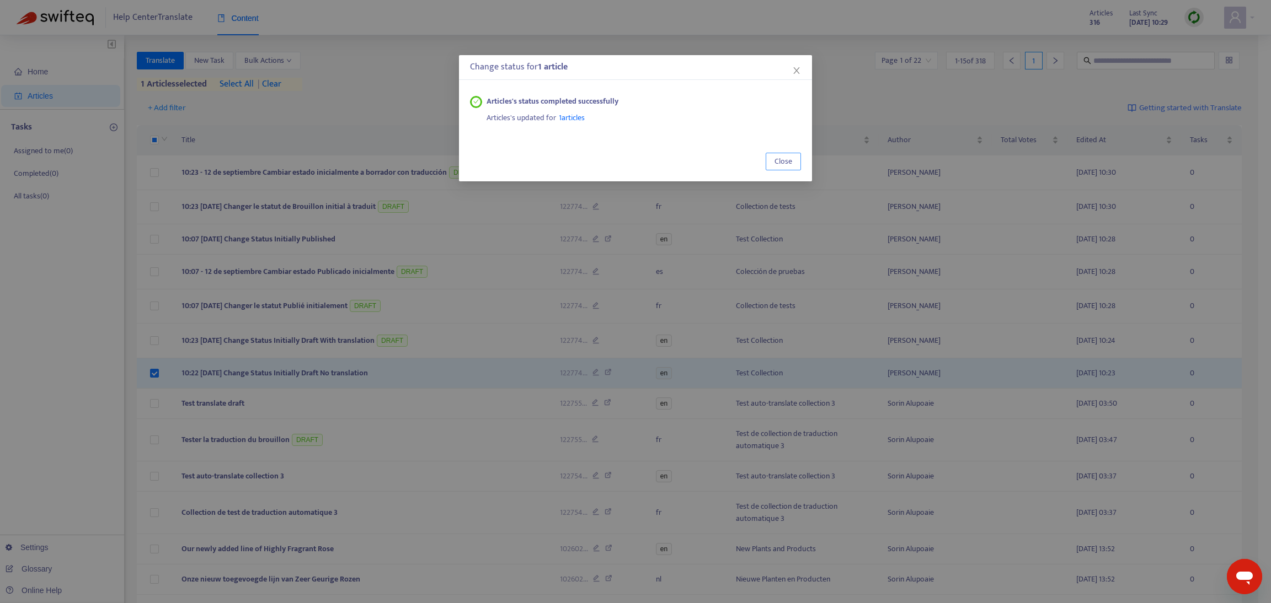
click at [790, 160] on span "Close" at bounding box center [783, 162] width 18 height 12
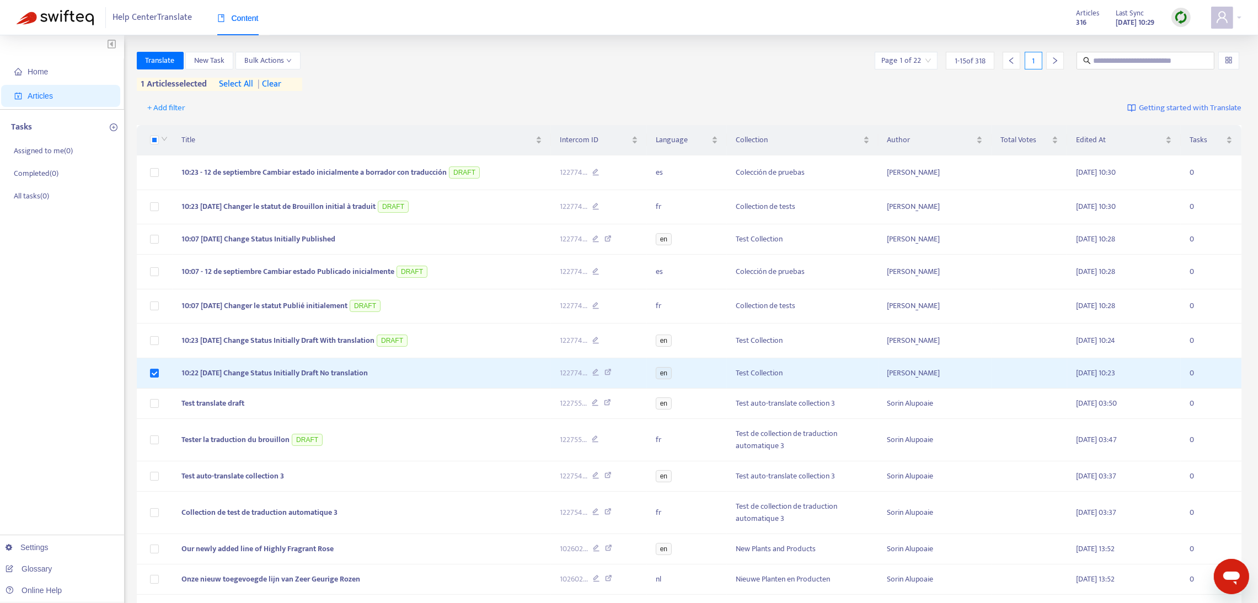
drag, startPoint x: 80, startPoint y: 69, endPoint x: 77, endPoint y: 93, distance: 23.9
click at [80, 70] on span "Home" at bounding box center [62, 72] width 97 height 22
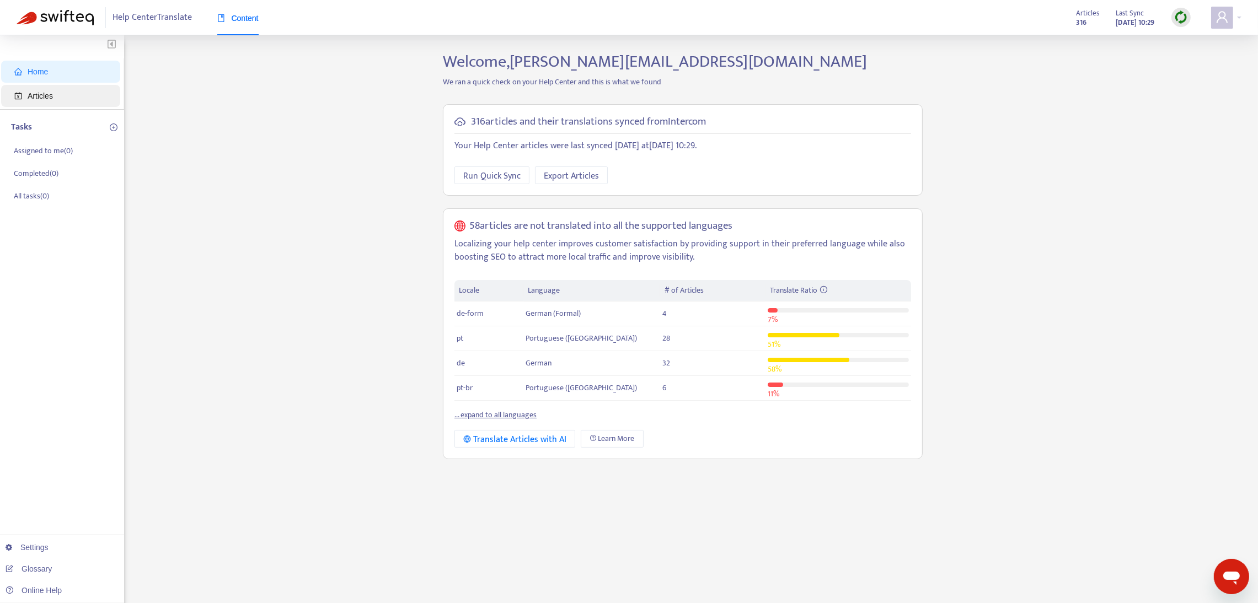
click at [76, 94] on span "Articles" at bounding box center [62, 96] width 97 height 22
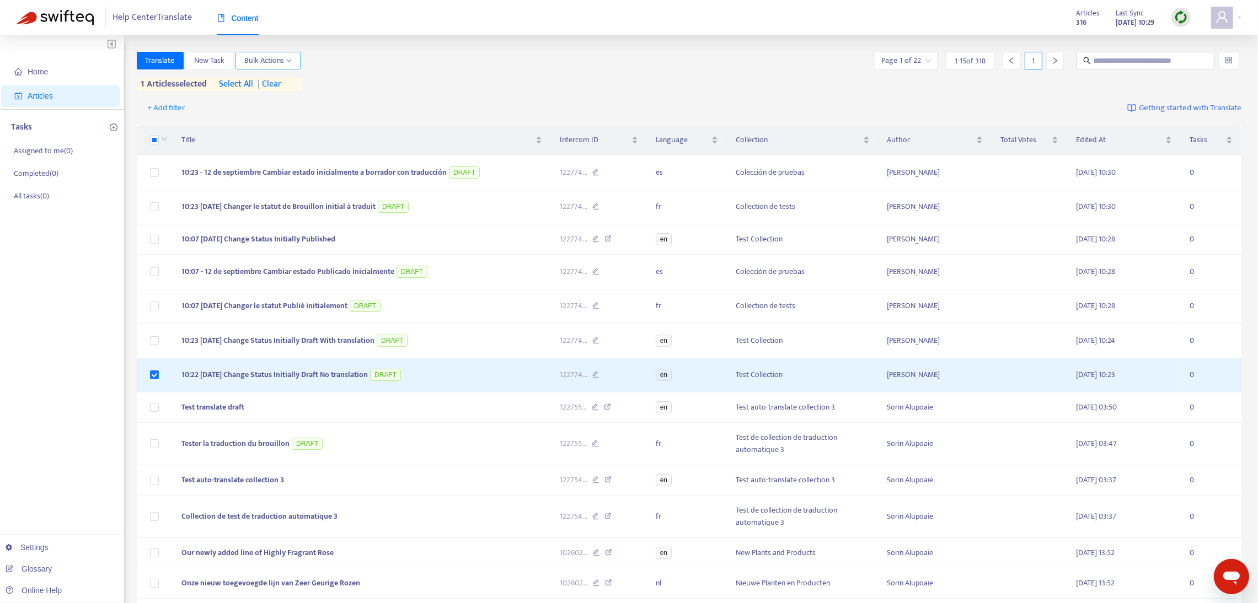
drag, startPoint x: 279, startPoint y: 57, endPoint x: 283, endPoint y: 70, distance: 13.4
click at [279, 60] on span "Bulk Actions" at bounding box center [267, 61] width 47 height 12
drag, startPoint x: 362, startPoint y: 109, endPoint x: 349, endPoint y: 78, distance: 33.6
click at [349, 79] on ul "Published Draft" at bounding box center [353, 94] width 50 height 40
click at [349, 76] on li "Published" at bounding box center [352, 85] width 45 height 18
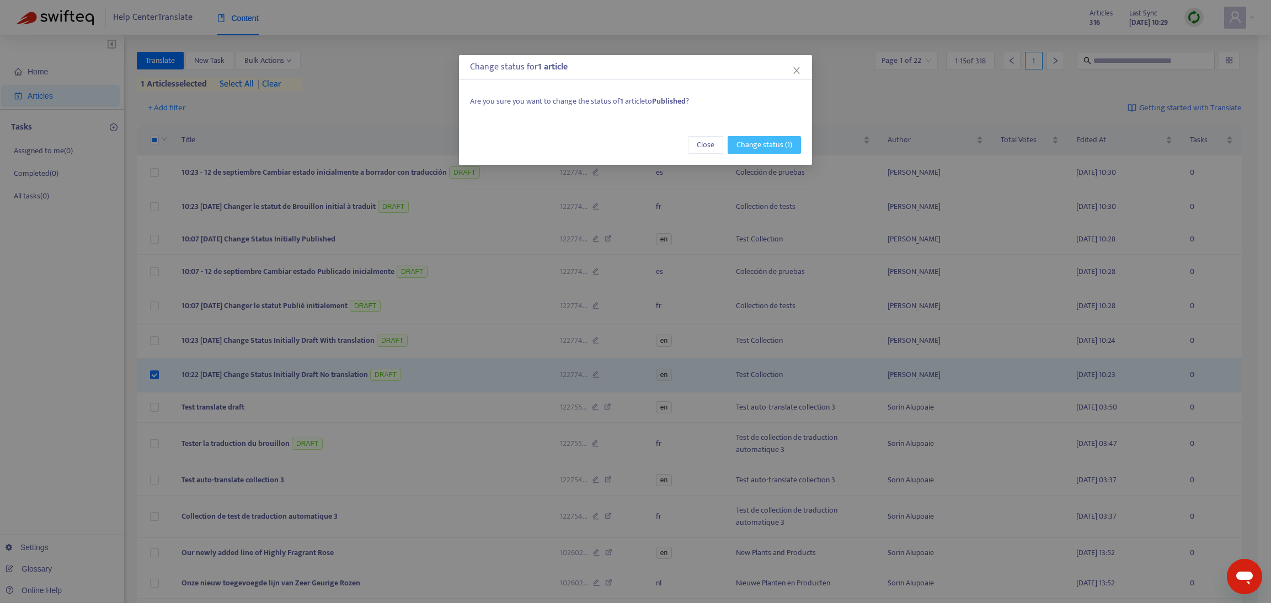
click at [751, 149] on span "Change status (1)" at bounding box center [764, 145] width 56 height 12
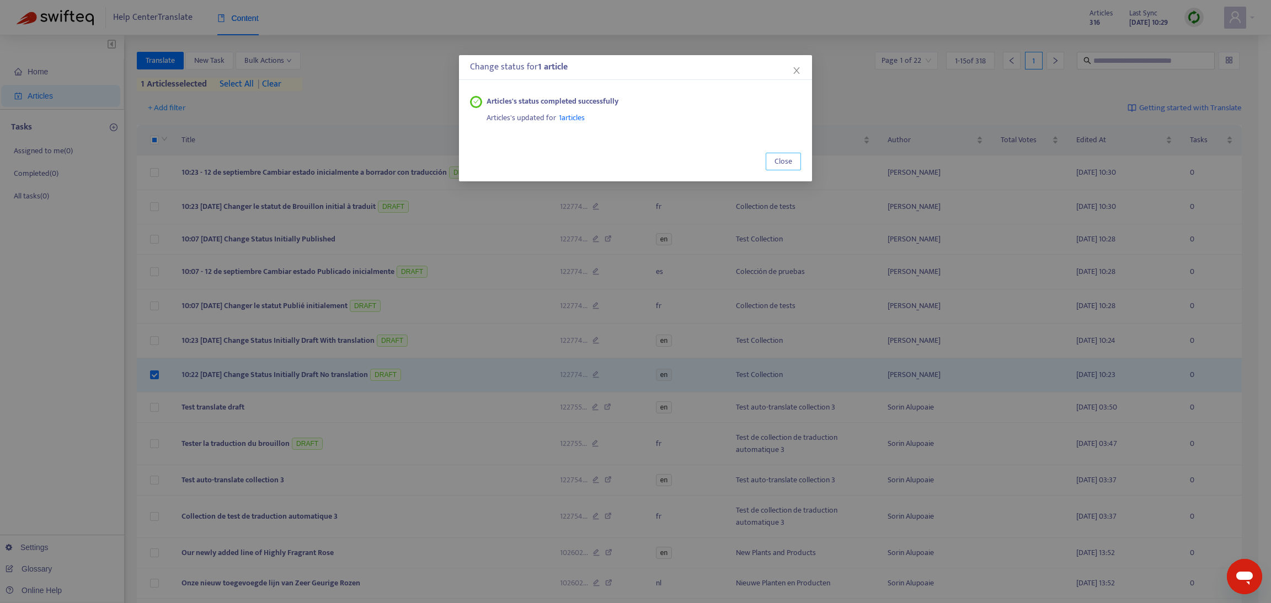
drag, startPoint x: 776, startPoint y: 164, endPoint x: 743, endPoint y: 101, distance: 70.8
click at [775, 164] on span "Close" at bounding box center [783, 162] width 18 height 12
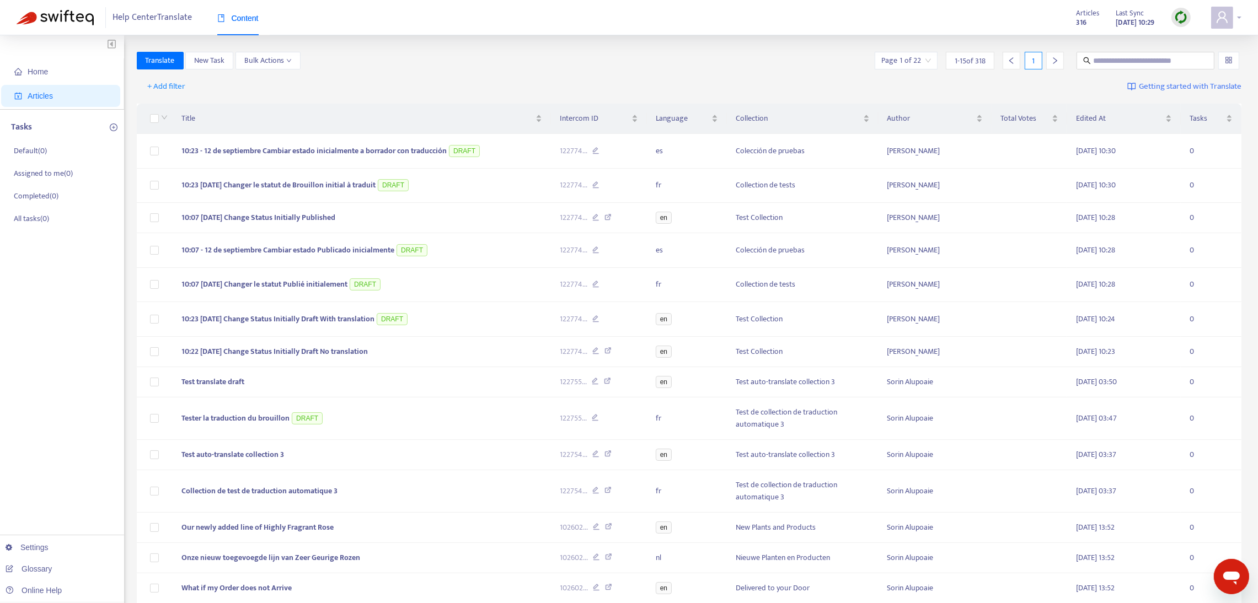
click at [1239, 17] on div at bounding box center [1226, 18] width 30 height 22
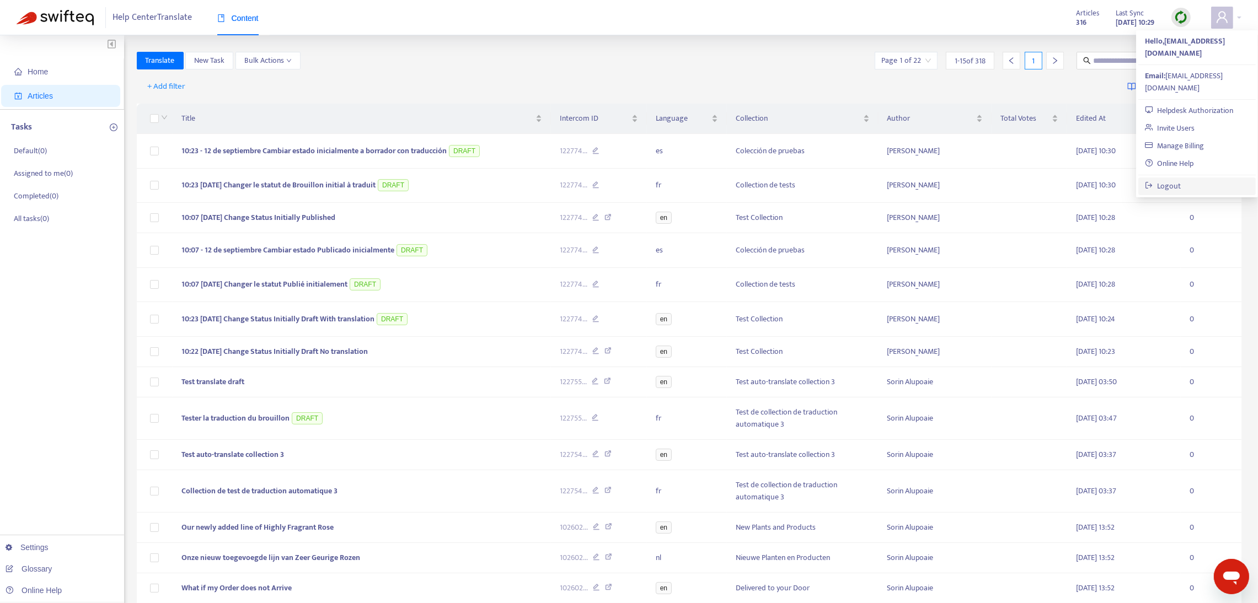
click at [1181, 180] on link "Logout" at bounding box center [1163, 186] width 36 height 13
